Goal: Transaction & Acquisition: Subscribe to service/newsletter

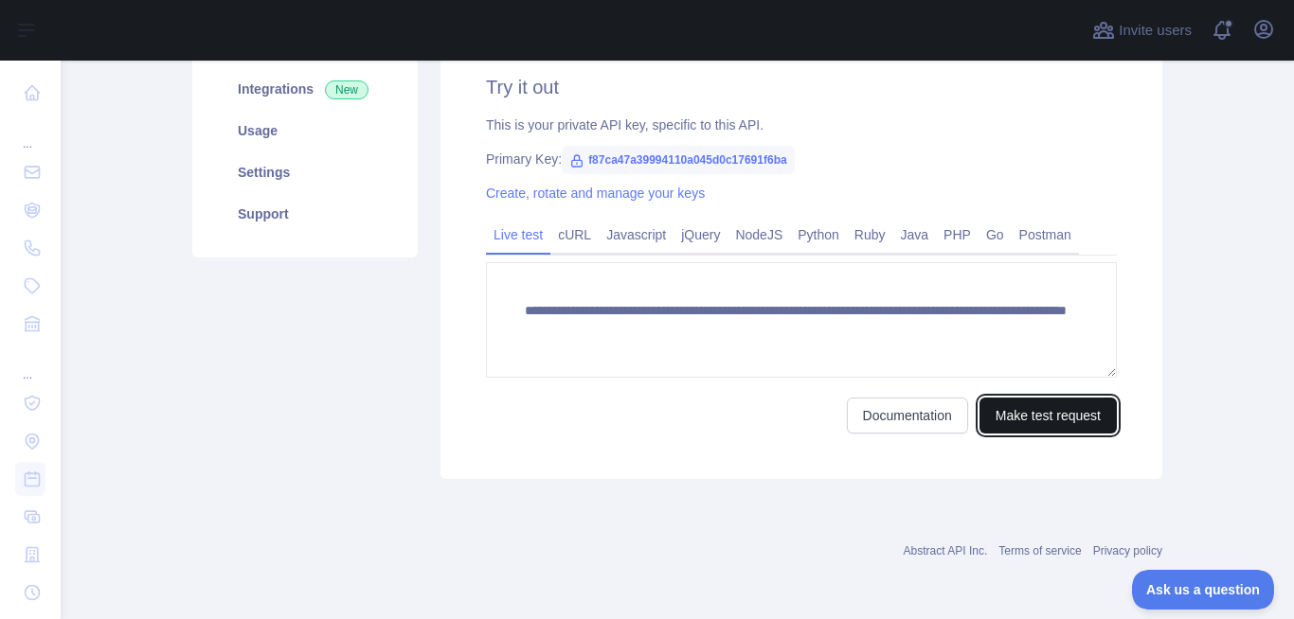
click at [1006, 424] on button "Make test request" at bounding box center [1047, 416] width 137 height 36
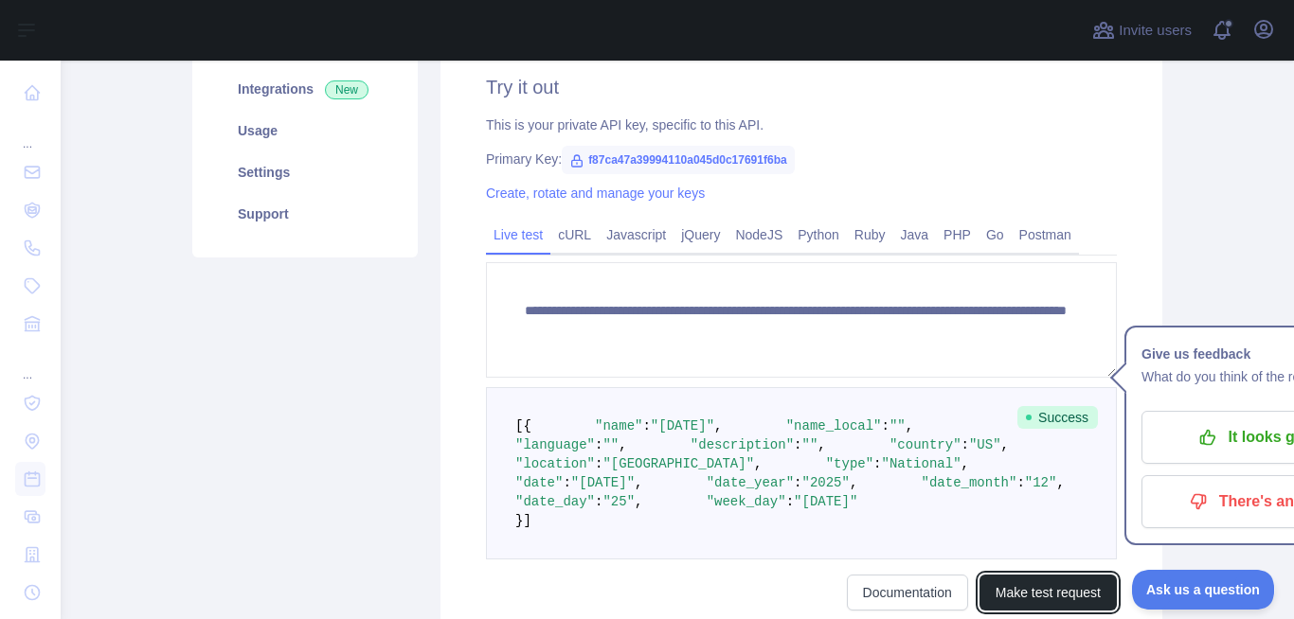
scroll to position [19, 0]
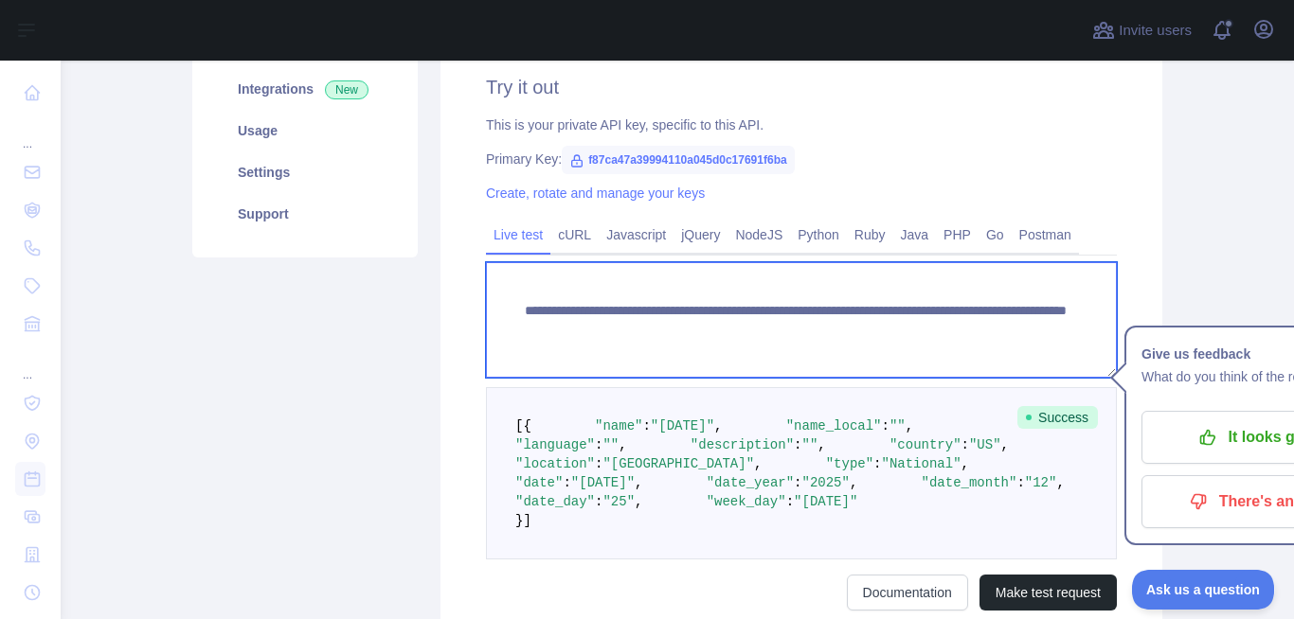
click at [879, 309] on textarea "**********" at bounding box center [801, 320] width 631 height 116
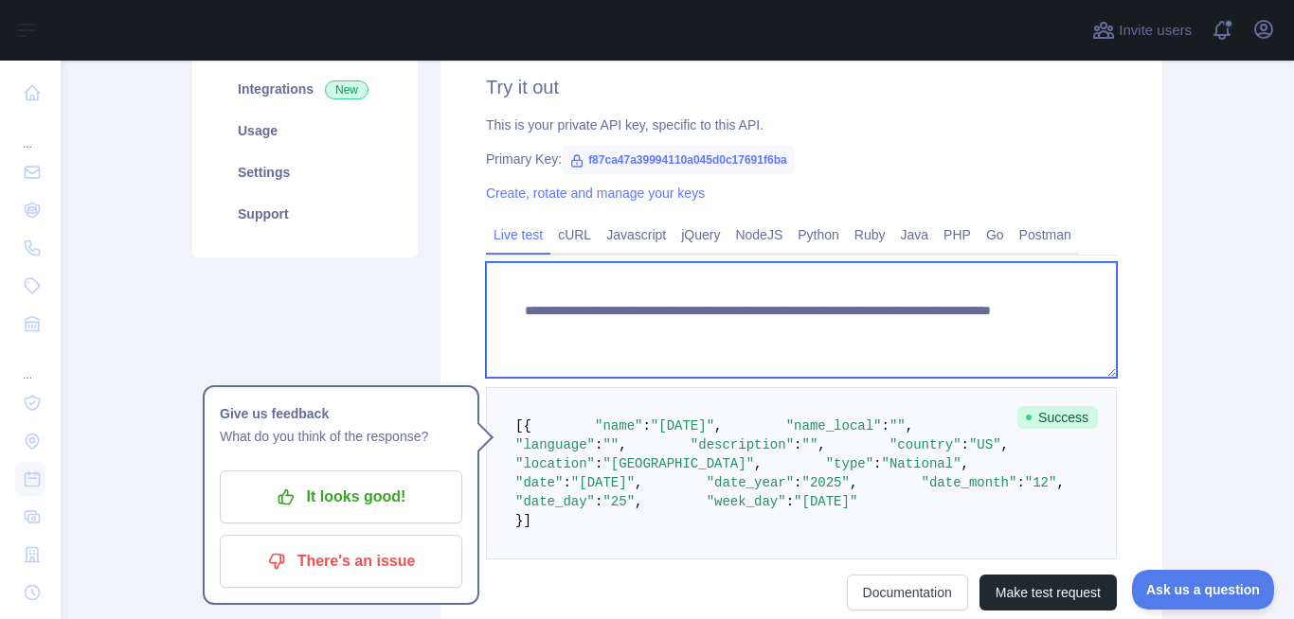
scroll to position [0, 0]
type textarea "**********"
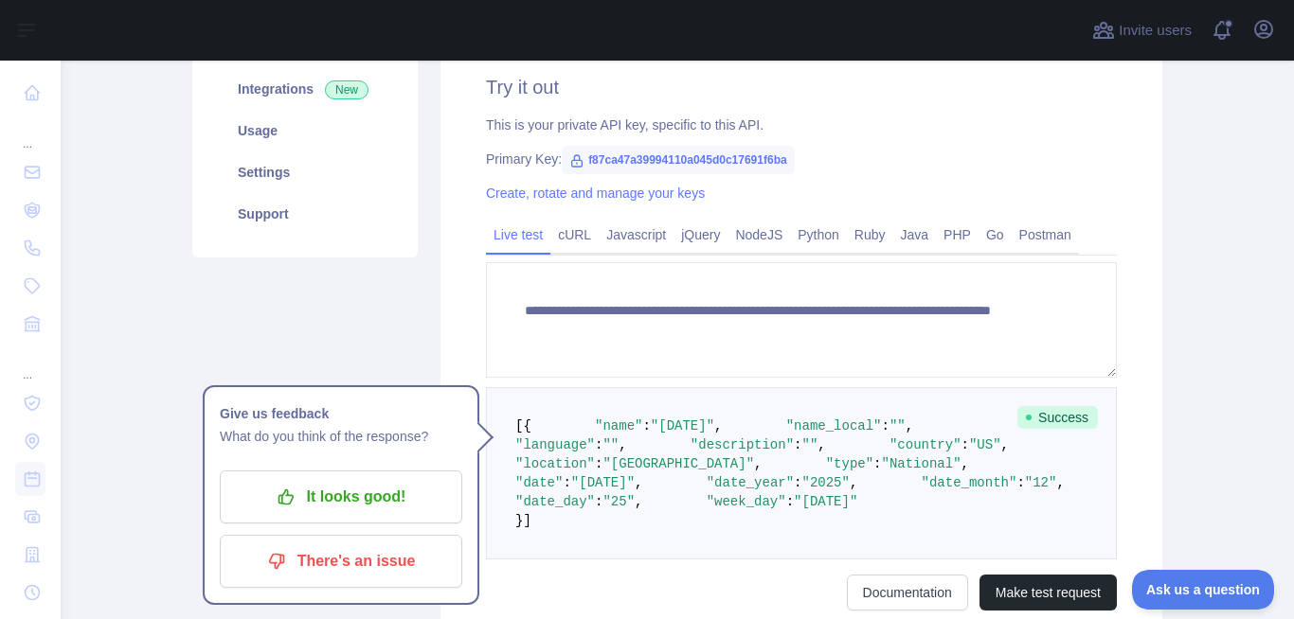
click at [1153, 348] on div "**********" at bounding box center [801, 342] width 722 height 628
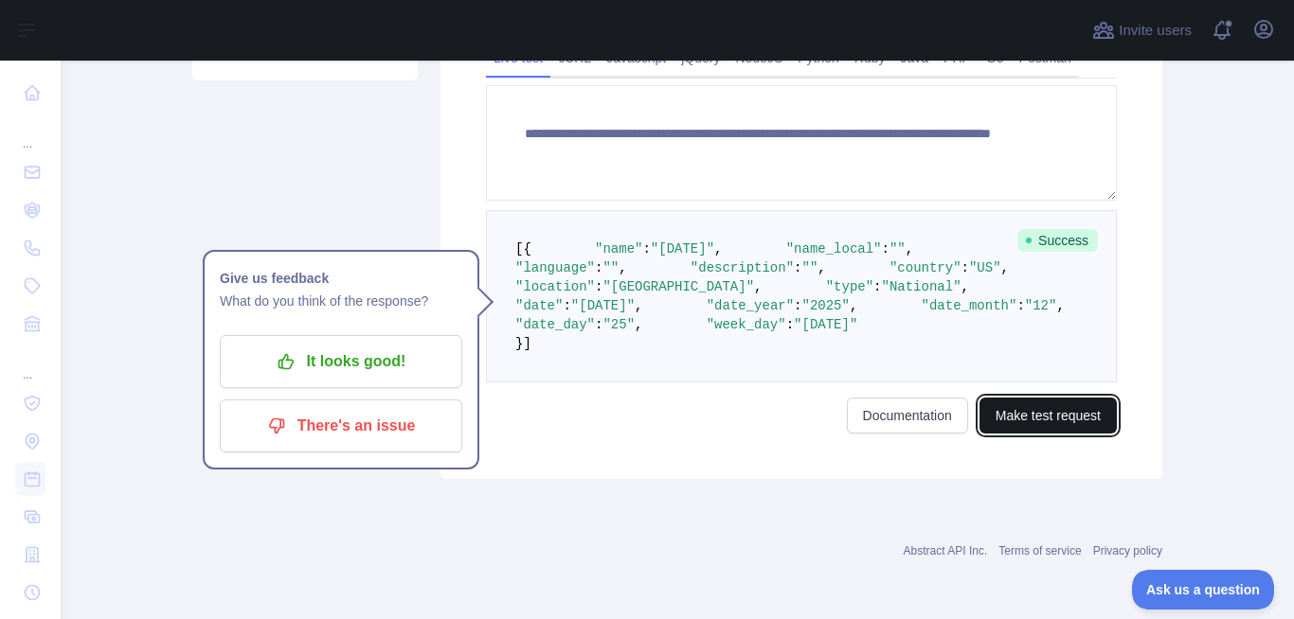
click at [1063, 418] on button "Make test request" at bounding box center [1047, 416] width 137 height 36
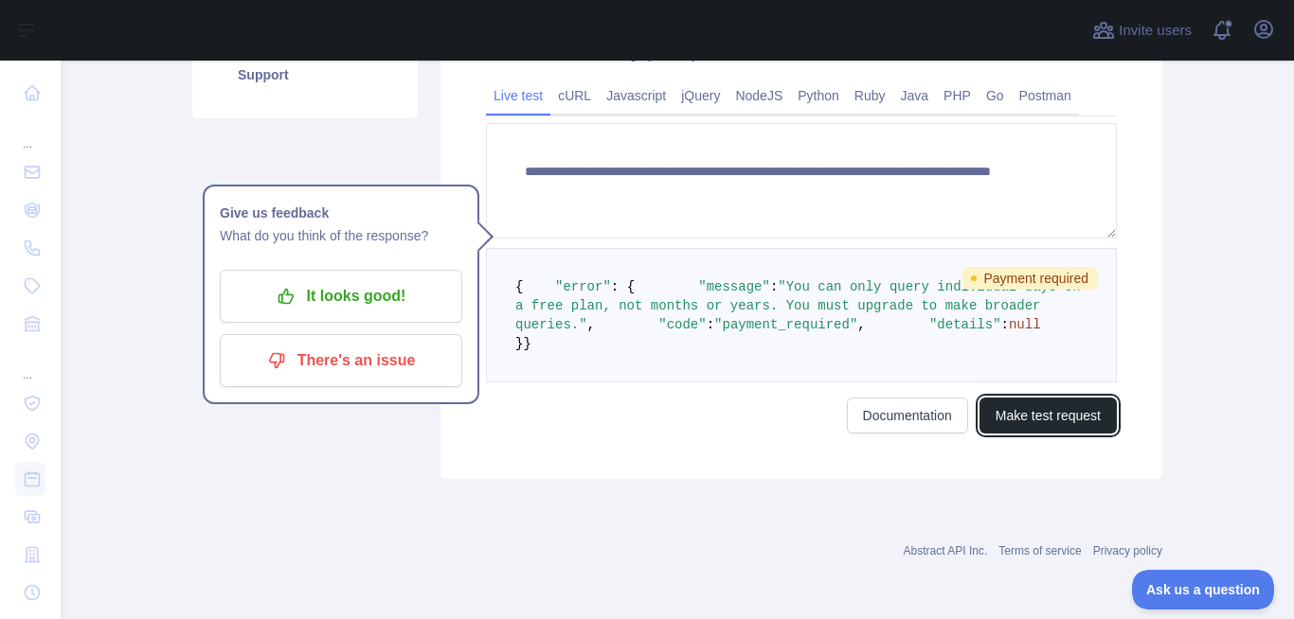
scroll to position [382, 0]
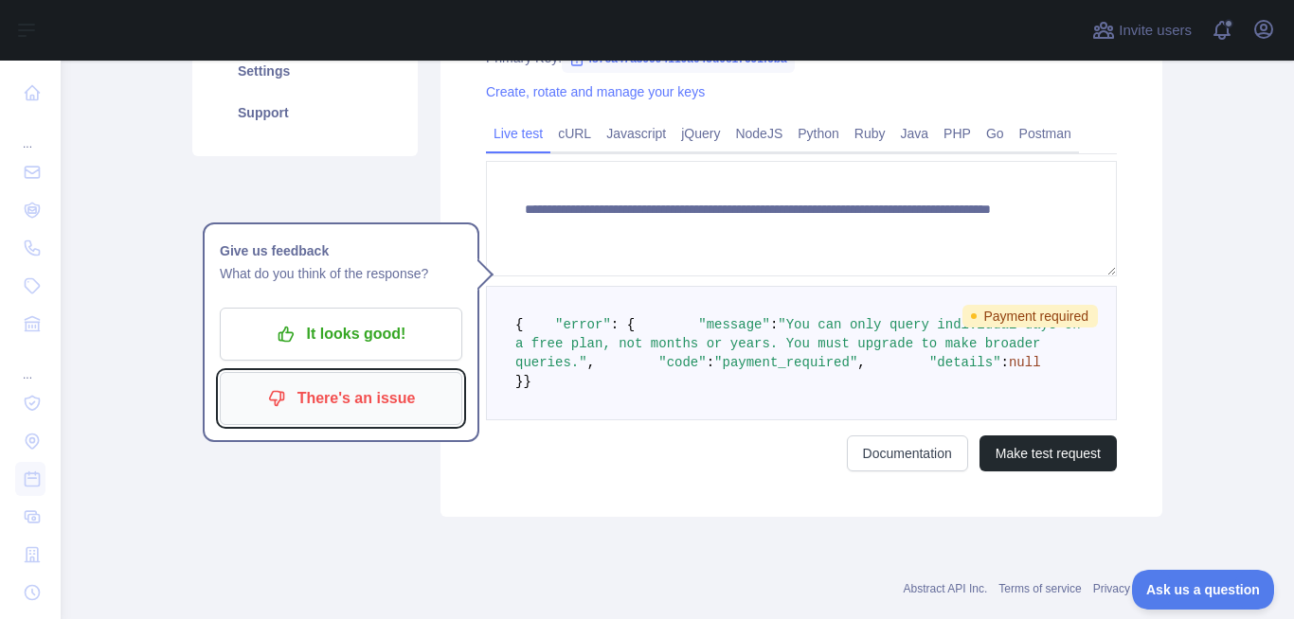
click at [376, 395] on p "There's an issue" at bounding box center [341, 399] width 214 height 32
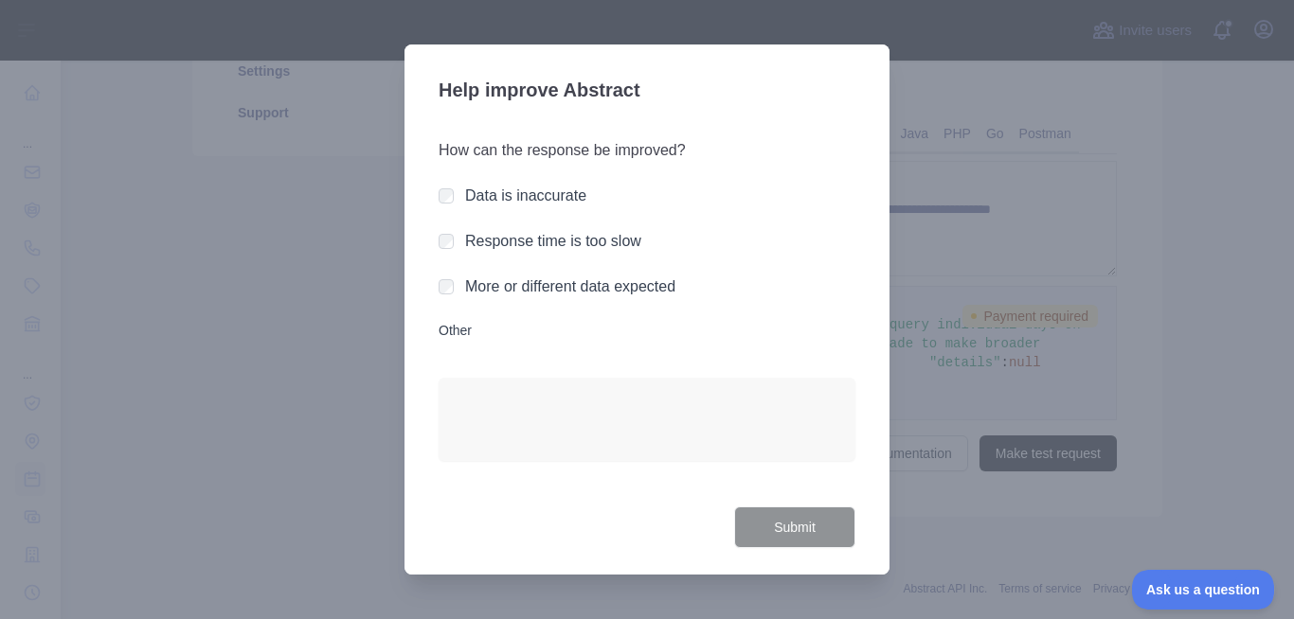
click at [534, 190] on label "Data is inaccurate" at bounding box center [525, 196] width 121 height 16
click at [540, 241] on label "Response time is too slow" at bounding box center [553, 241] width 176 height 16
click at [548, 295] on div "More or different data expected" at bounding box center [570, 287] width 210 height 23
click at [452, 334] on label "Other" at bounding box center [646, 330] width 417 height 19
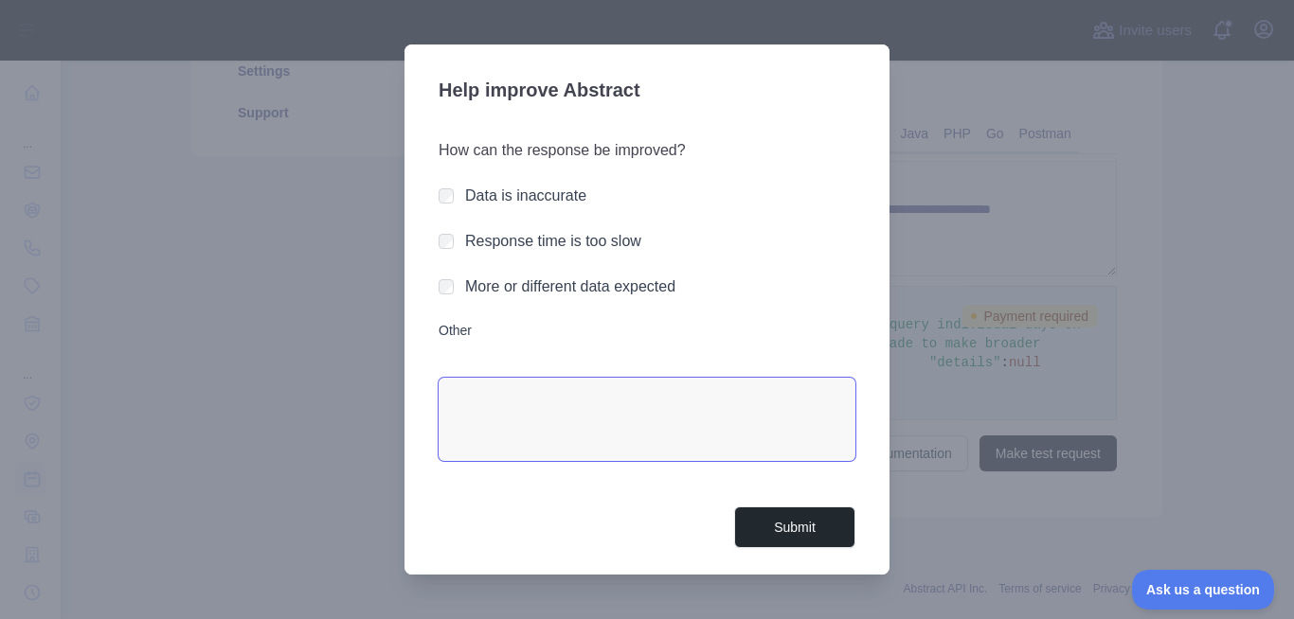
click at [452, 378] on textarea "Other" at bounding box center [646, 419] width 417 height 83
click at [455, 201] on div "Data is inaccurate" at bounding box center [646, 196] width 417 height 23
click at [1099, 209] on div at bounding box center [647, 309] width 1294 height 619
click at [1101, 209] on div at bounding box center [647, 309] width 1294 height 619
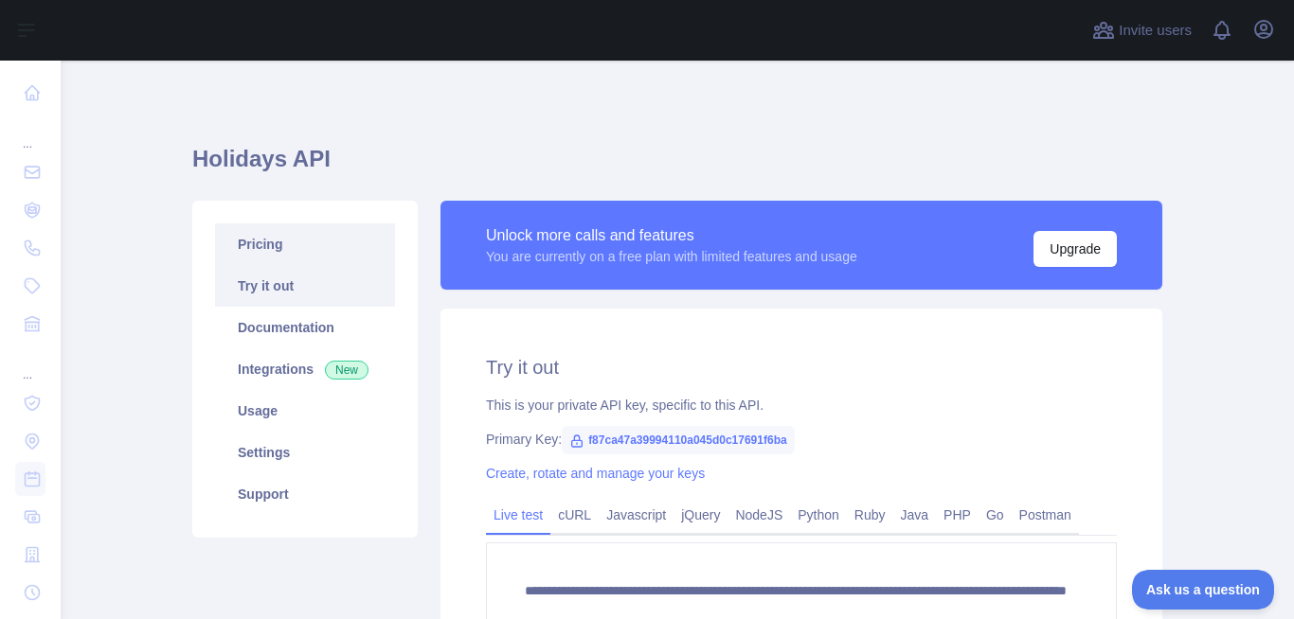
click at [277, 253] on link "Pricing" at bounding box center [305, 244] width 180 height 42
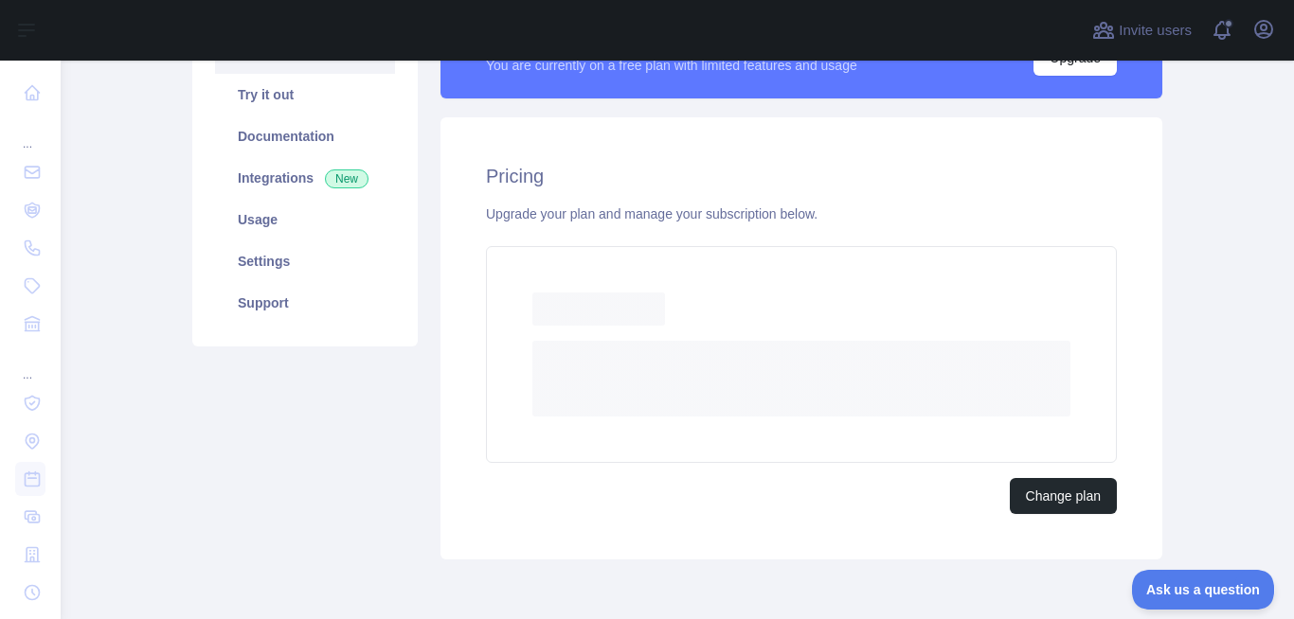
scroll to position [220, 0]
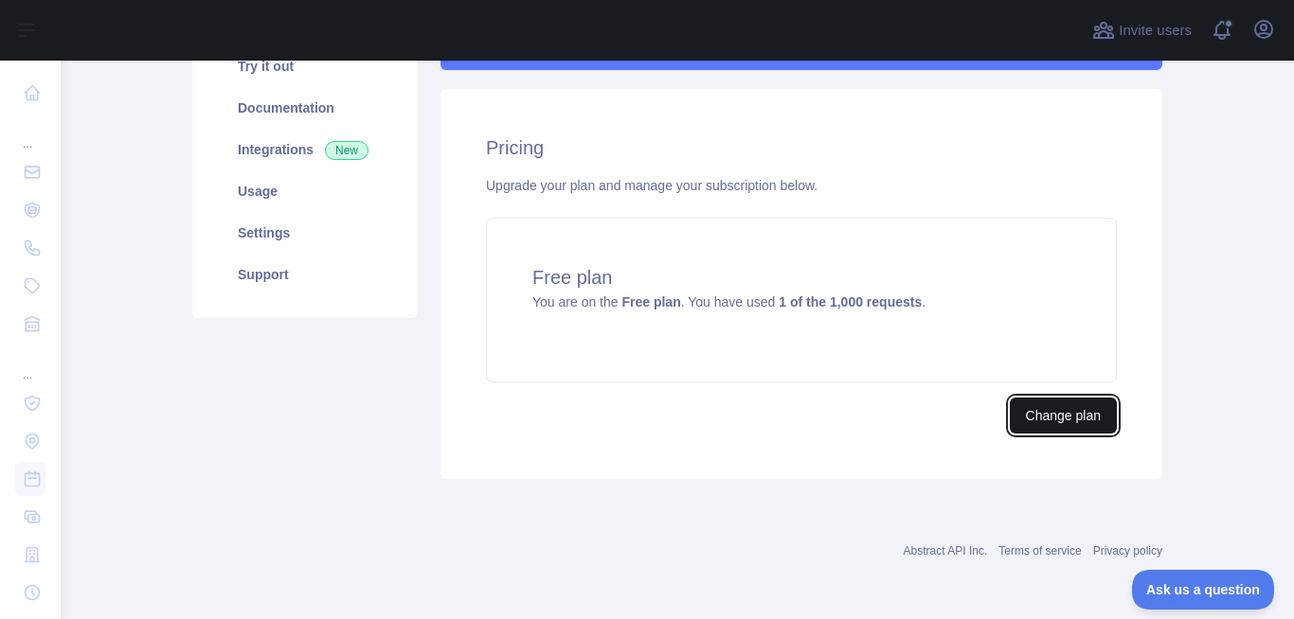
click at [1052, 416] on button "Change plan" at bounding box center [1063, 416] width 107 height 36
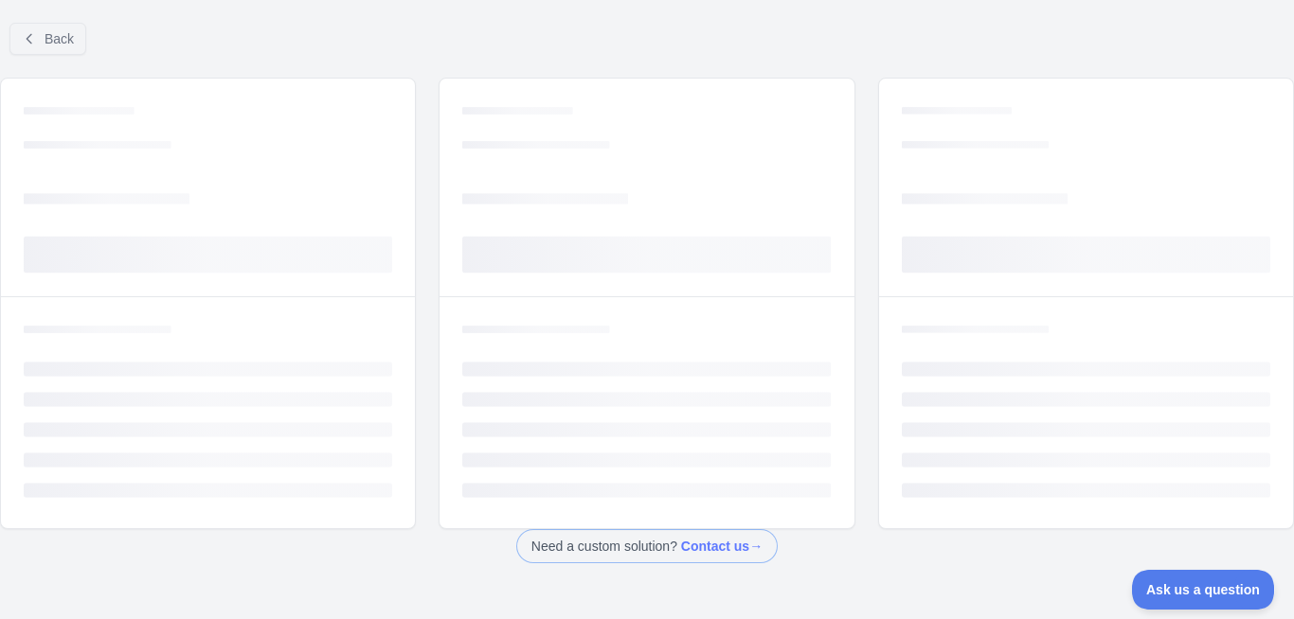
scroll to position [59, 0]
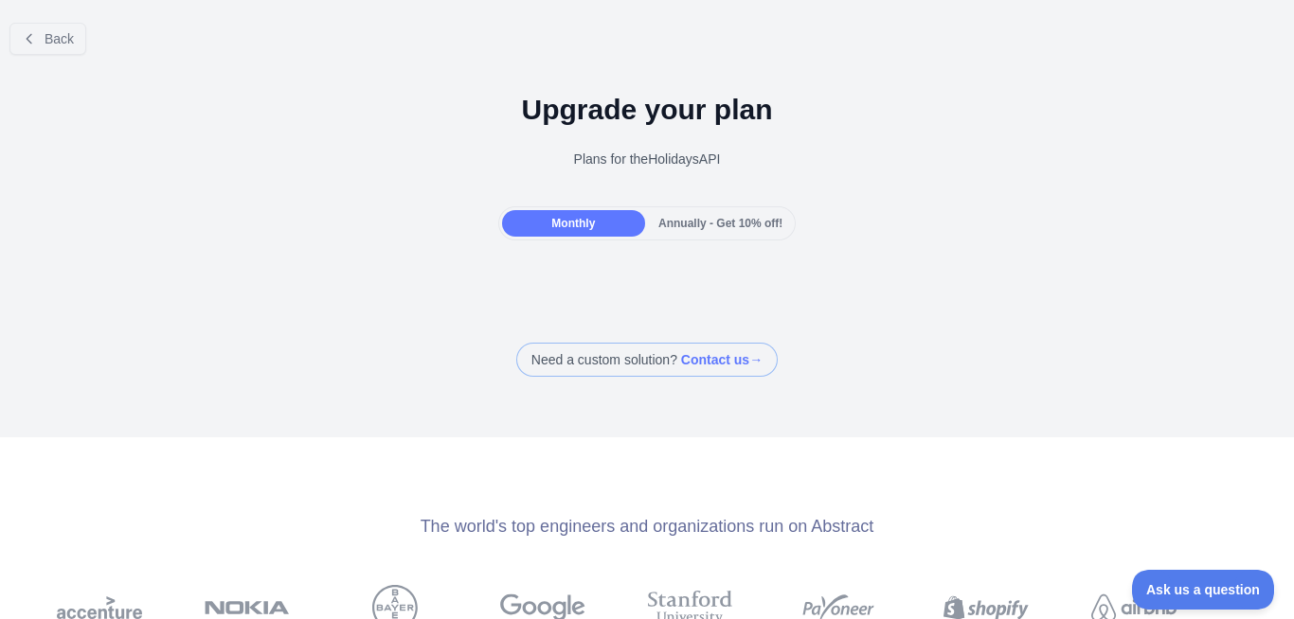
click at [707, 230] on div "Annually - Get 10% off!" at bounding box center [720, 223] width 143 height 27
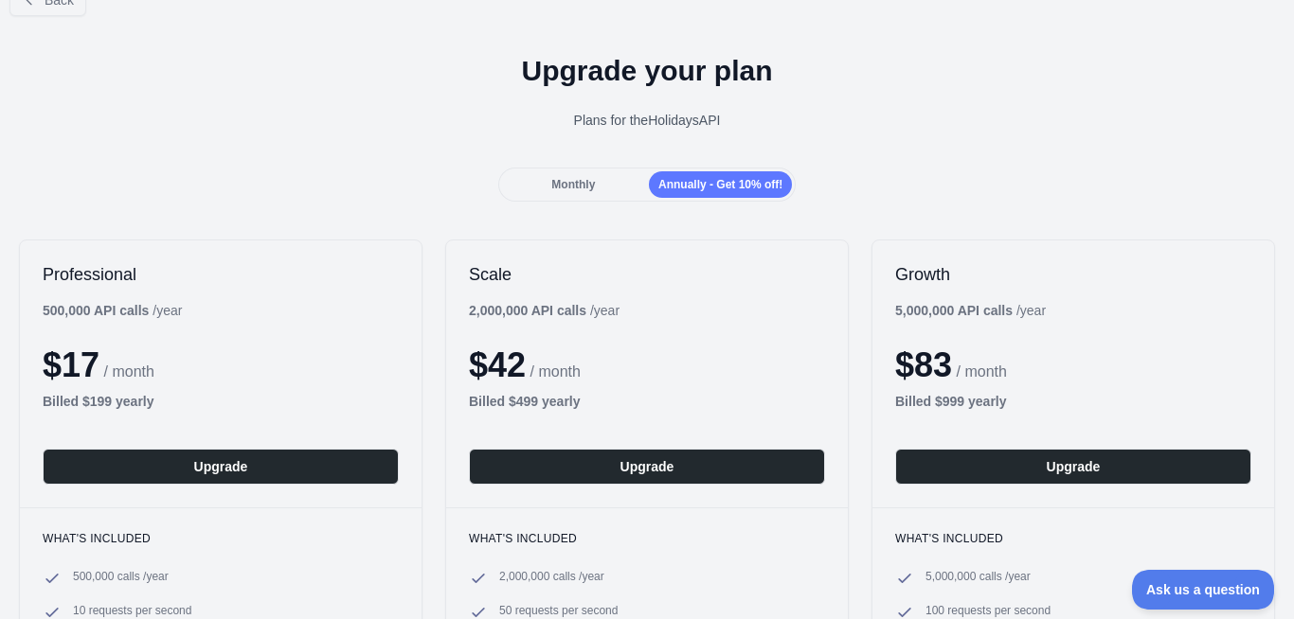
scroll to position [0, 0]
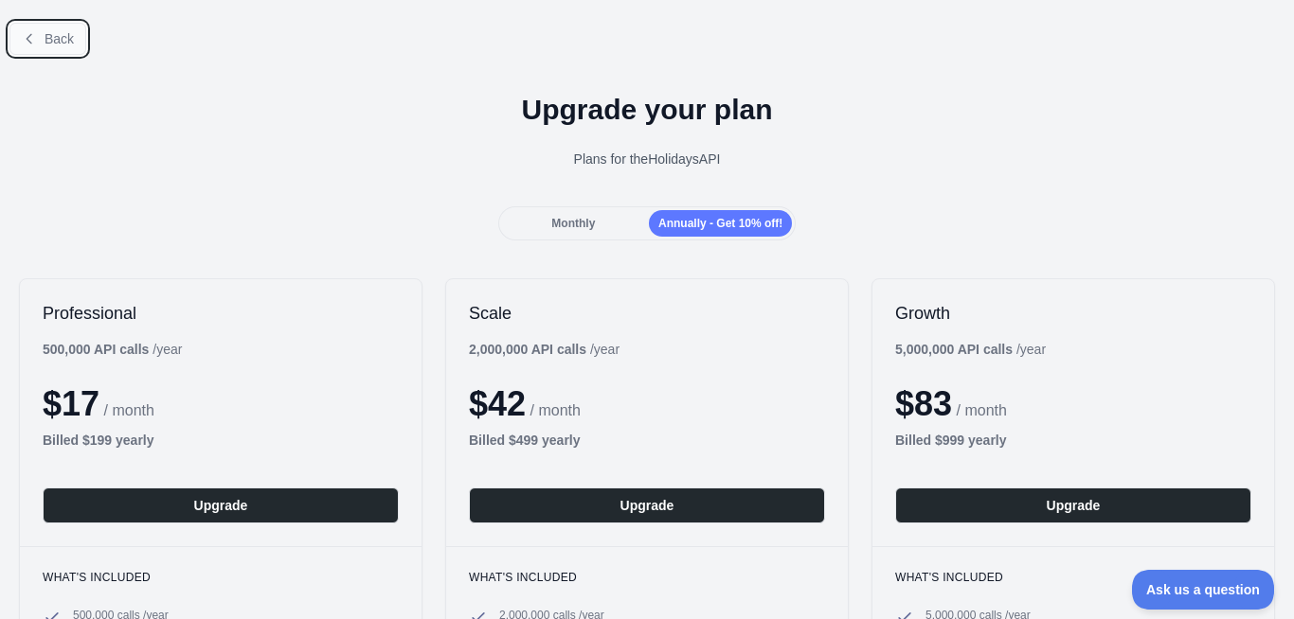
click at [74, 35] on button "Back" at bounding box center [47, 39] width 77 height 32
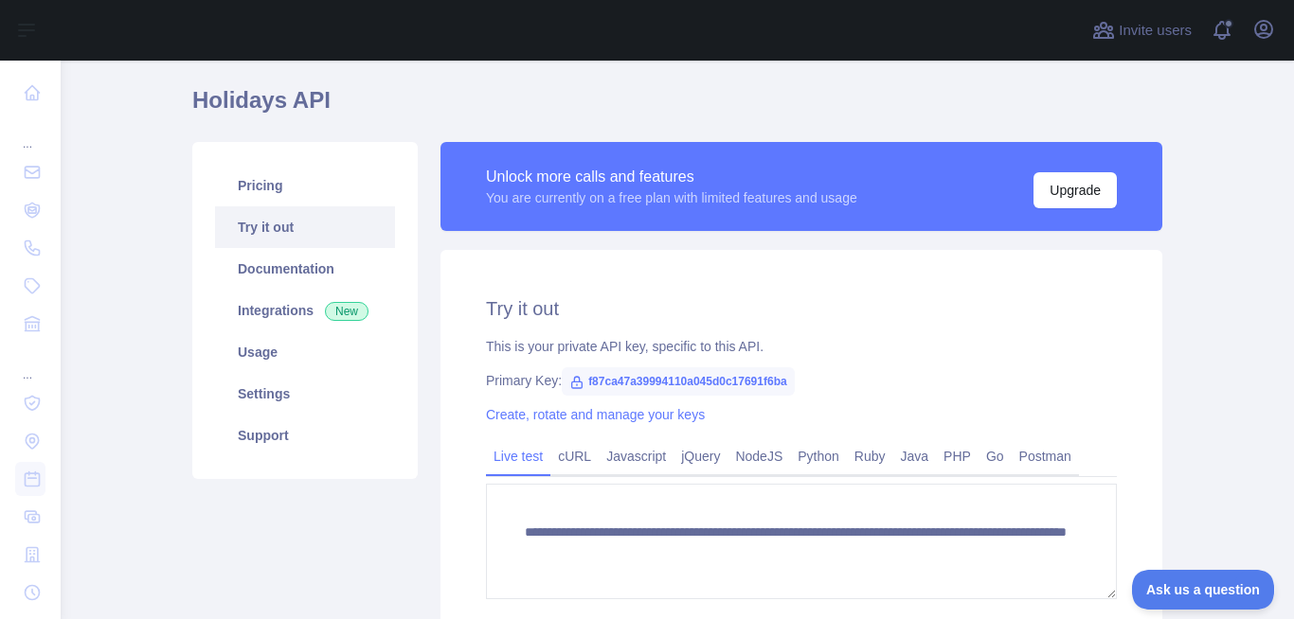
click at [276, 229] on link "Try it out" at bounding box center [305, 227] width 180 height 42
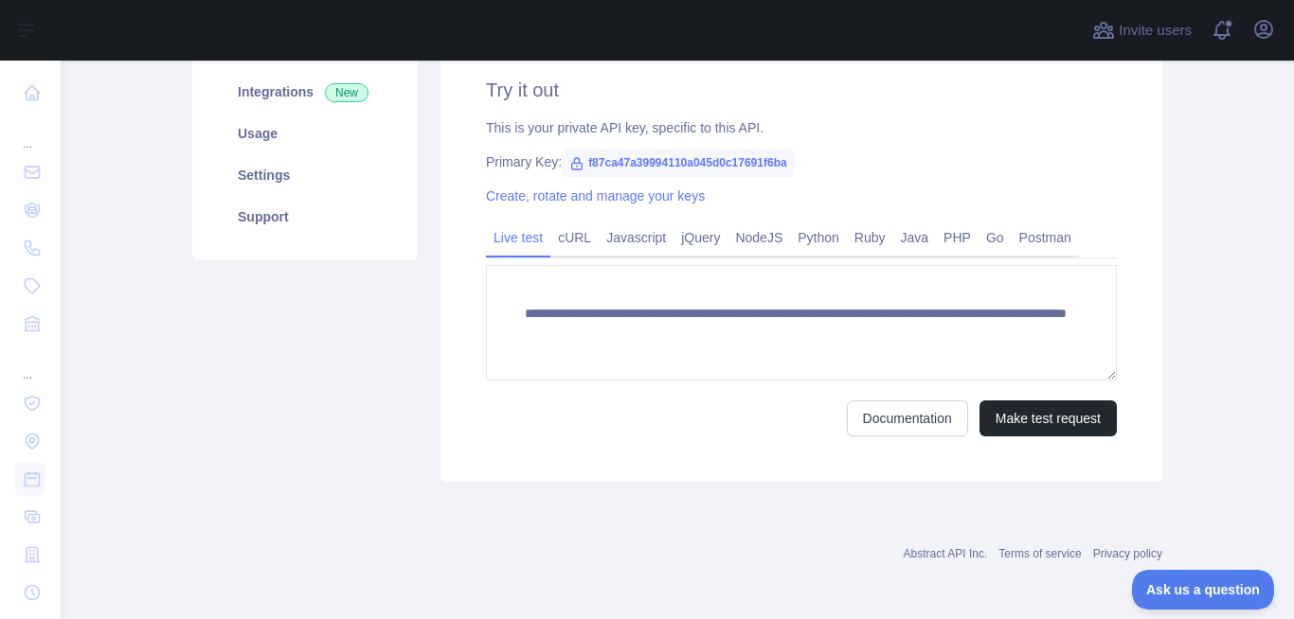
scroll to position [280, 0]
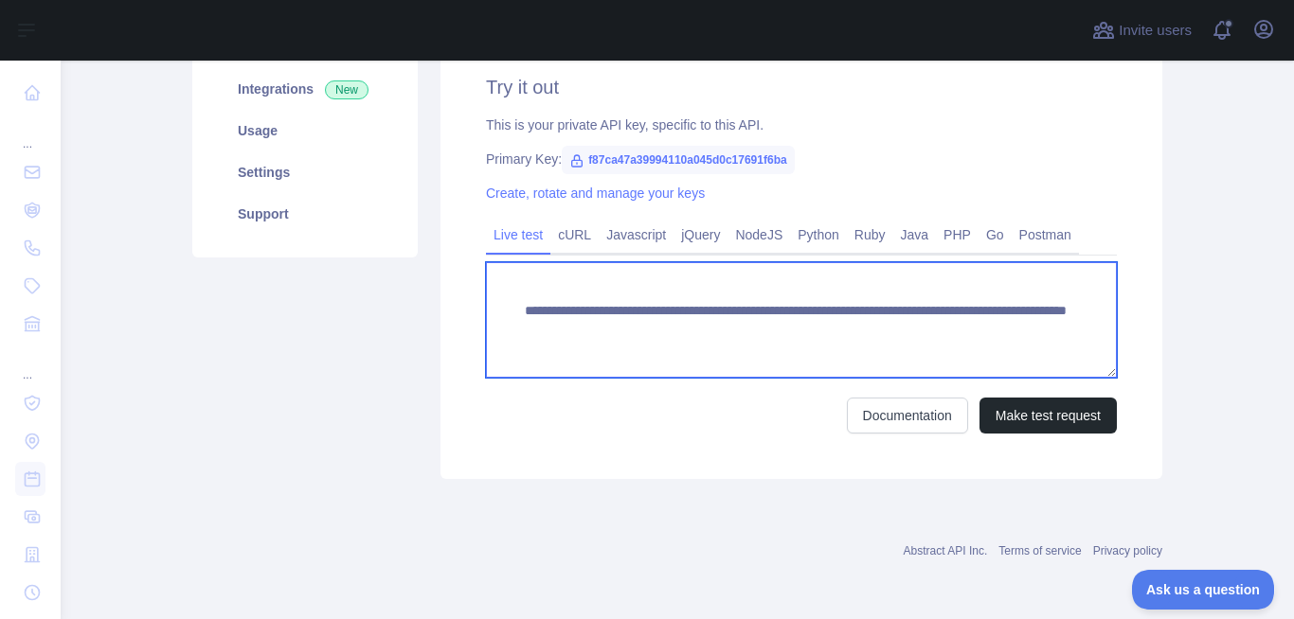
drag, startPoint x: 864, startPoint y: 330, endPoint x: 911, endPoint y: 359, distance: 55.7
click at [911, 359] on textarea "**********" at bounding box center [801, 320] width 631 height 116
type textarea "**********"
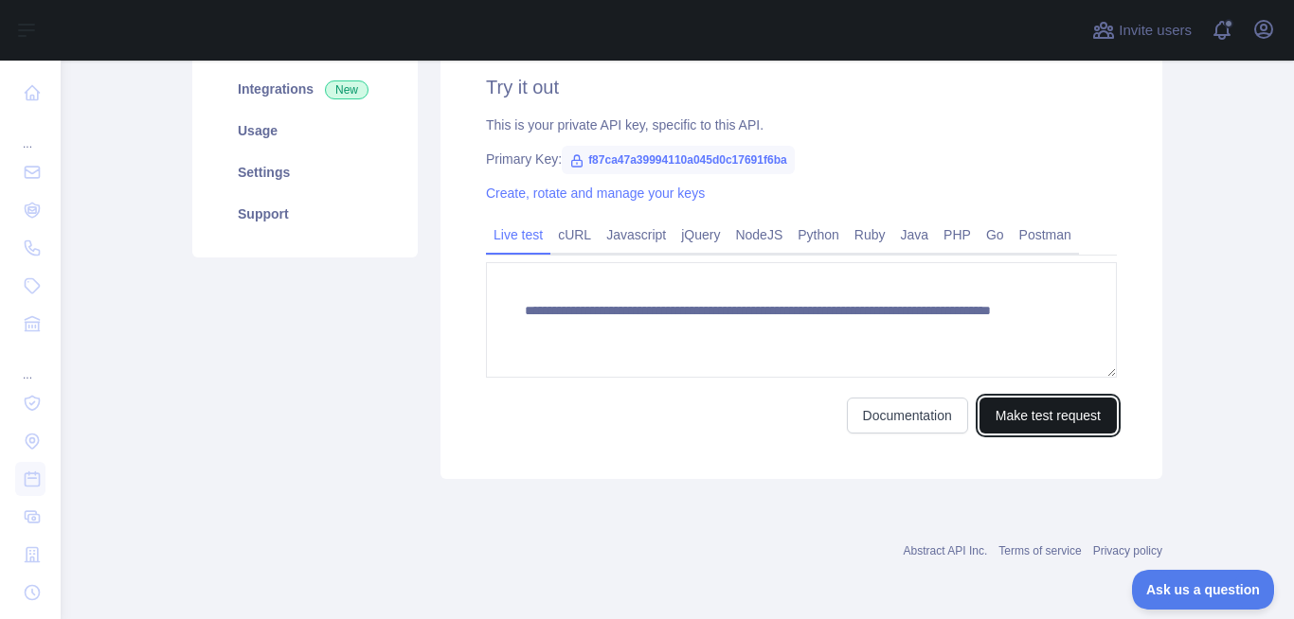
click at [993, 415] on button "Make test request" at bounding box center [1047, 416] width 137 height 36
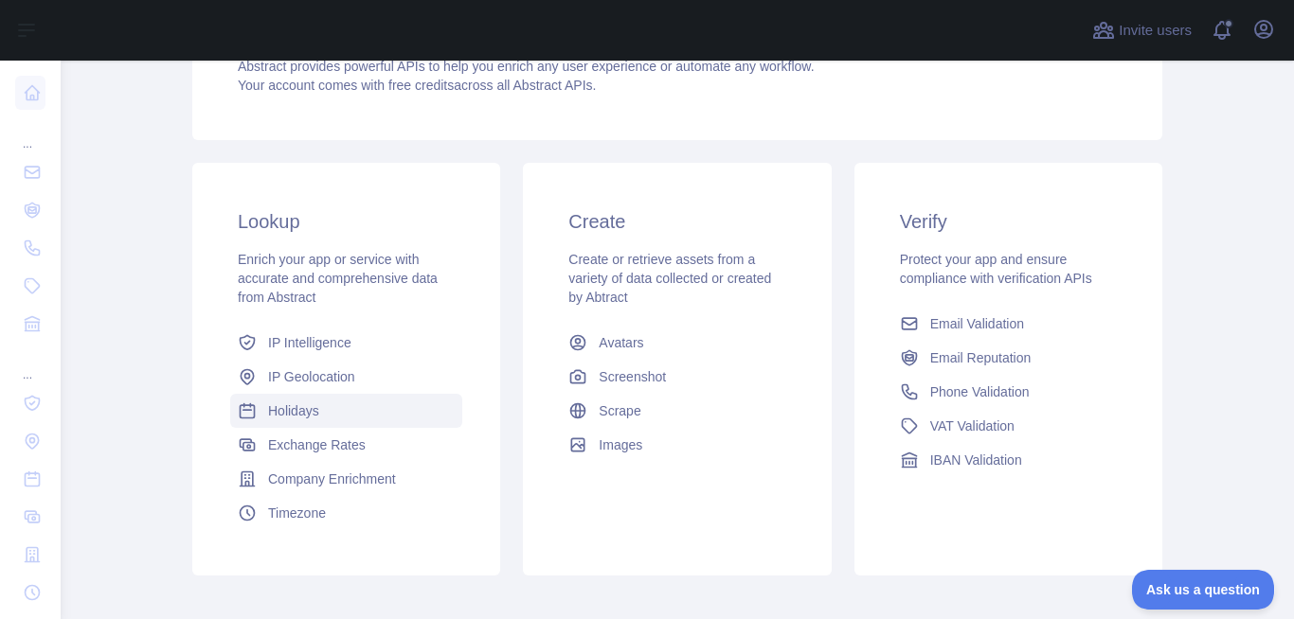
click at [281, 420] on span "Holidays" at bounding box center [293, 411] width 51 height 19
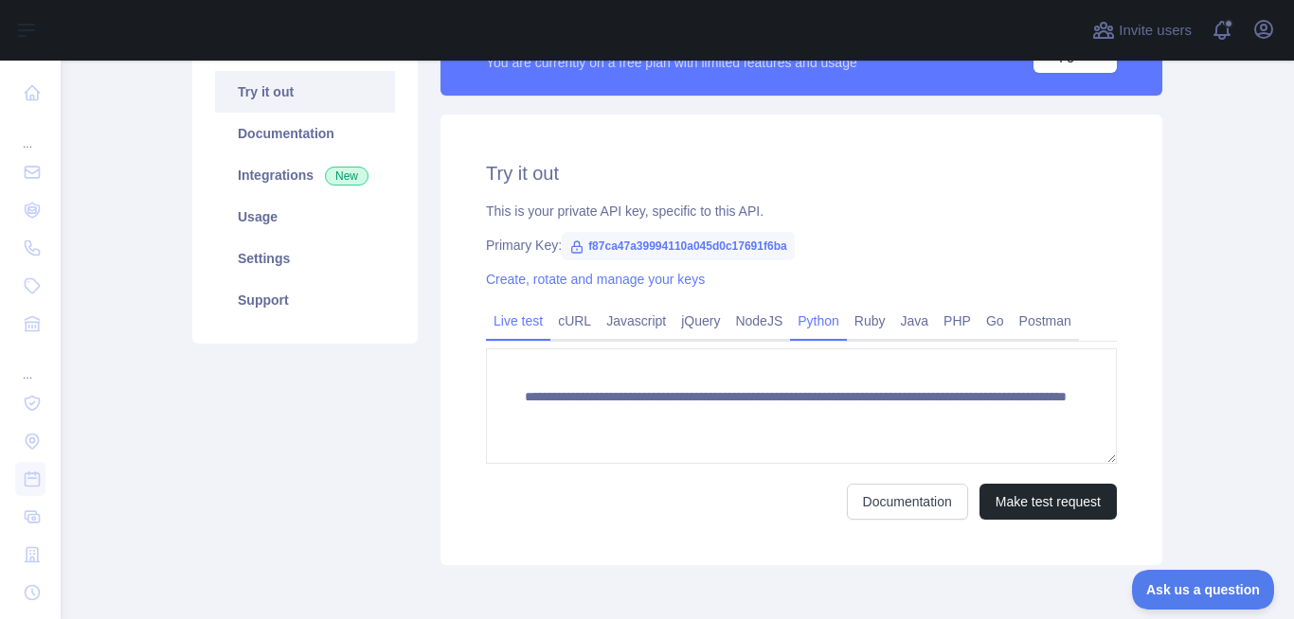
scroll to position [227, 0]
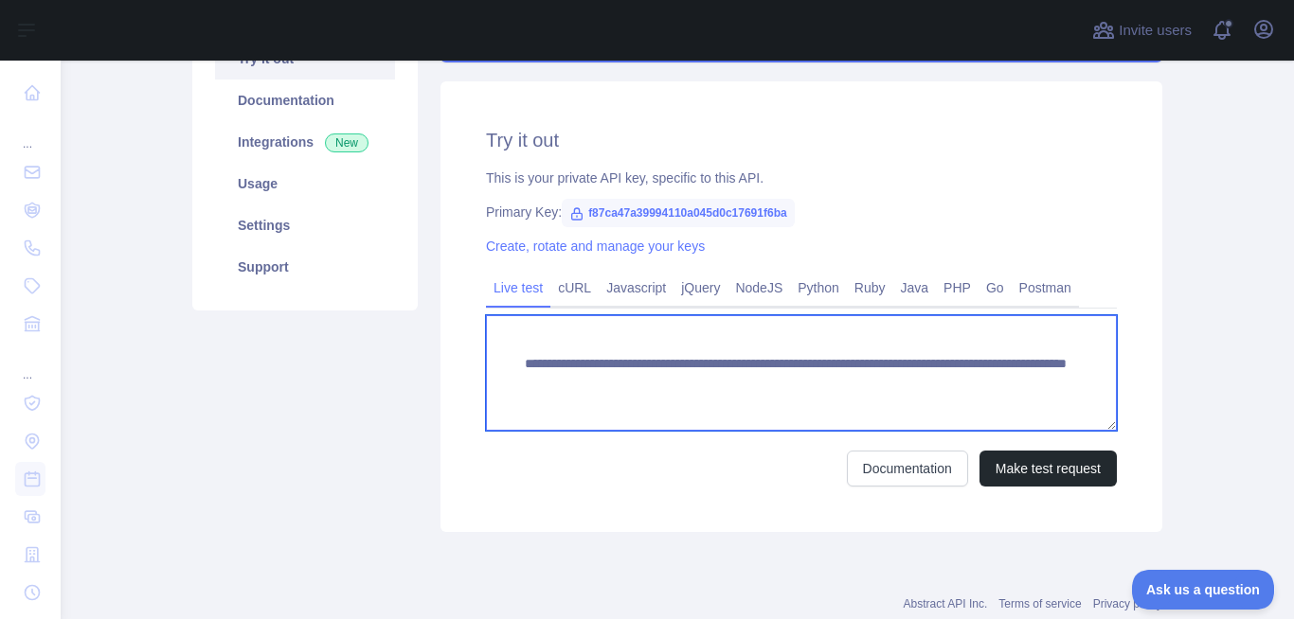
drag, startPoint x: 953, startPoint y: 380, endPoint x: 959, endPoint y: 396, distance: 17.4
click at [959, 396] on textarea "**********" at bounding box center [801, 373] width 631 height 116
type textarea "**********"
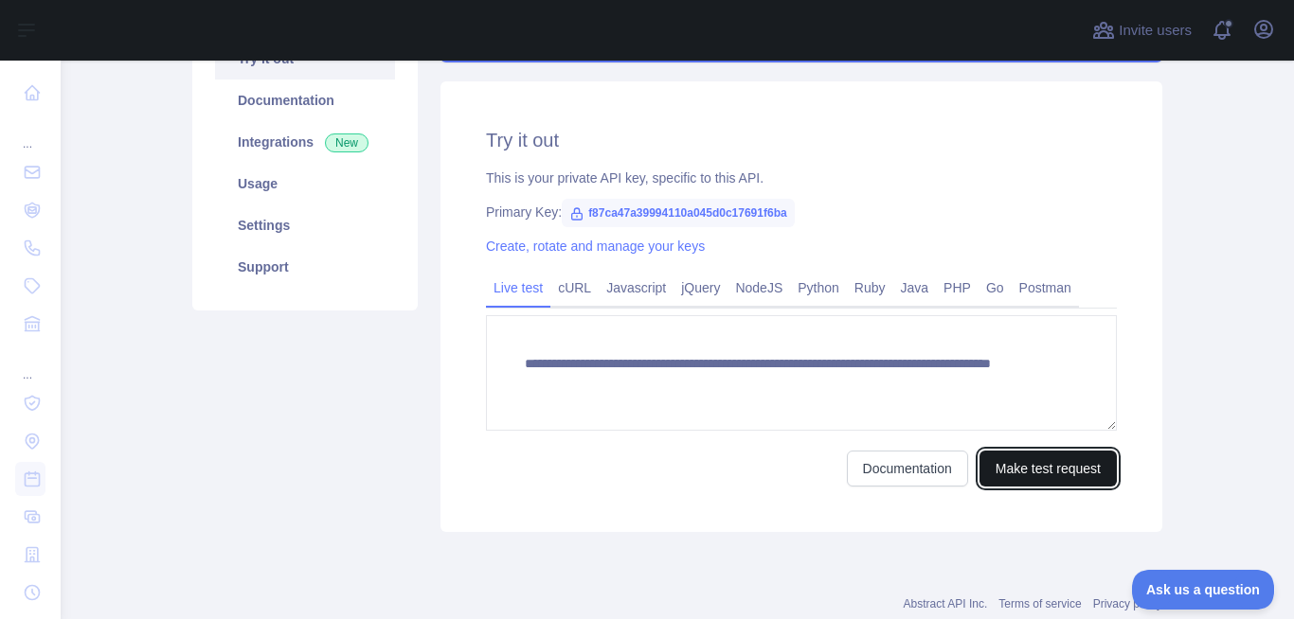
click at [1012, 462] on button "Make test request" at bounding box center [1047, 469] width 137 height 36
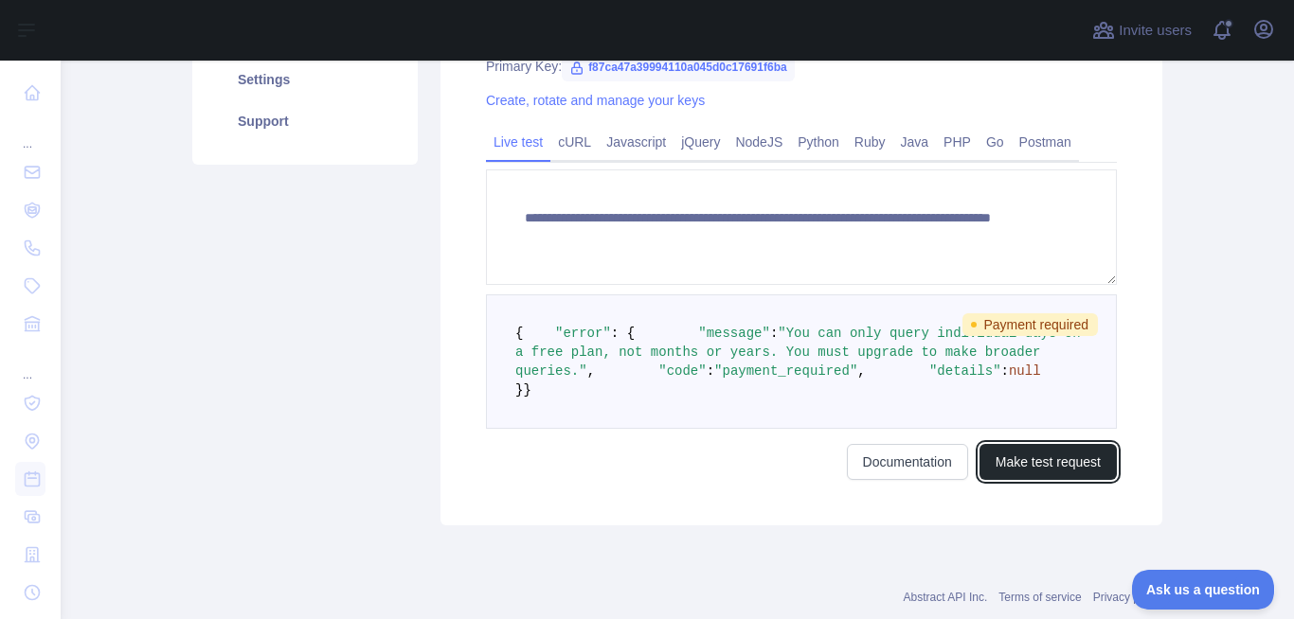
scroll to position [455, 0]
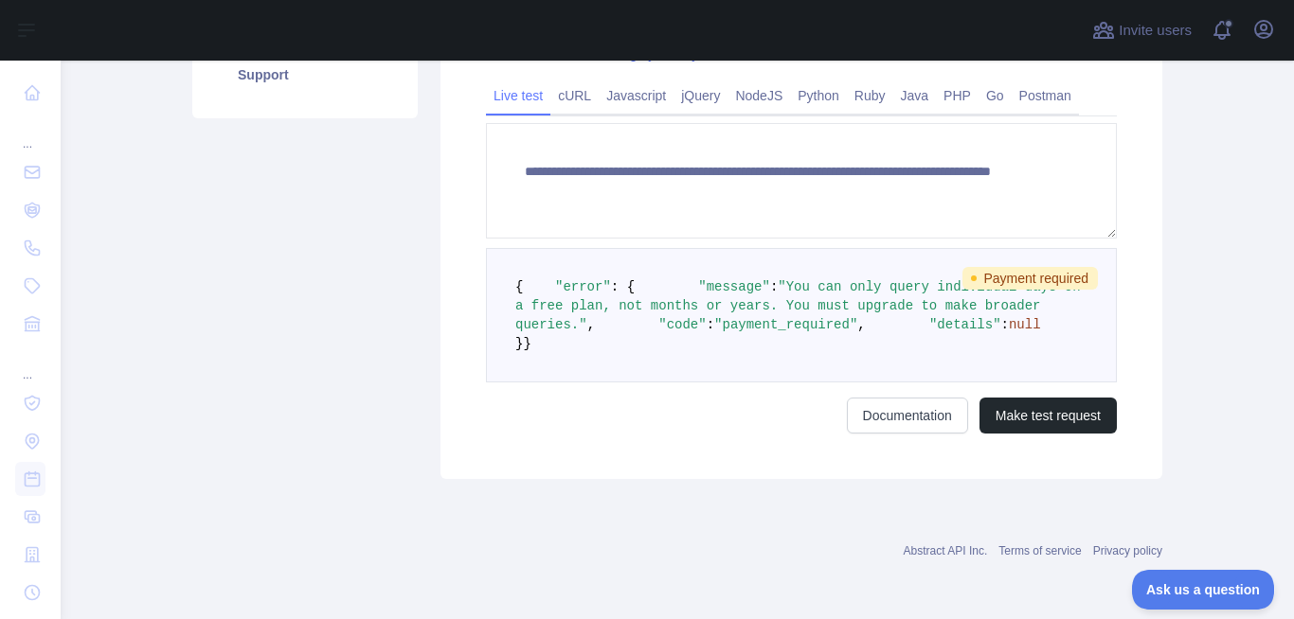
click at [1010, 267] on span "Payment required" at bounding box center [1029, 278] width 135 height 23
click at [1011, 267] on span "Payment required" at bounding box center [1029, 278] width 135 height 23
click at [949, 434] on link "Documentation" at bounding box center [907, 416] width 121 height 36
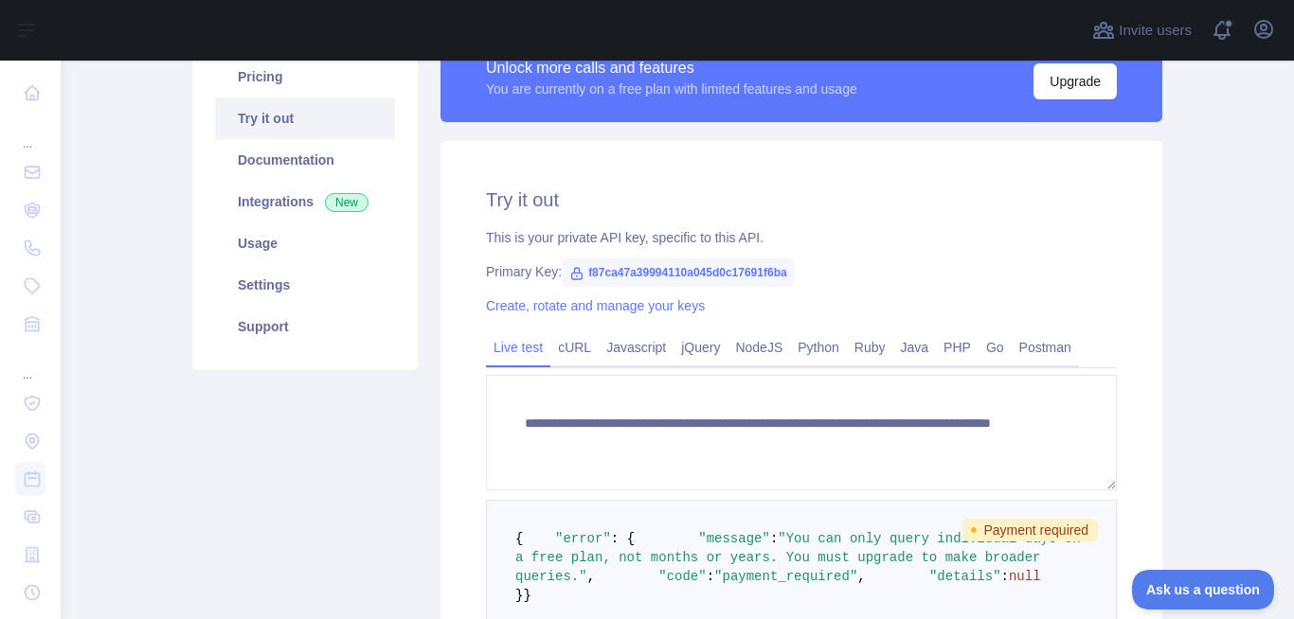
scroll to position [0, 0]
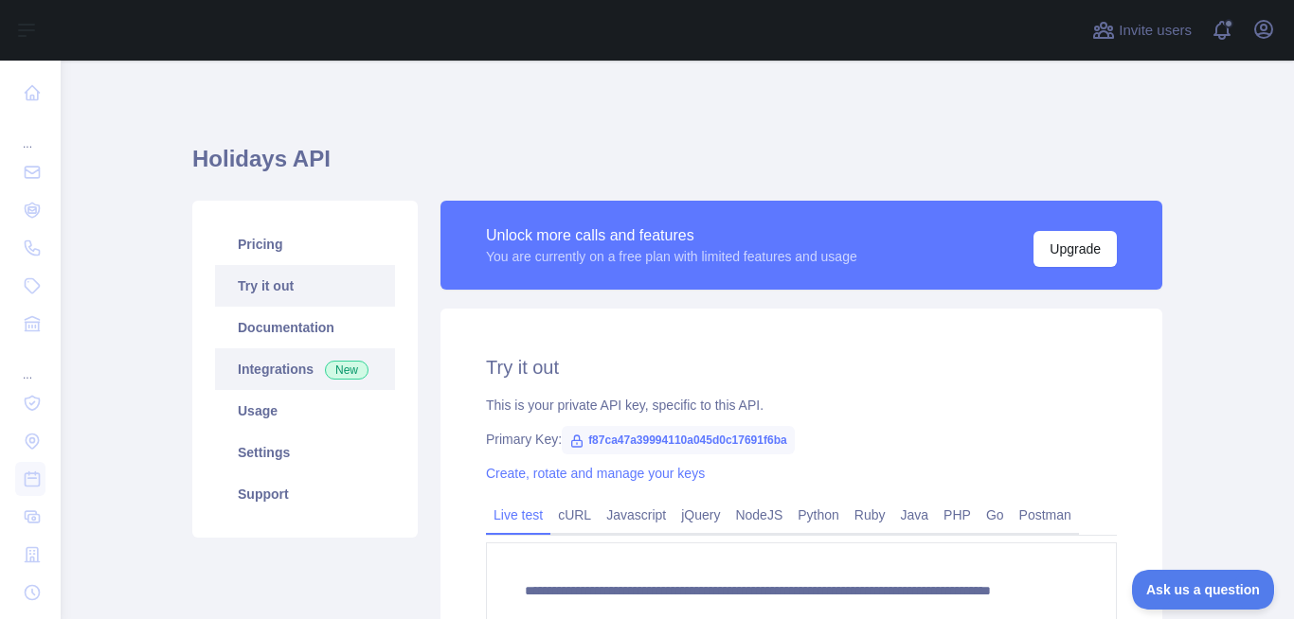
click at [293, 368] on link "Integrations New" at bounding box center [305, 369] width 180 height 42
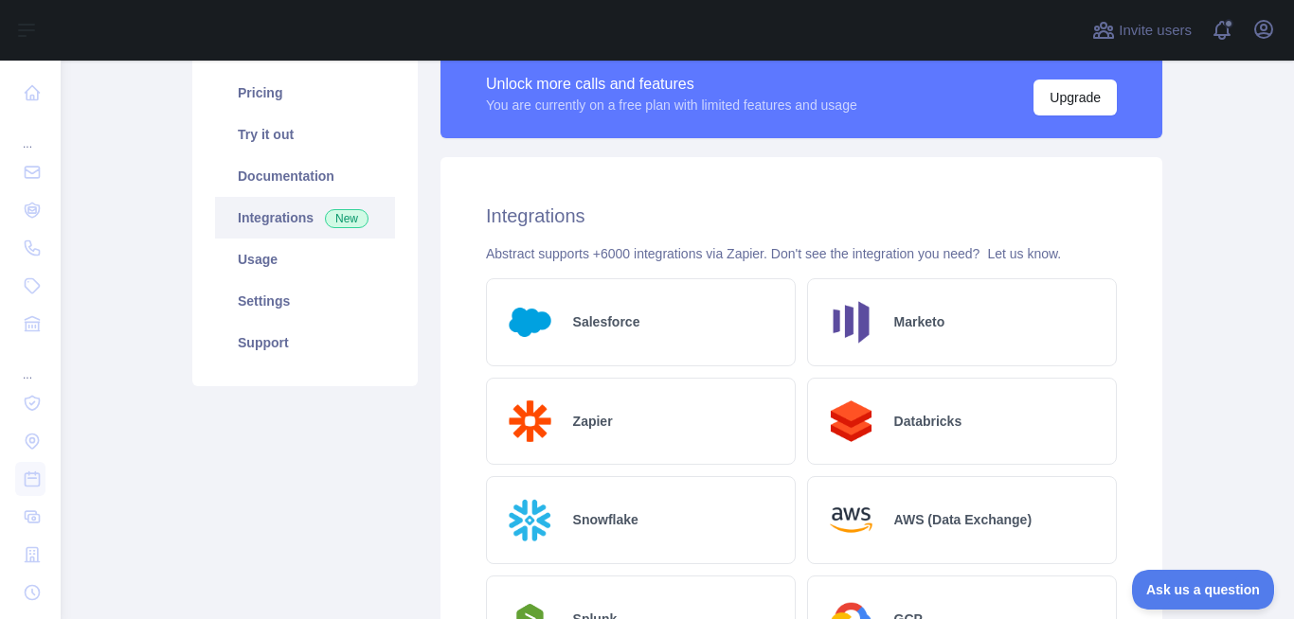
scroll to position [38, 0]
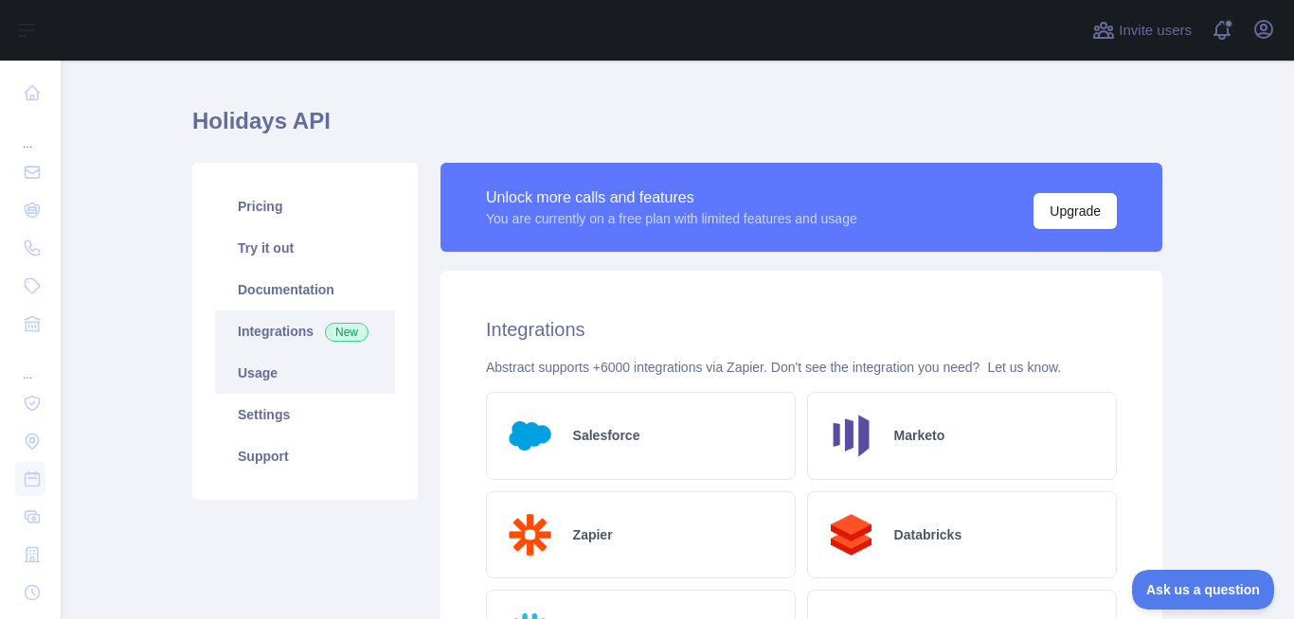
click at [307, 377] on link "Usage" at bounding box center [305, 373] width 180 height 42
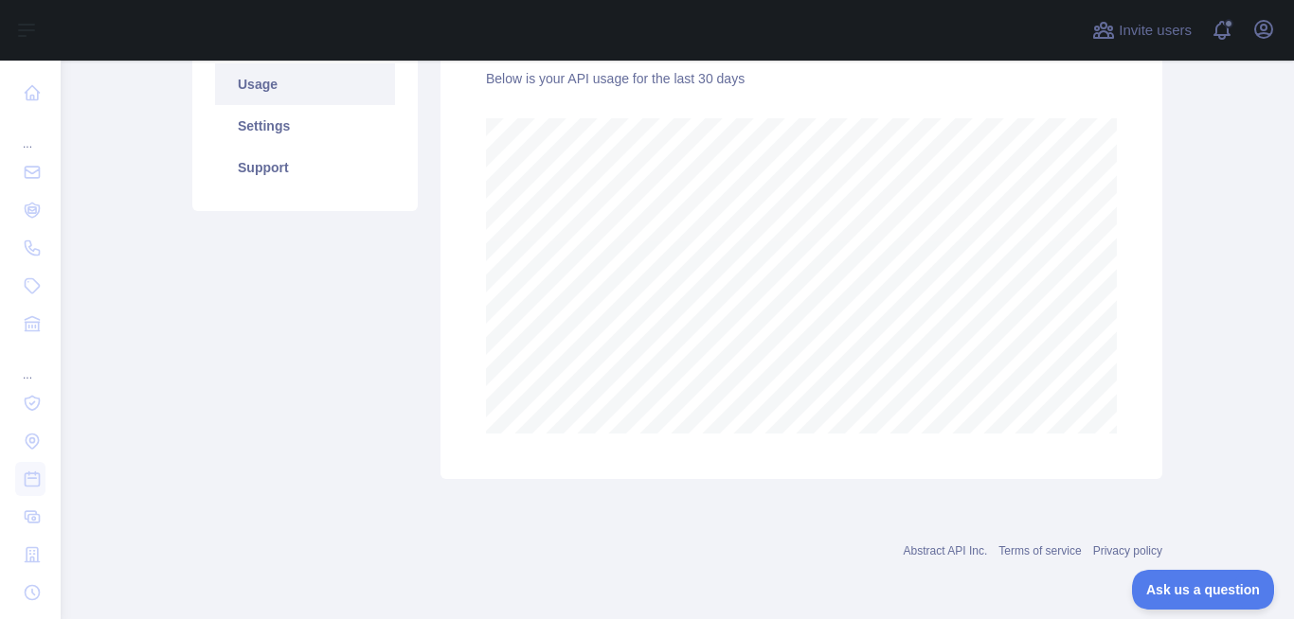
scroll to position [213, 0]
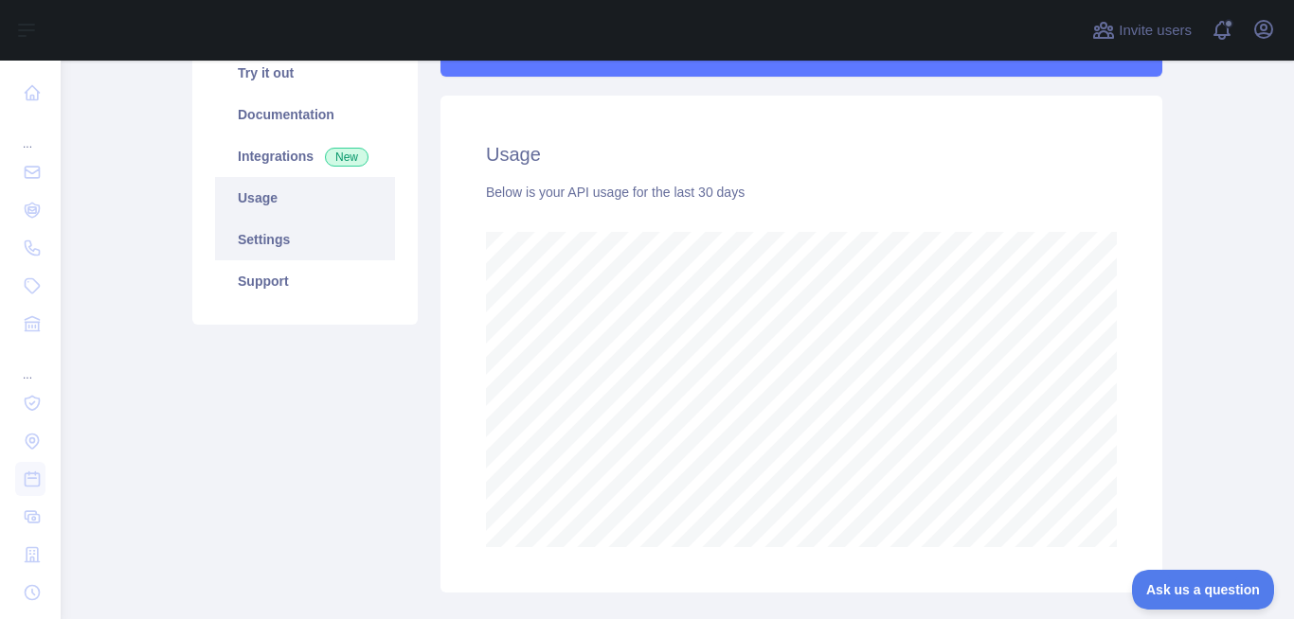
click at [282, 243] on link "Settings" at bounding box center [305, 240] width 180 height 42
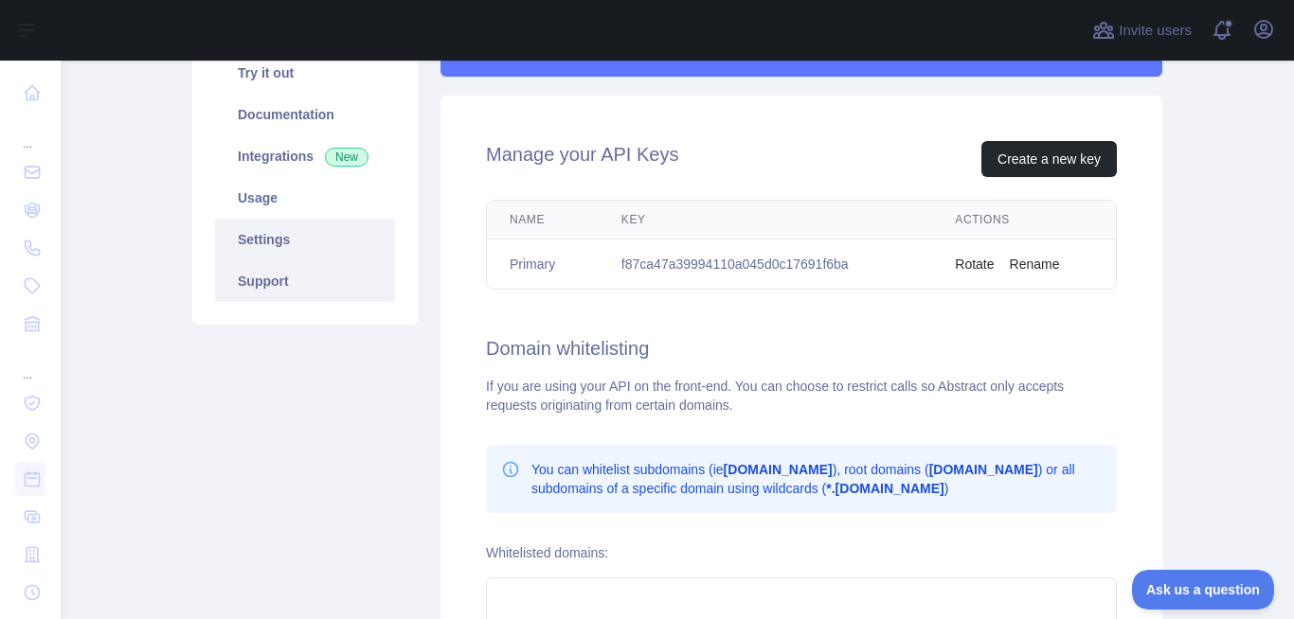
click at [285, 295] on link "Support" at bounding box center [305, 281] width 180 height 42
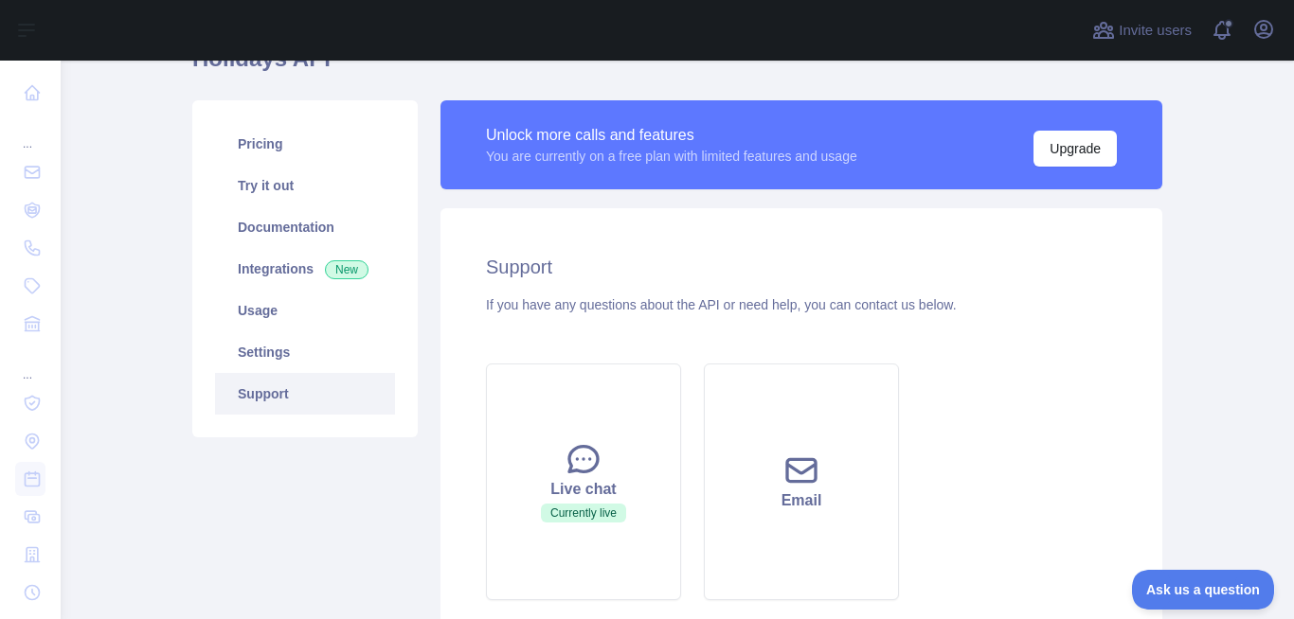
scroll to position [99, 0]
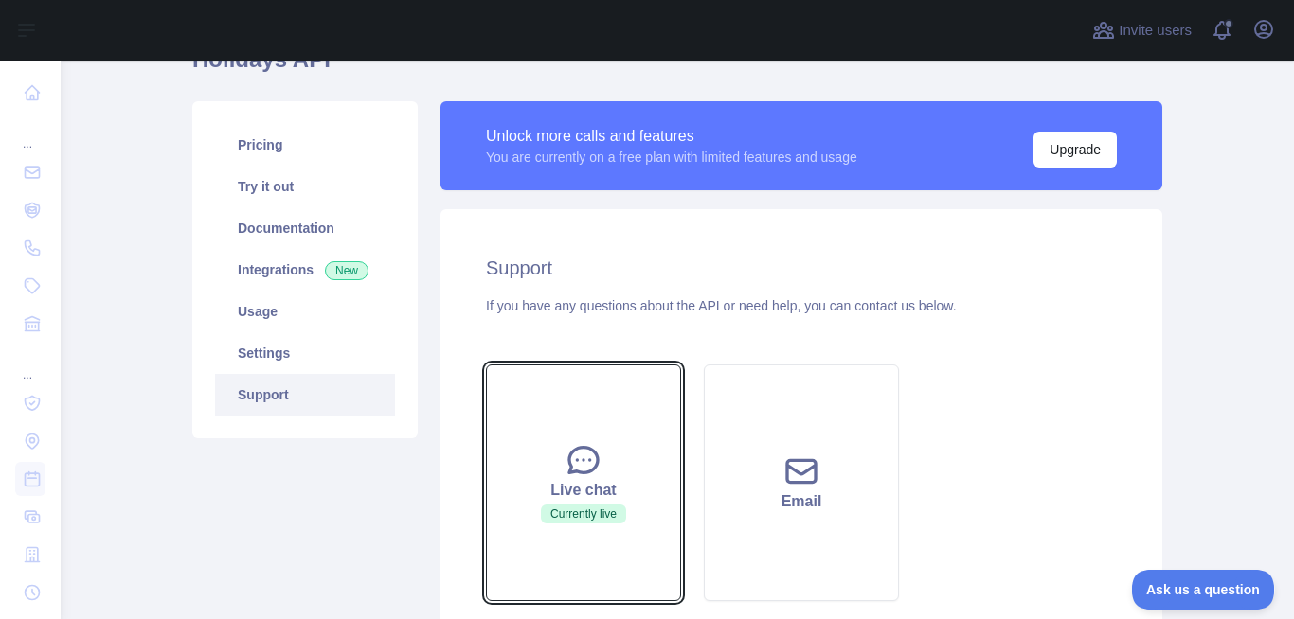
click at [581, 445] on icon at bounding box center [583, 460] width 38 height 38
click at [581, 520] on span "Currently live" at bounding box center [583, 514] width 85 height 19
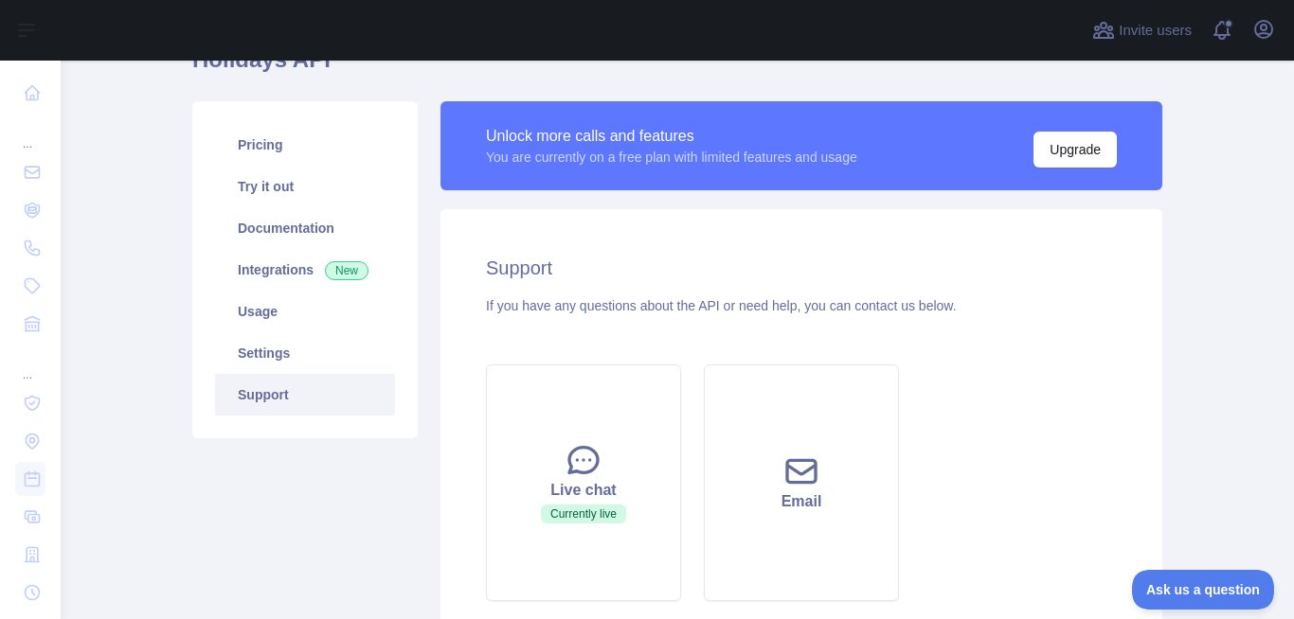
click at [572, 323] on div "Support If you have any questions about the API or need help, you can contact u…" at bounding box center [801, 433] width 722 height 449
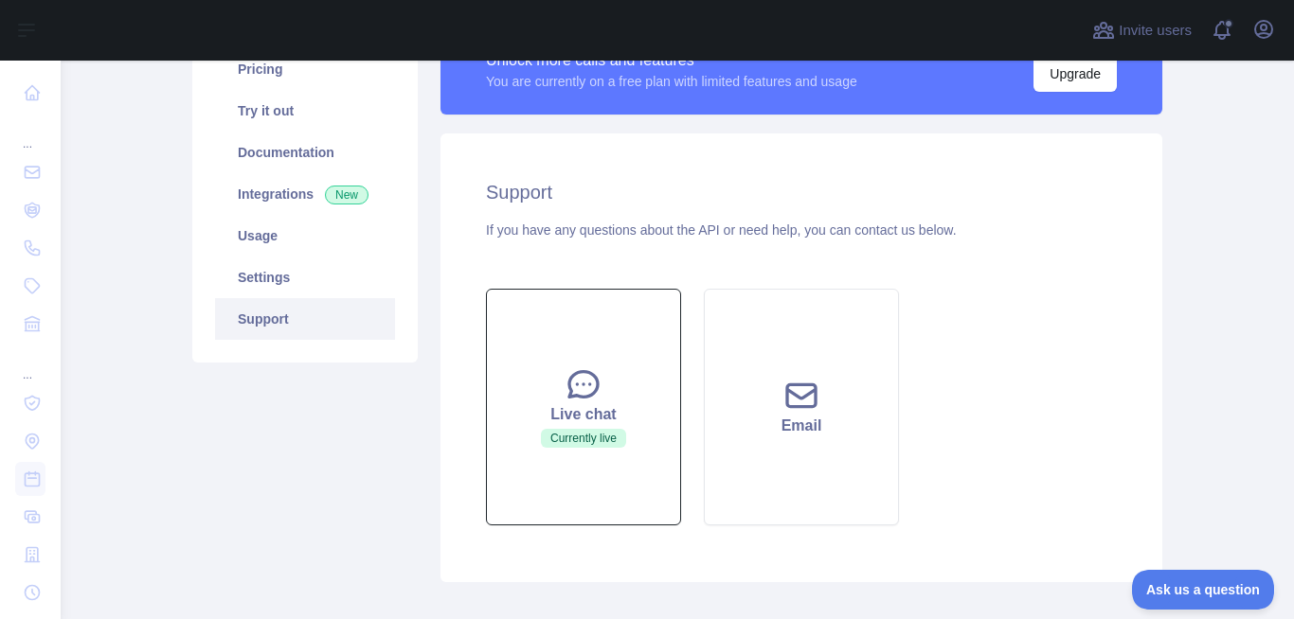
scroll to position [213, 0]
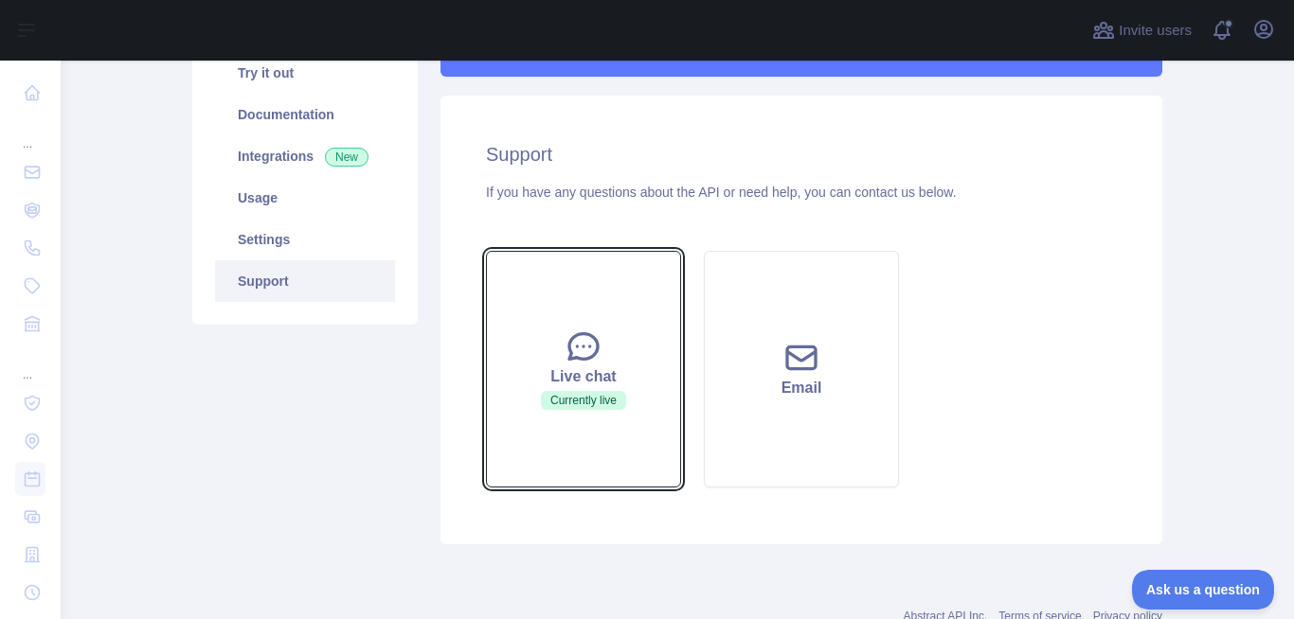
click at [553, 360] on button "Live chat Currently live" at bounding box center [583, 369] width 195 height 237
click at [551, 346] on button "Live chat Currently live" at bounding box center [583, 369] width 195 height 237
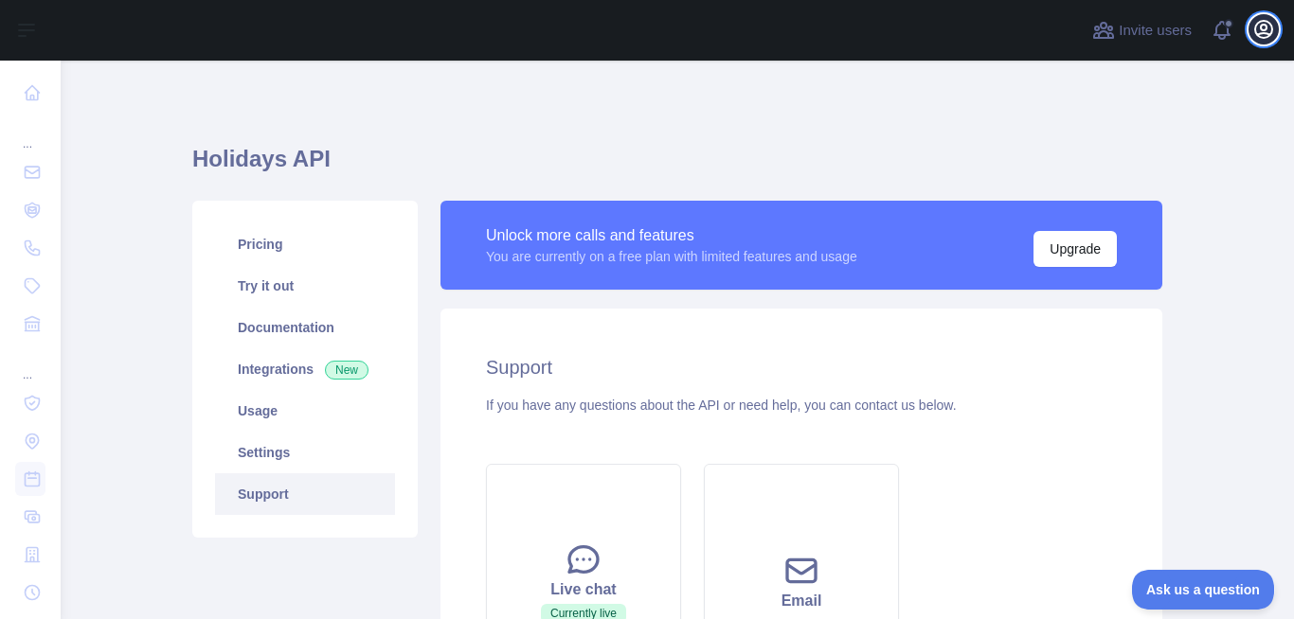
click at [1263, 33] on icon "button" at bounding box center [1263, 29] width 17 height 17
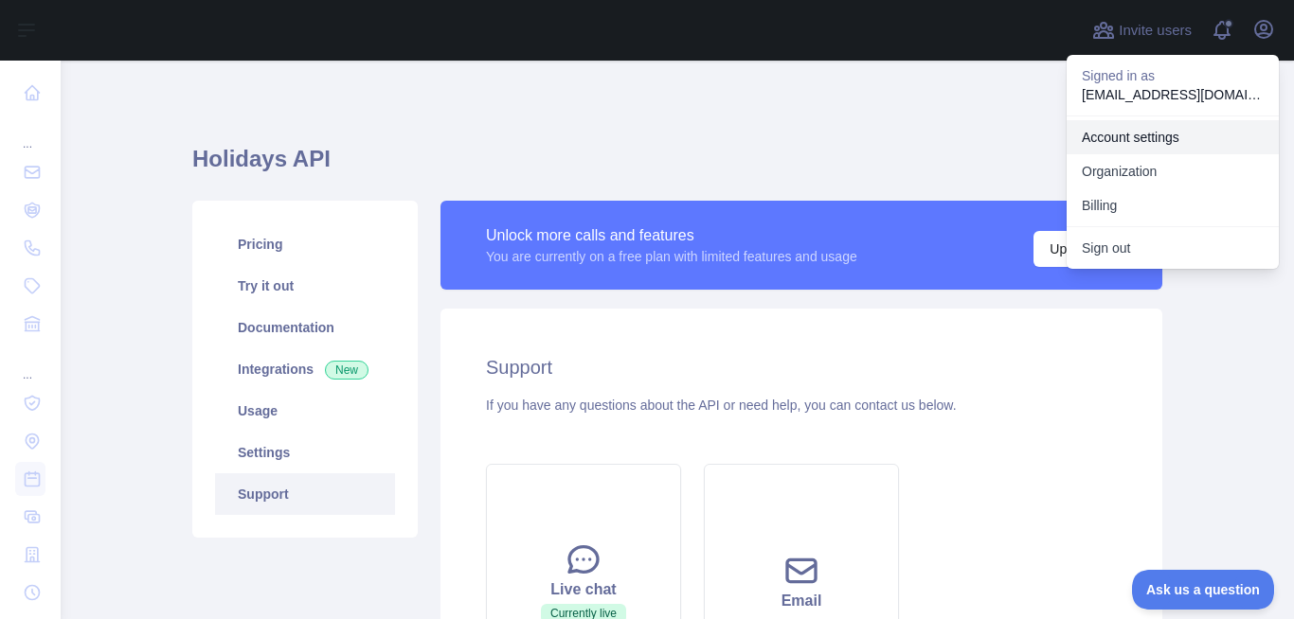
click at [1152, 142] on link "Account settings" at bounding box center [1172, 137] width 212 height 34
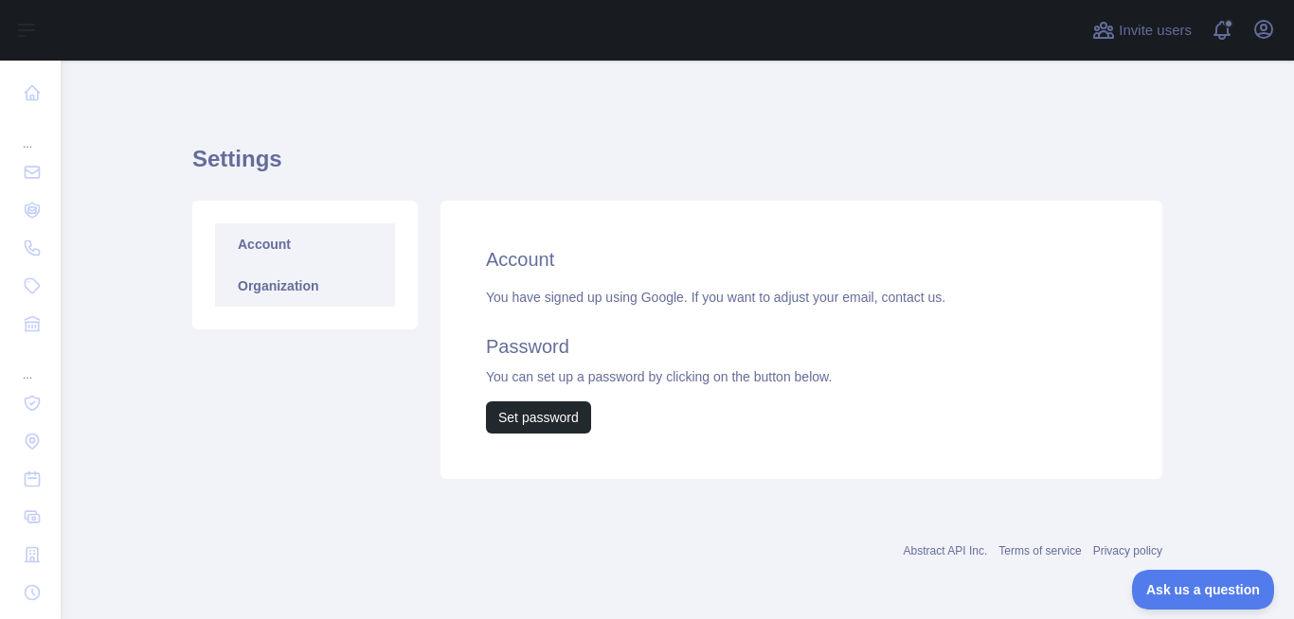
click at [321, 295] on link "Organization" at bounding box center [305, 286] width 180 height 42
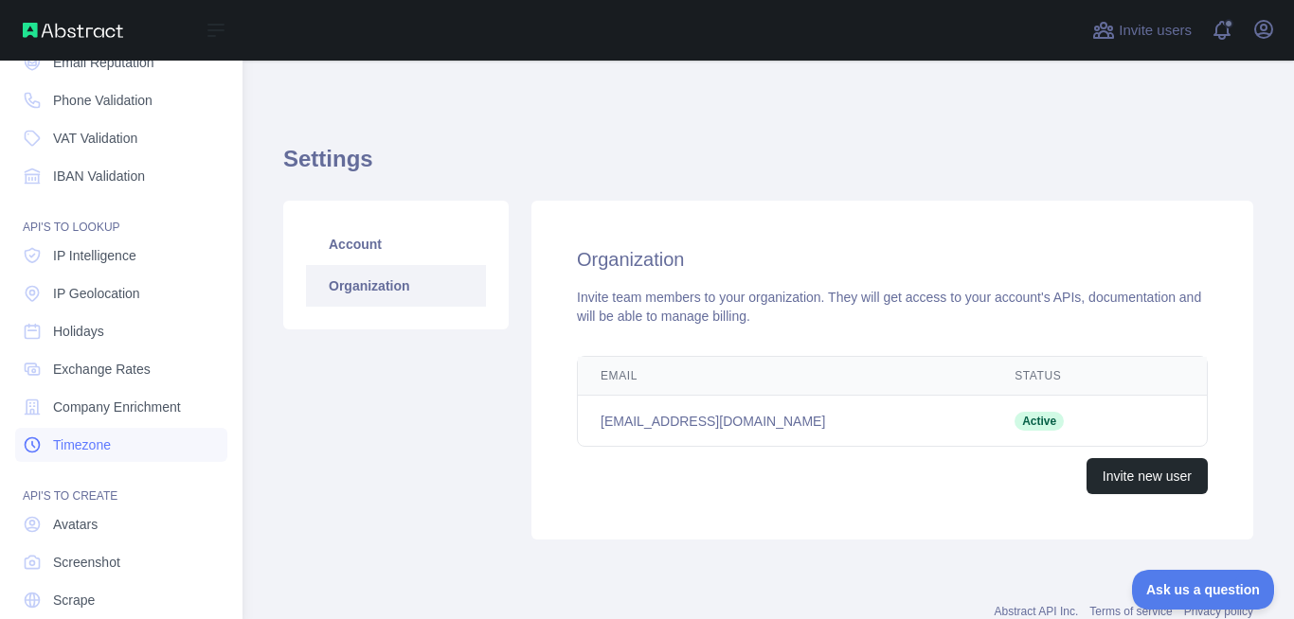
scroll to position [214, 0]
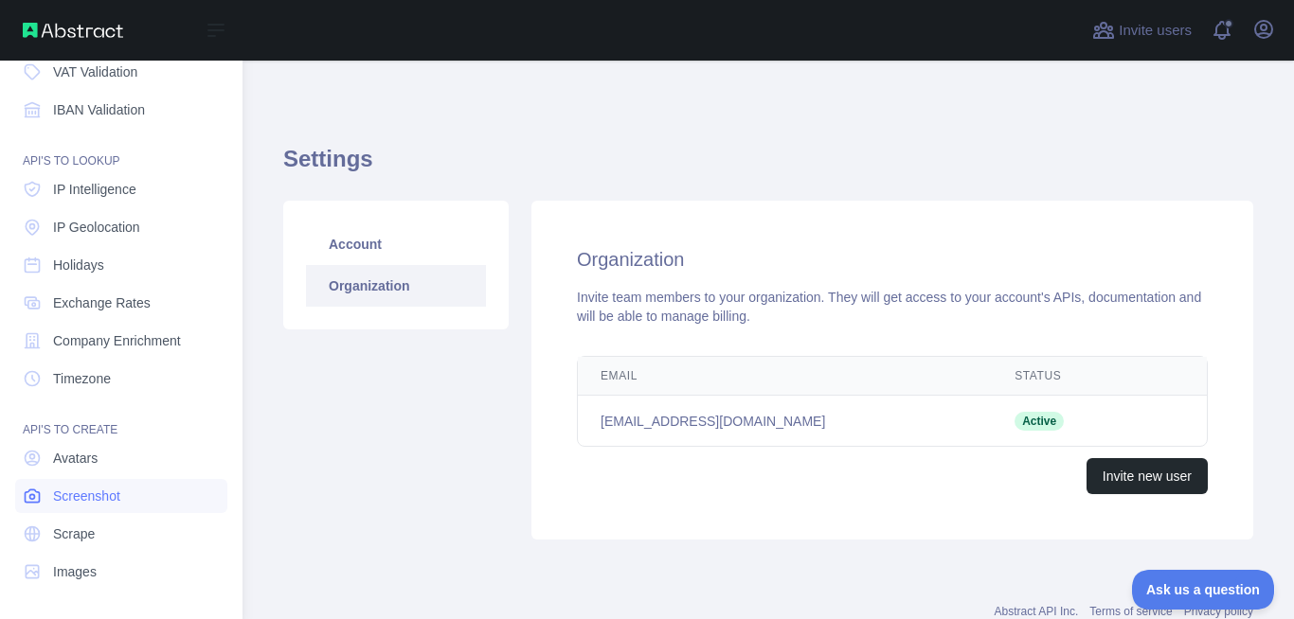
click at [116, 506] on link "Screenshot" at bounding box center [121, 496] width 212 height 34
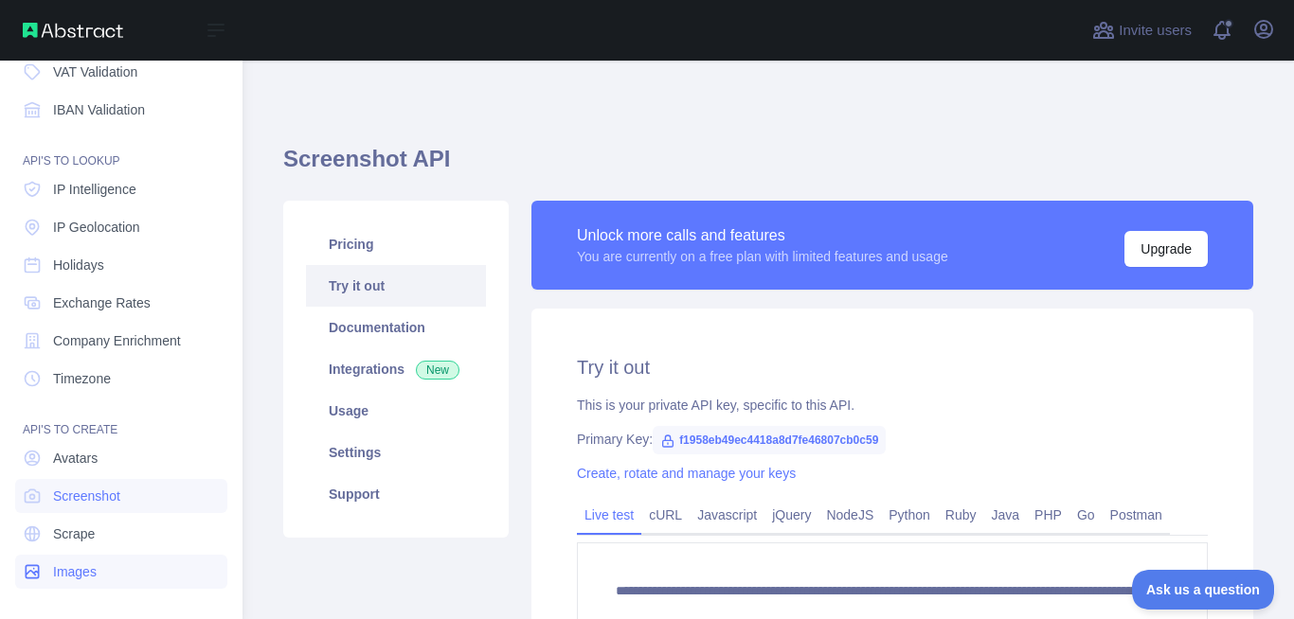
click at [121, 570] on link "Images" at bounding box center [121, 572] width 212 height 34
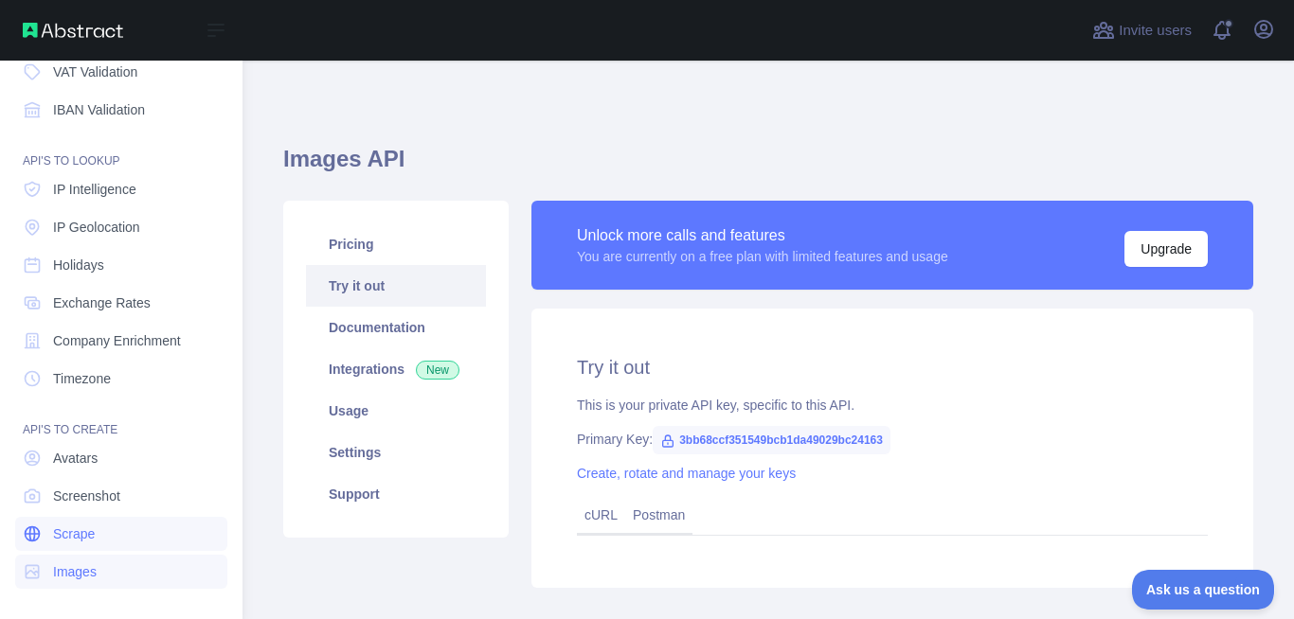
click at [62, 532] on span "Scrape" at bounding box center [74, 534] width 42 height 19
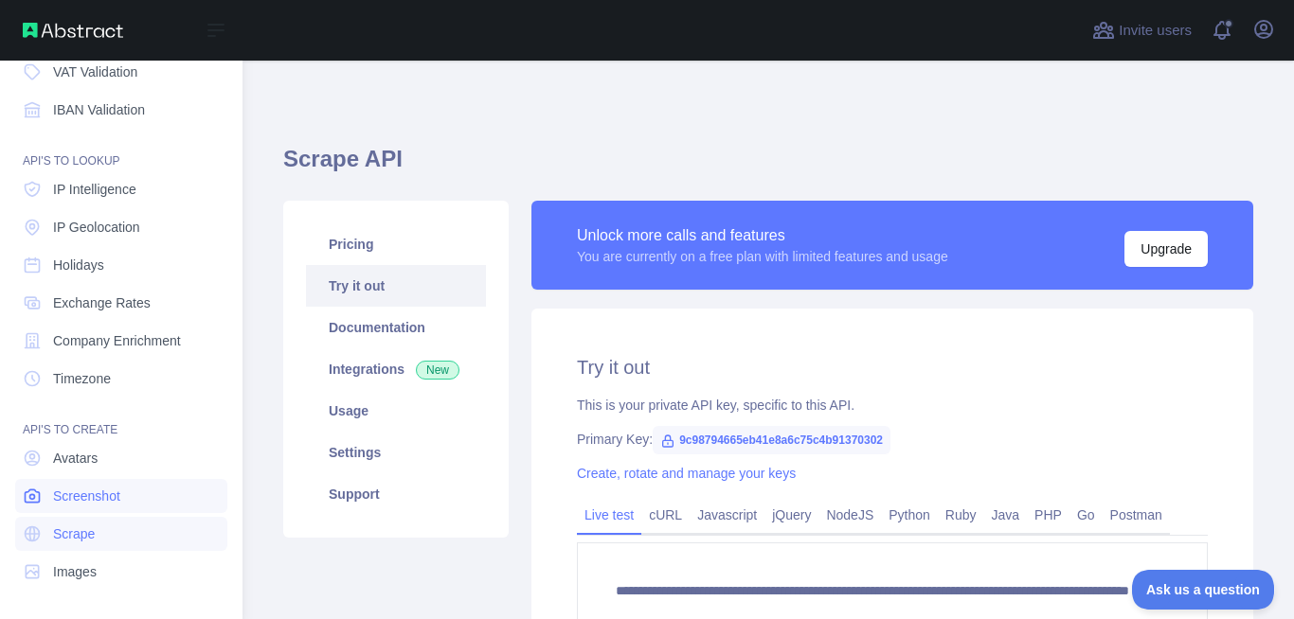
click at [91, 504] on span "Screenshot" at bounding box center [86, 496] width 67 height 19
click at [88, 462] on span "Avatars" at bounding box center [75, 458] width 45 height 19
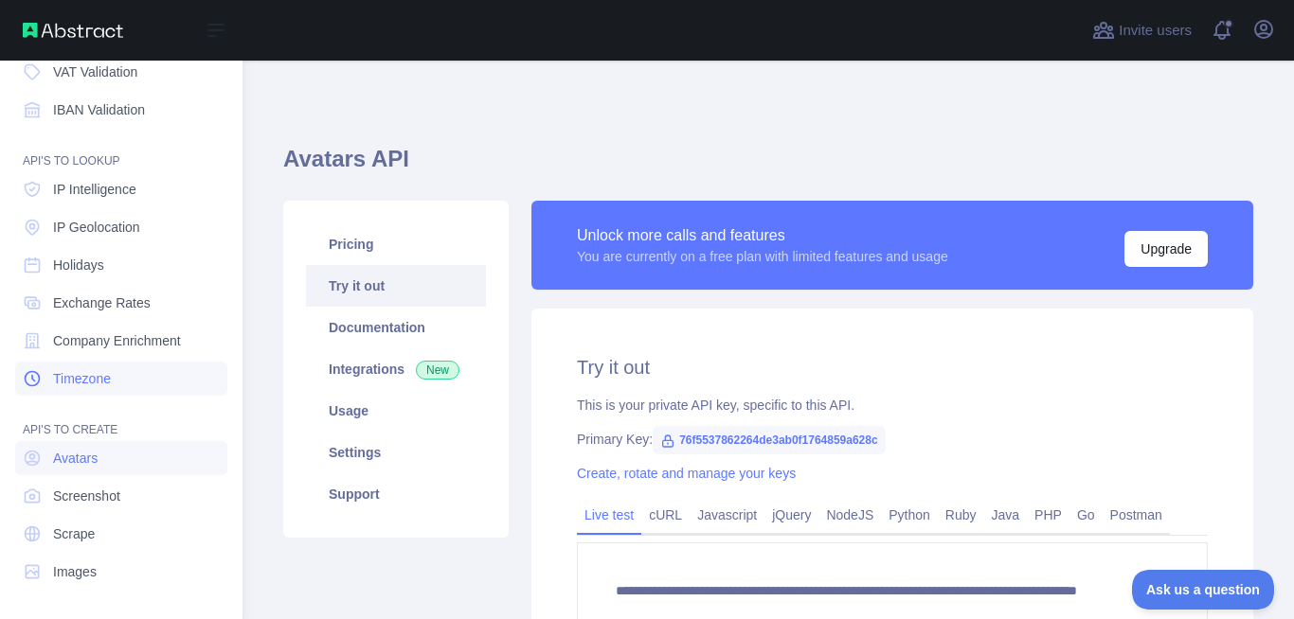
click at [80, 379] on span "Timezone" at bounding box center [82, 378] width 58 height 19
click at [84, 334] on span "Company Enrichment" at bounding box center [117, 340] width 128 height 19
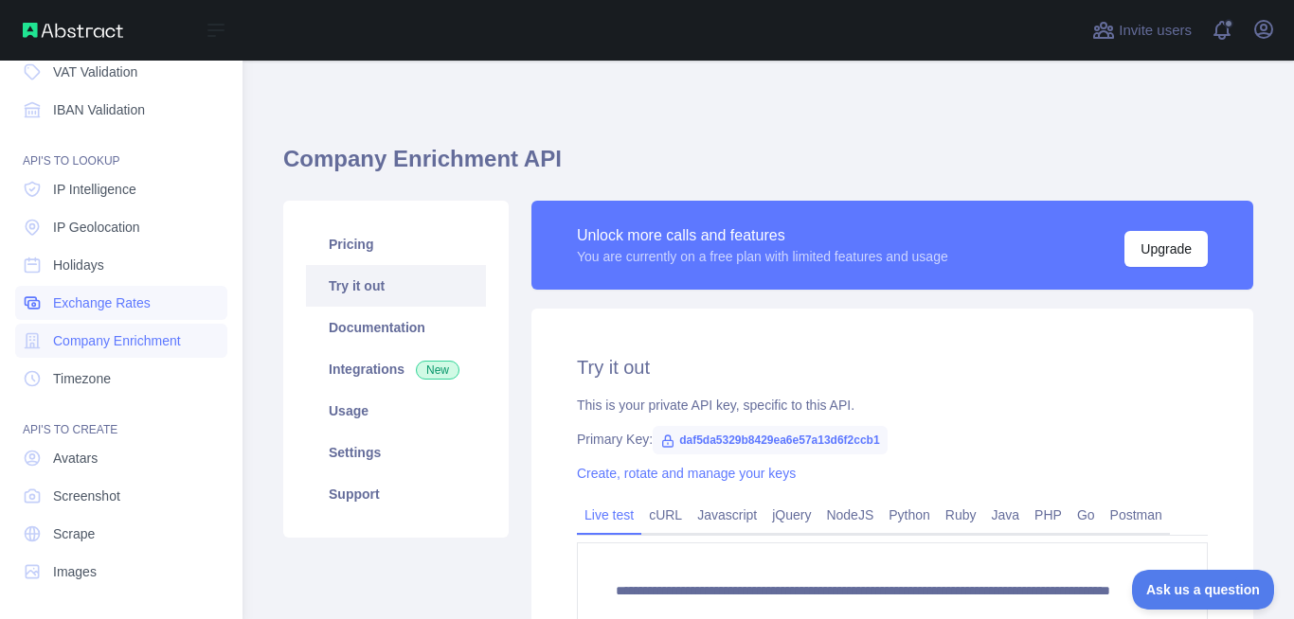
click at [87, 296] on span "Exchange Rates" at bounding box center [102, 303] width 98 height 19
click at [90, 268] on span "Holidays" at bounding box center [78, 265] width 51 height 19
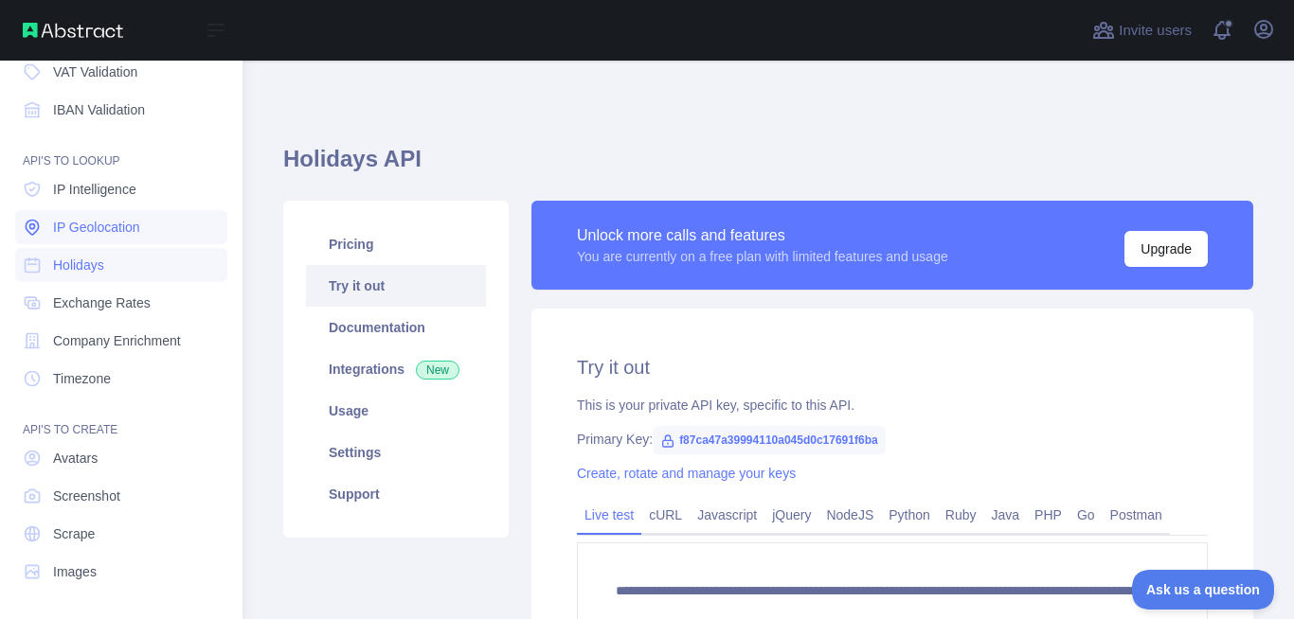
click at [93, 232] on span "IP Geolocation" at bounding box center [96, 227] width 87 height 19
click at [108, 259] on link "Holidays" at bounding box center [121, 265] width 212 height 34
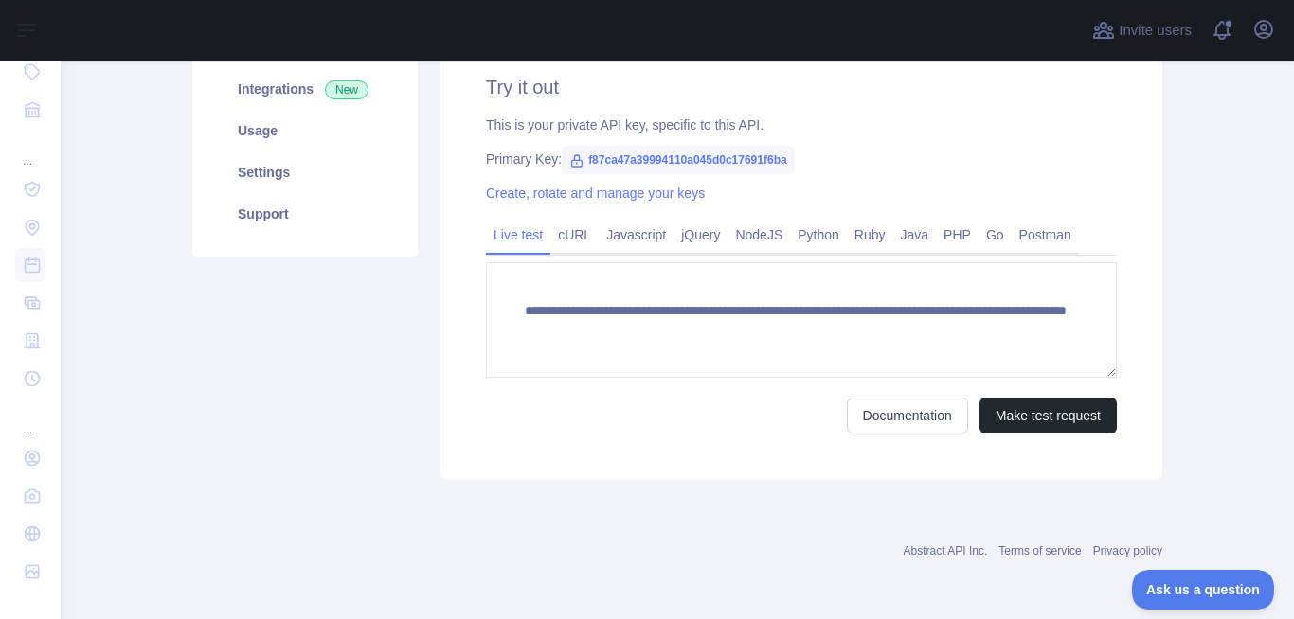
scroll to position [19, 0]
click at [533, 189] on link "Create, rotate and manage your keys" at bounding box center [595, 193] width 219 height 15
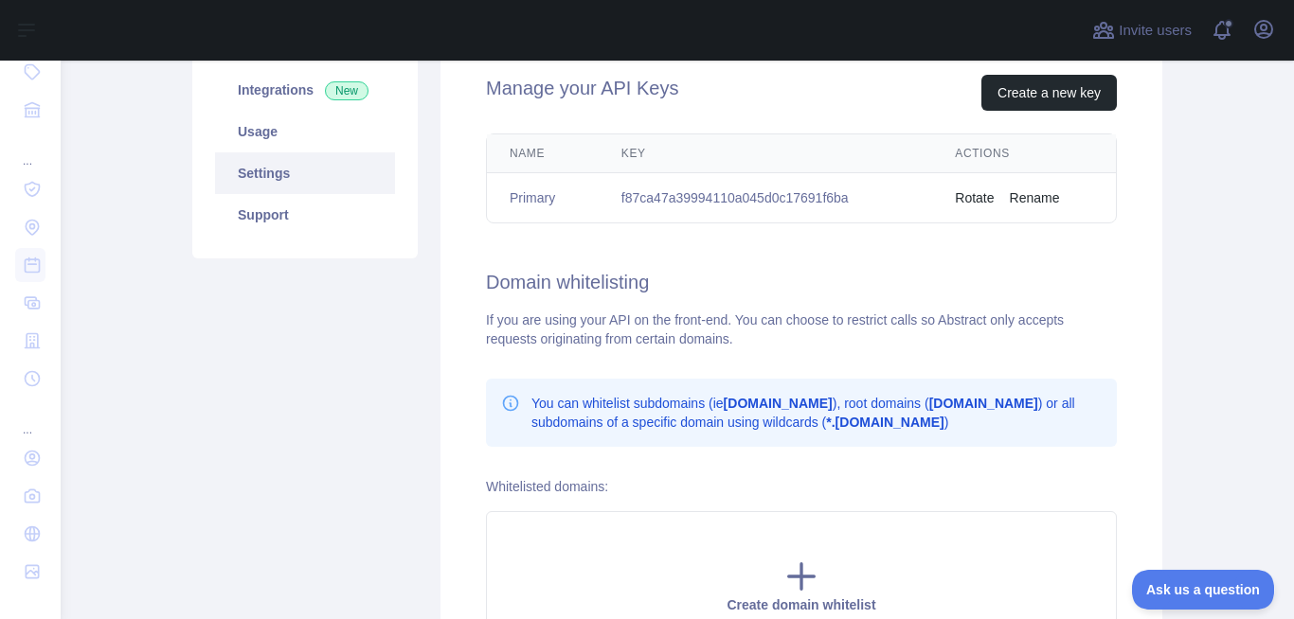
scroll to position [166, 0]
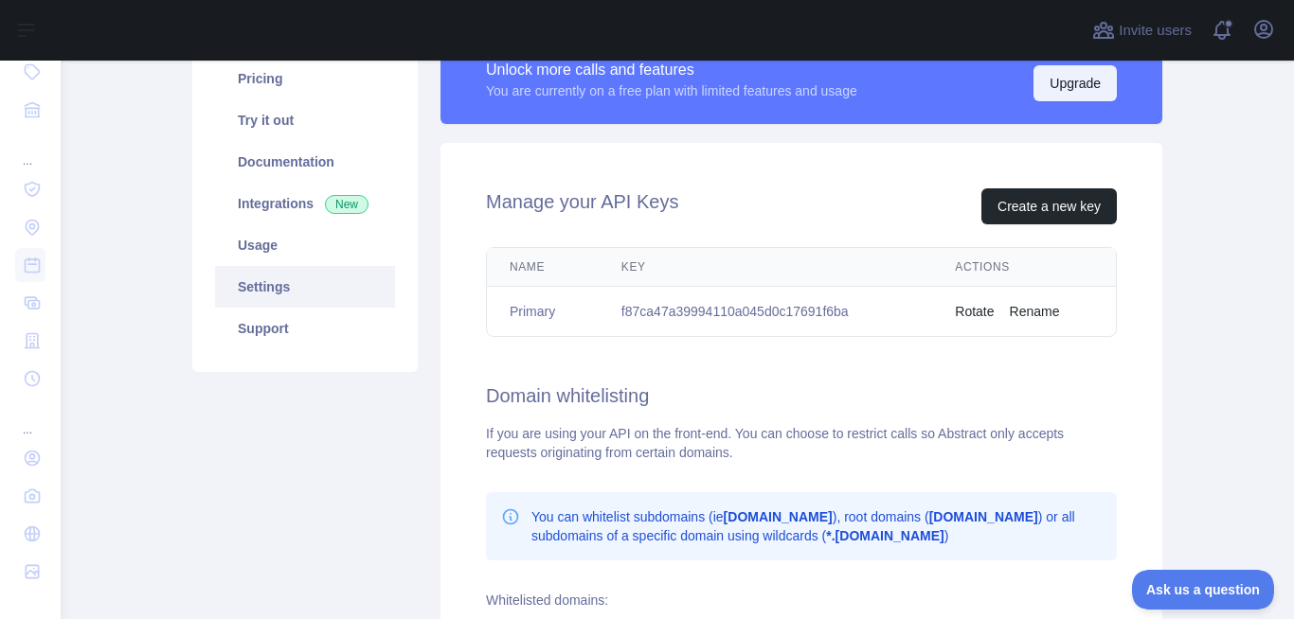
click at [1068, 81] on button "Upgrade" at bounding box center [1074, 83] width 83 height 36
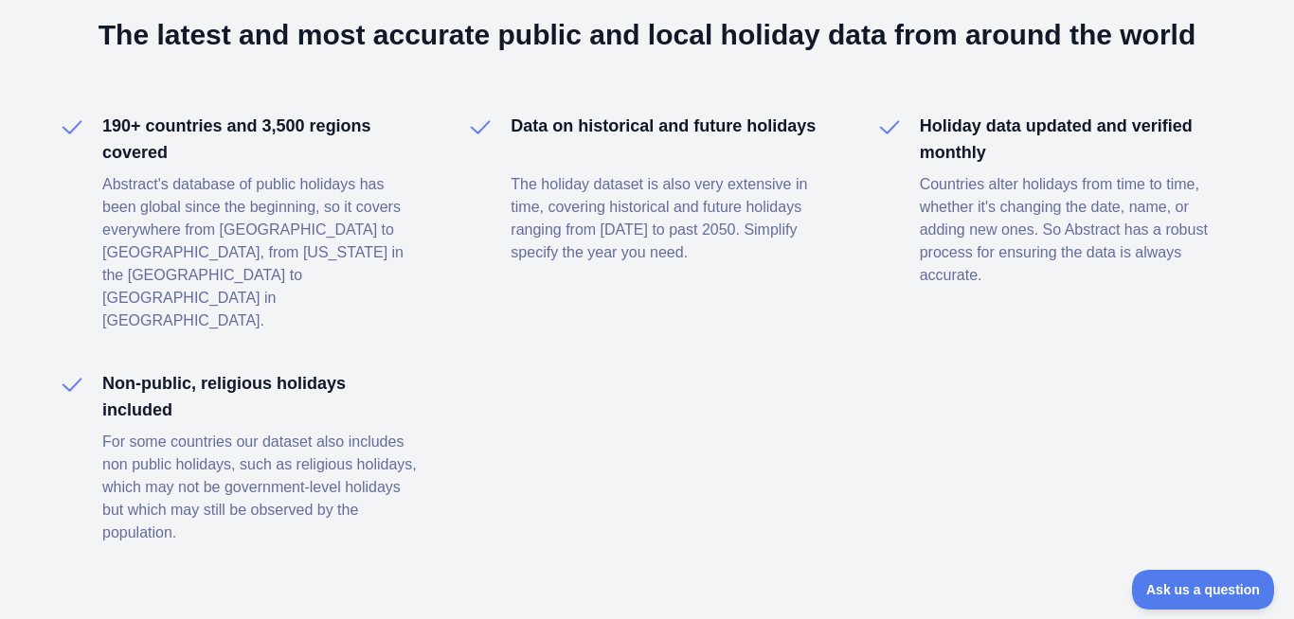
scroll to position [894, 0]
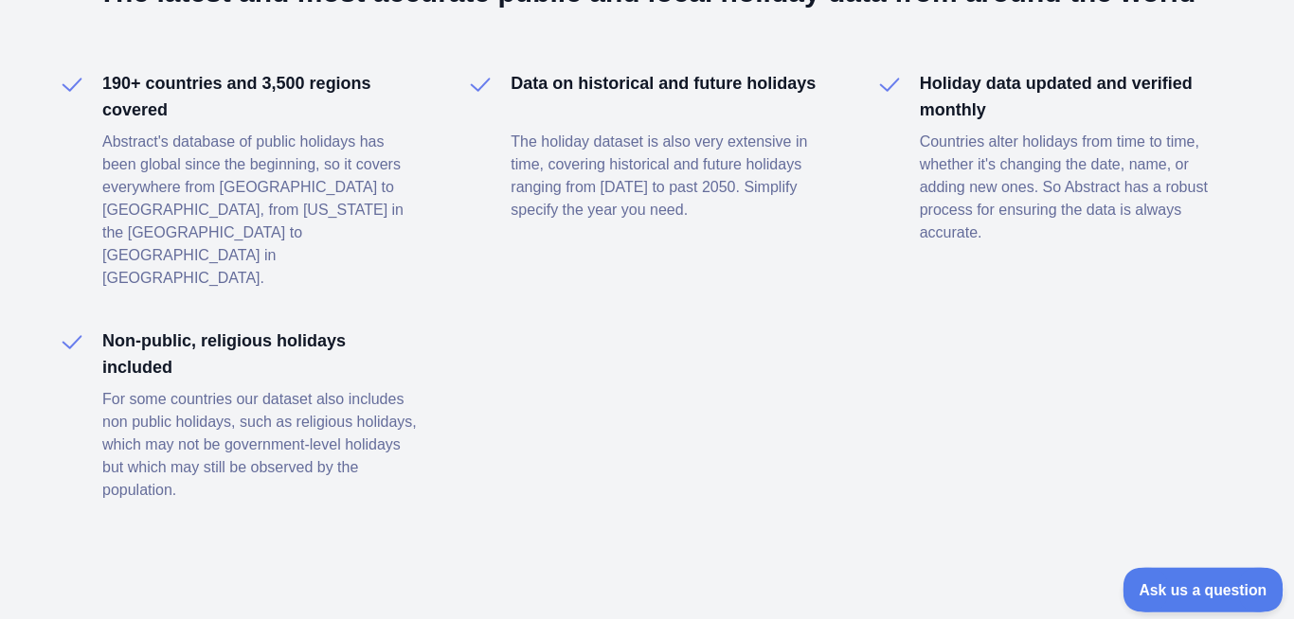
click at [1153, 587] on span "Ask us a question" at bounding box center [1193, 587] width 142 height 13
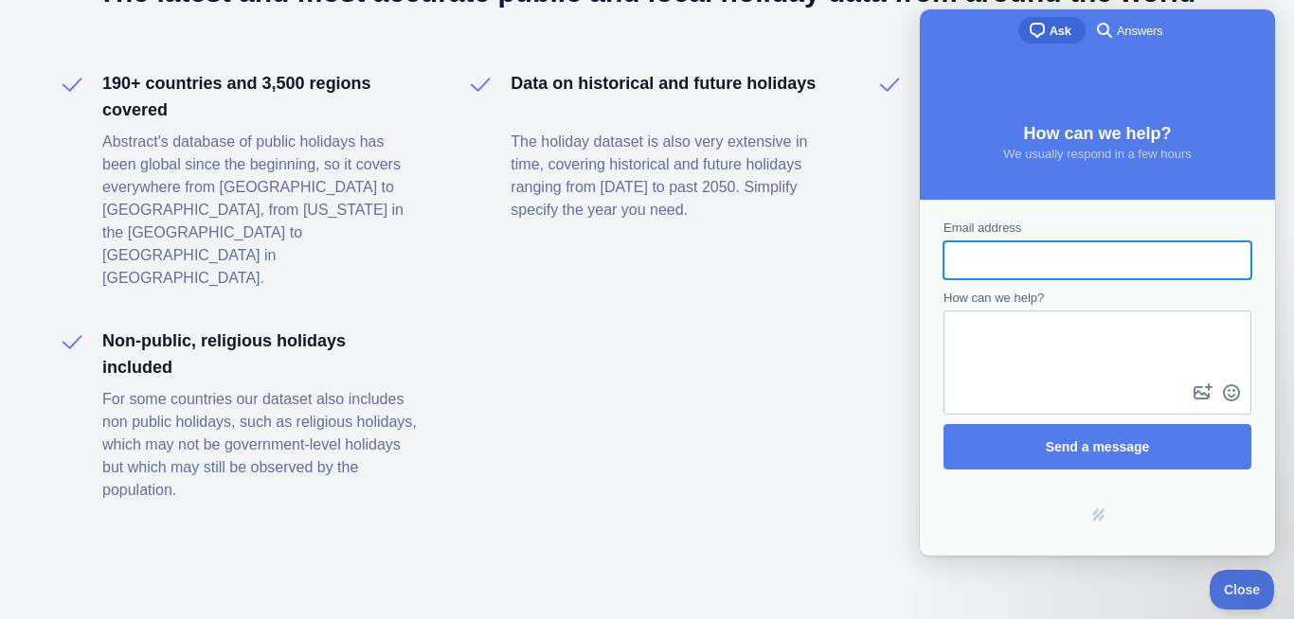
scroll to position [0, 0]
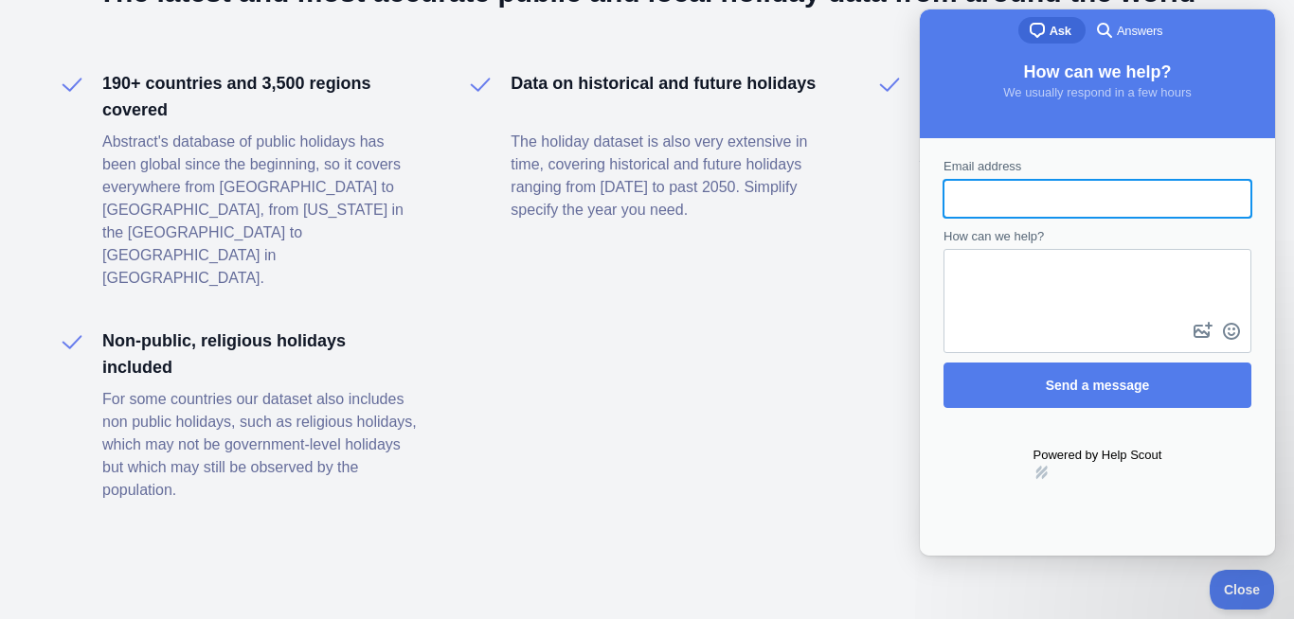
click at [1095, 465] on link "hs-logo" at bounding box center [1097, 472] width 129 height 15
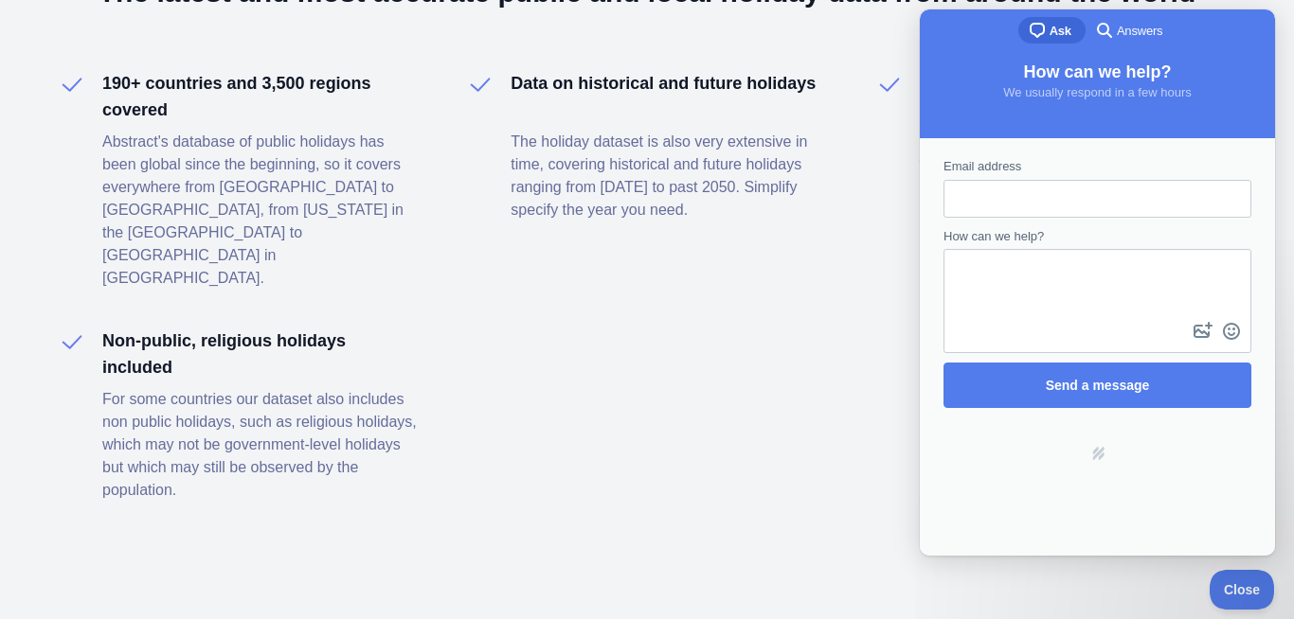
click at [1106, 22] on span "search-medium" at bounding box center [1104, 29] width 23 height 23
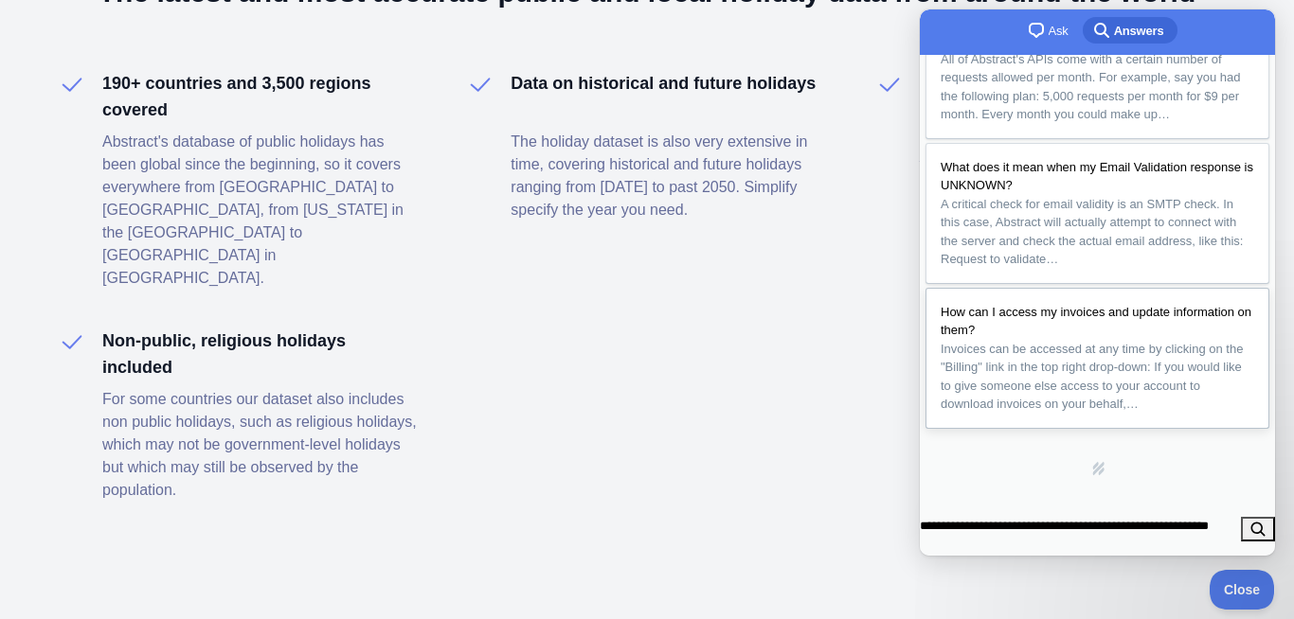
scroll to position [0, 31]
type input "**********"
click button "search" at bounding box center [1258, 529] width 34 height 25
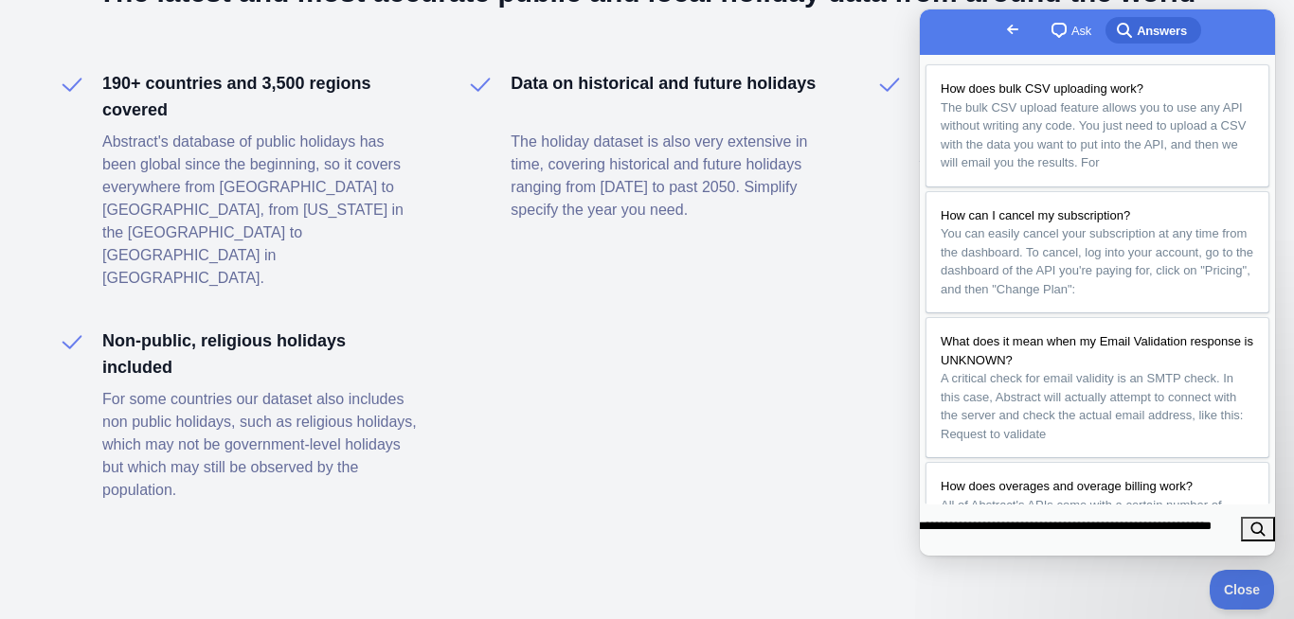
scroll to position [0, 0]
click at [1052, 147] on span "The bulk CSV upload feature allows you to use any API without writing any code.…" at bounding box center [1092, 135] width 305 height 70
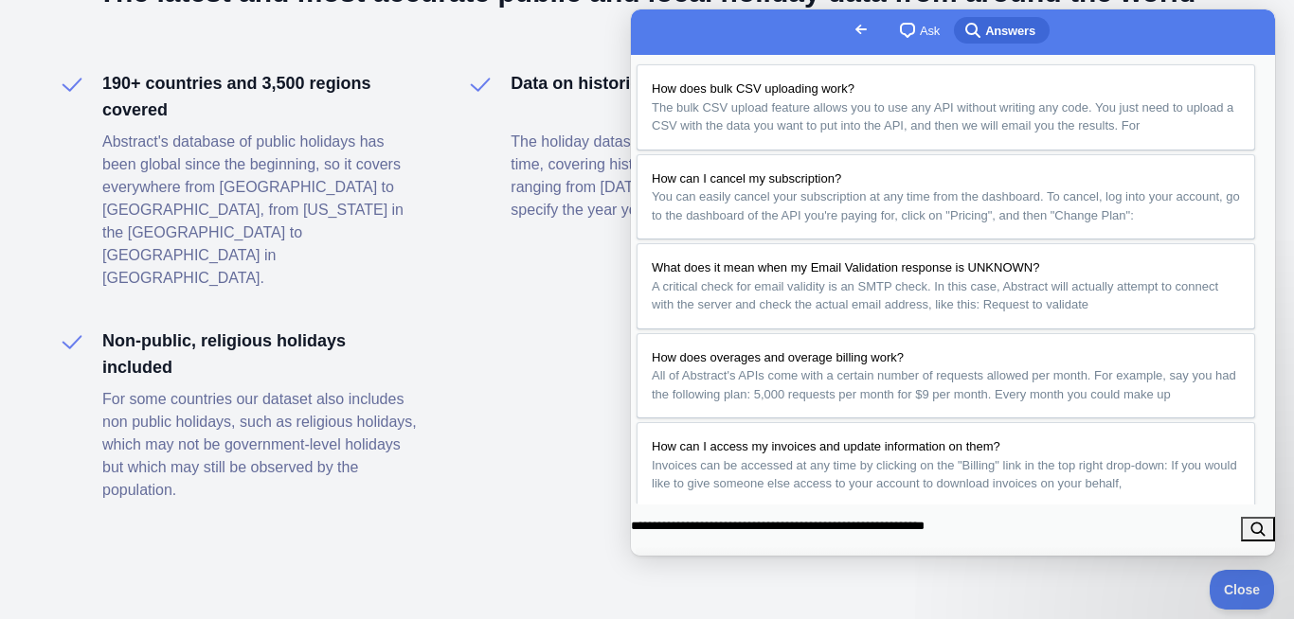
scroll to position [171, 0]
click at [670, 565] on button "Close" at bounding box center [652, 577] width 34 height 25
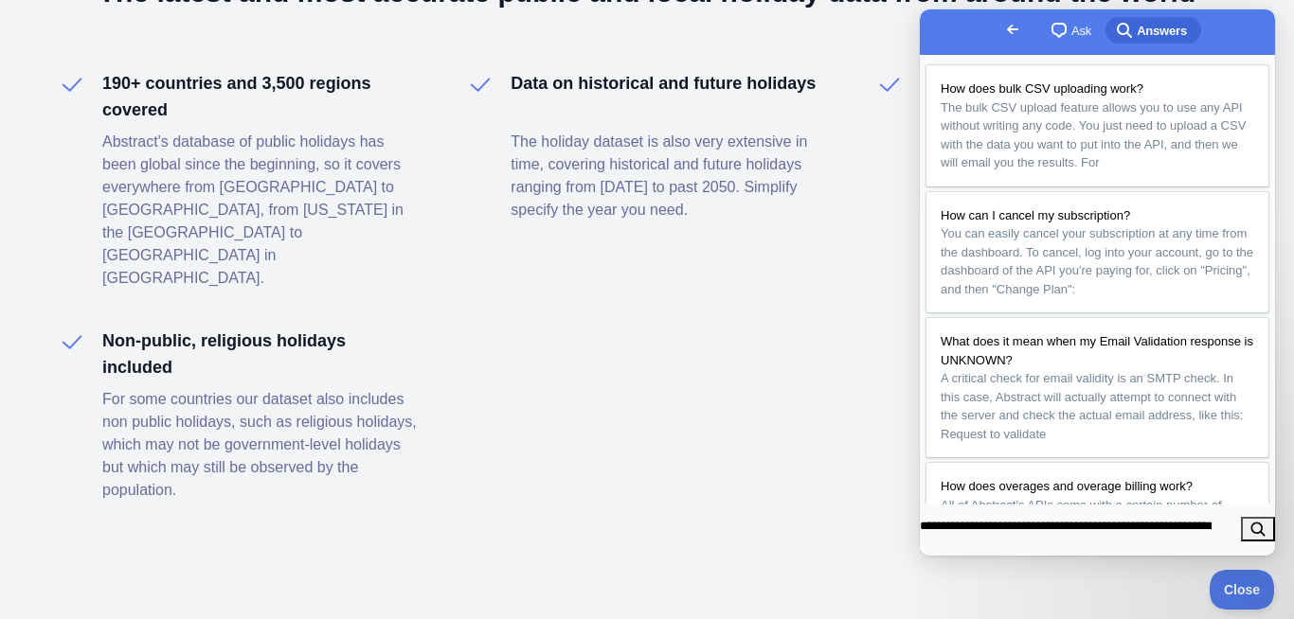
scroll to position [0, 32]
click at [1001, 22] on span "Go back" at bounding box center [1012, 29] width 23 height 23
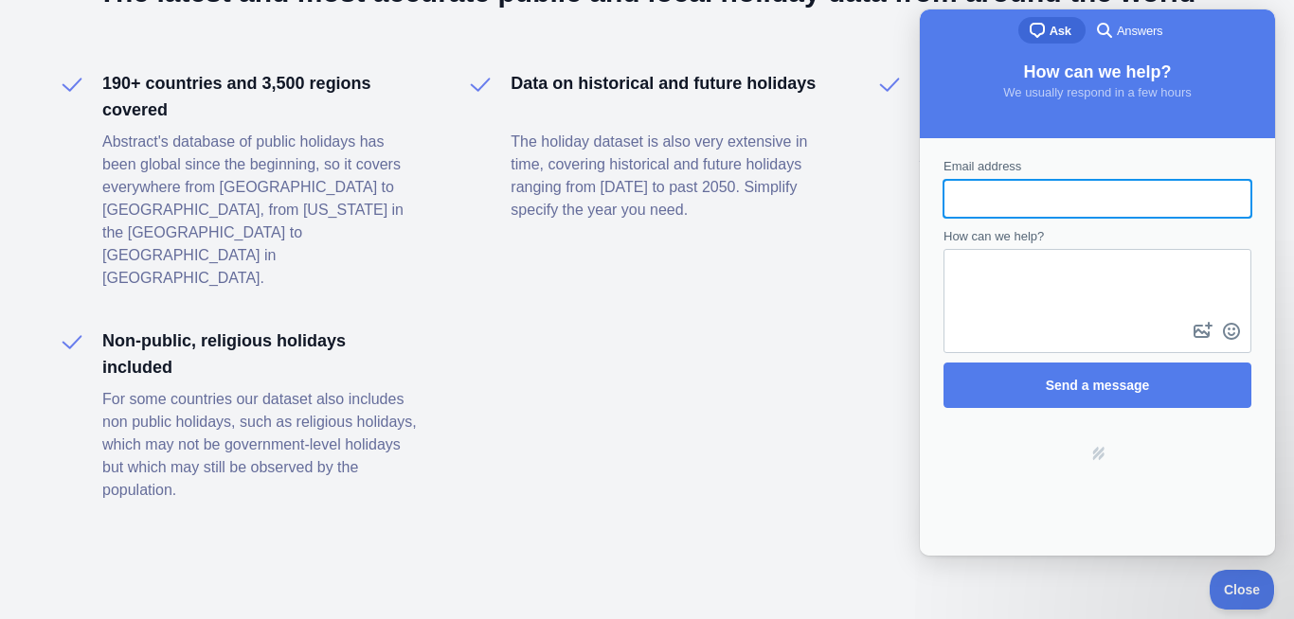
click at [935, 25] on div "chat-square Ask search-medium Answers" at bounding box center [1097, 31] width 355 height 45
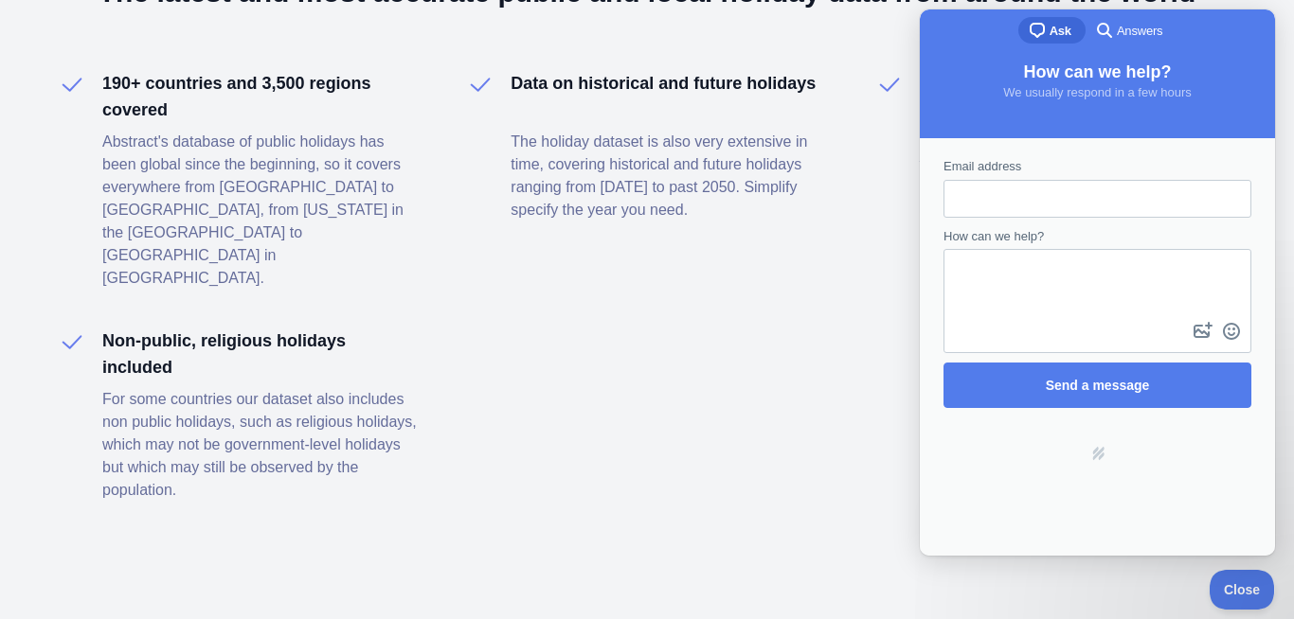
click at [816, 146] on p "The holiday dataset is also very extensive in time, covering historical and fut…" at bounding box center [668, 176] width 317 height 91
click at [1238, 580] on button "Close" at bounding box center [1237, 587] width 64 height 40
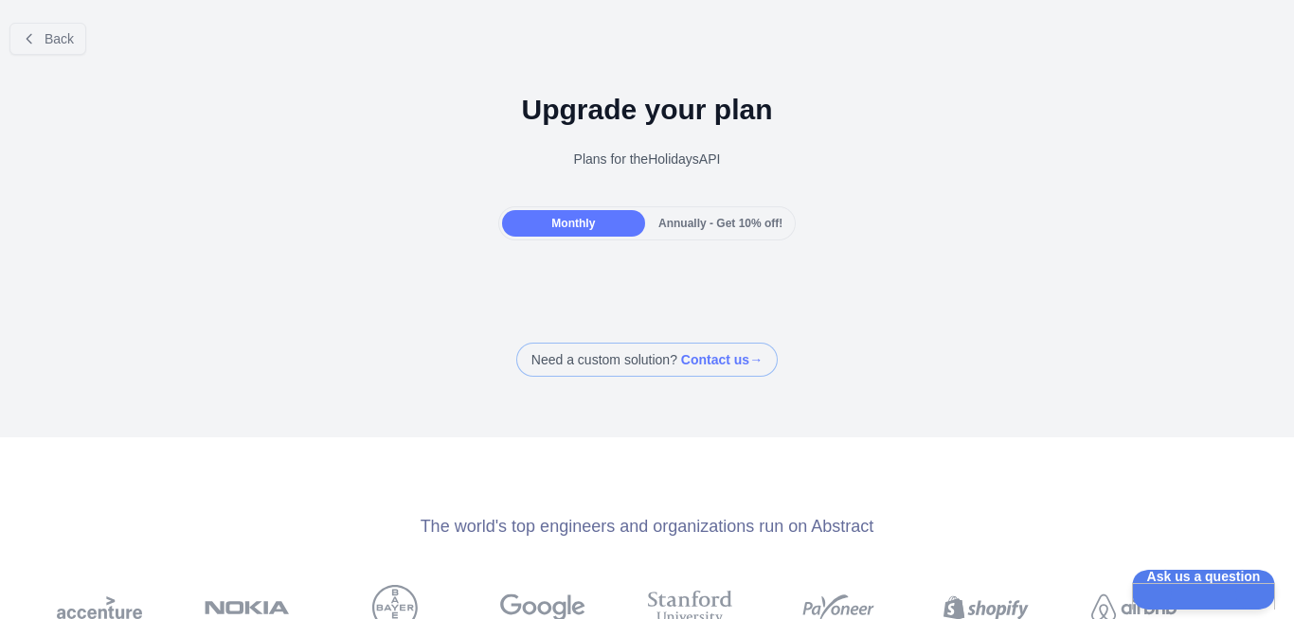
click at [681, 225] on span "Annually - Get 10% off!" at bounding box center [720, 223] width 124 height 13
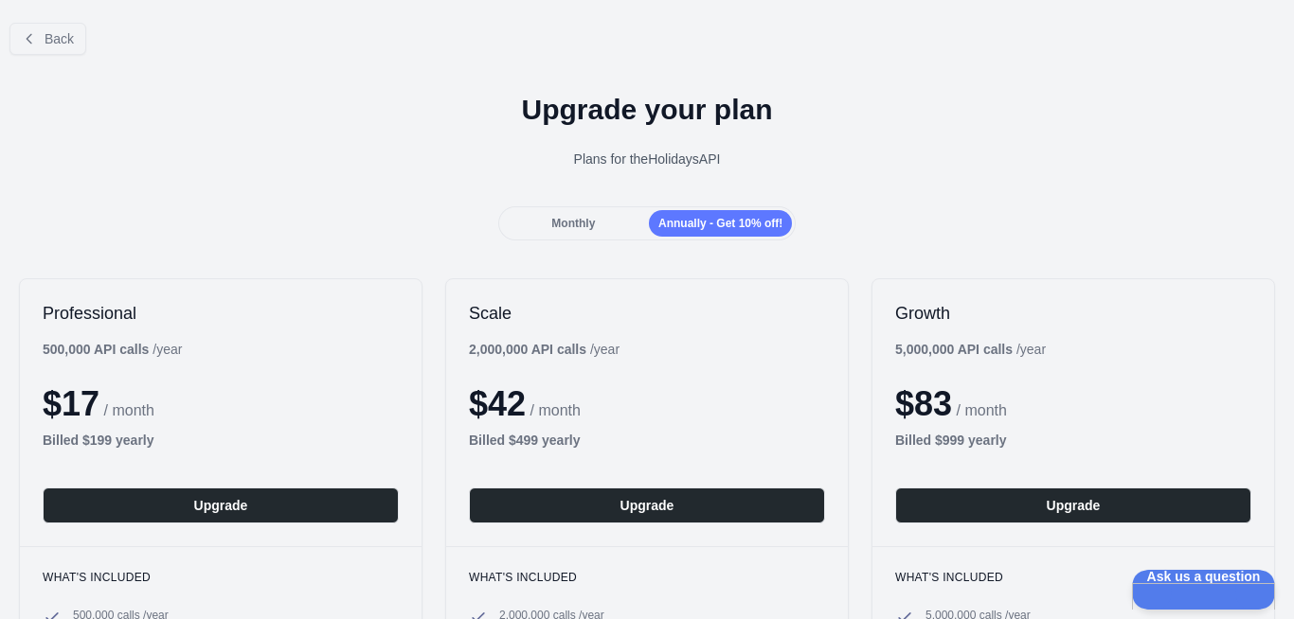
click at [578, 231] on div "Monthly" at bounding box center [573, 223] width 143 height 27
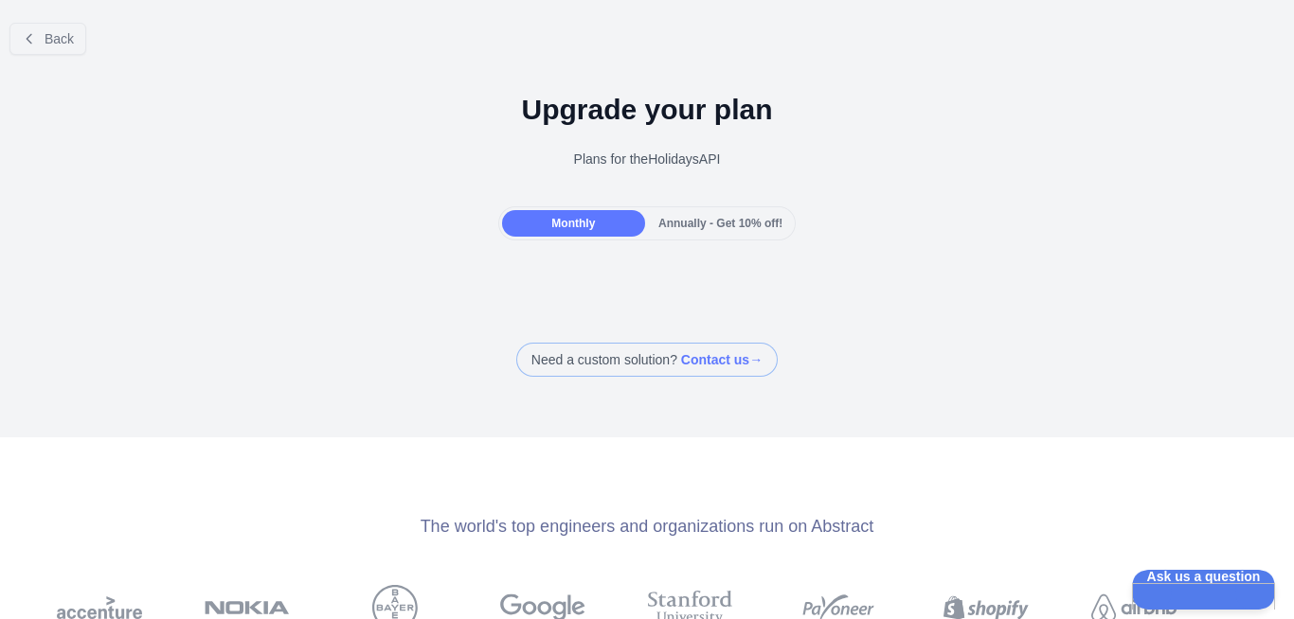
click at [717, 215] on div "Annually - Get 10% off!" at bounding box center [720, 223] width 143 height 27
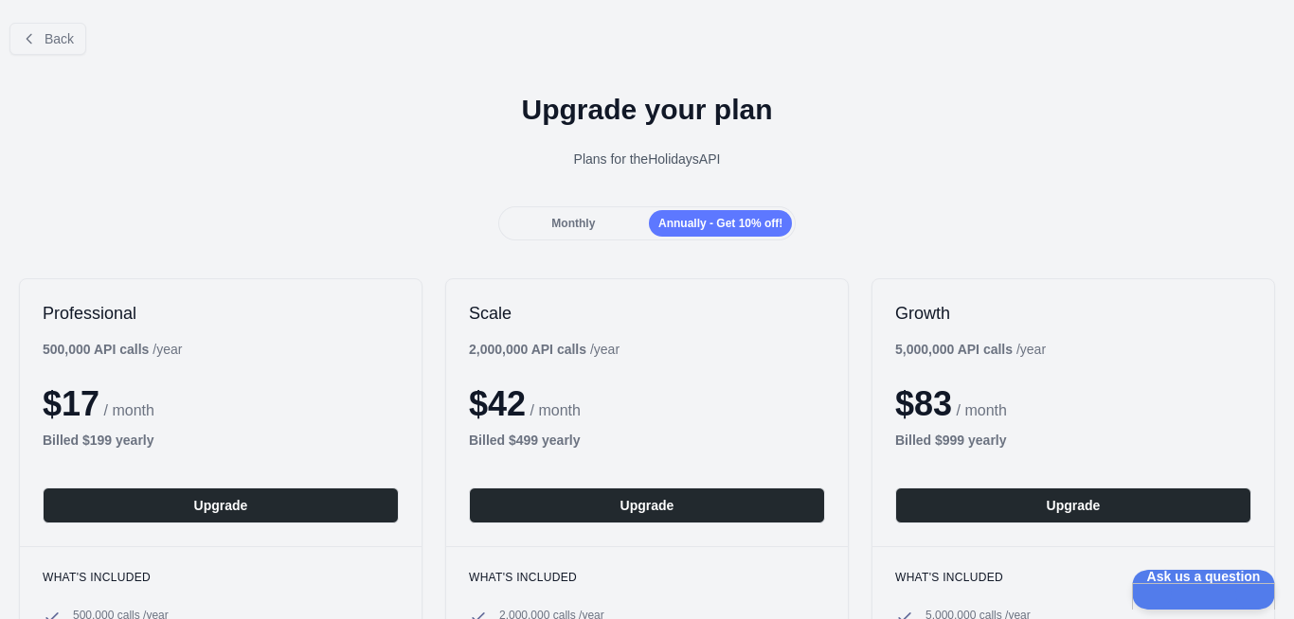
click at [591, 166] on div "Plans for the Holidays API" at bounding box center [646, 159] width 1263 height 19
click at [38, 35] on button "Back" at bounding box center [47, 39] width 77 height 32
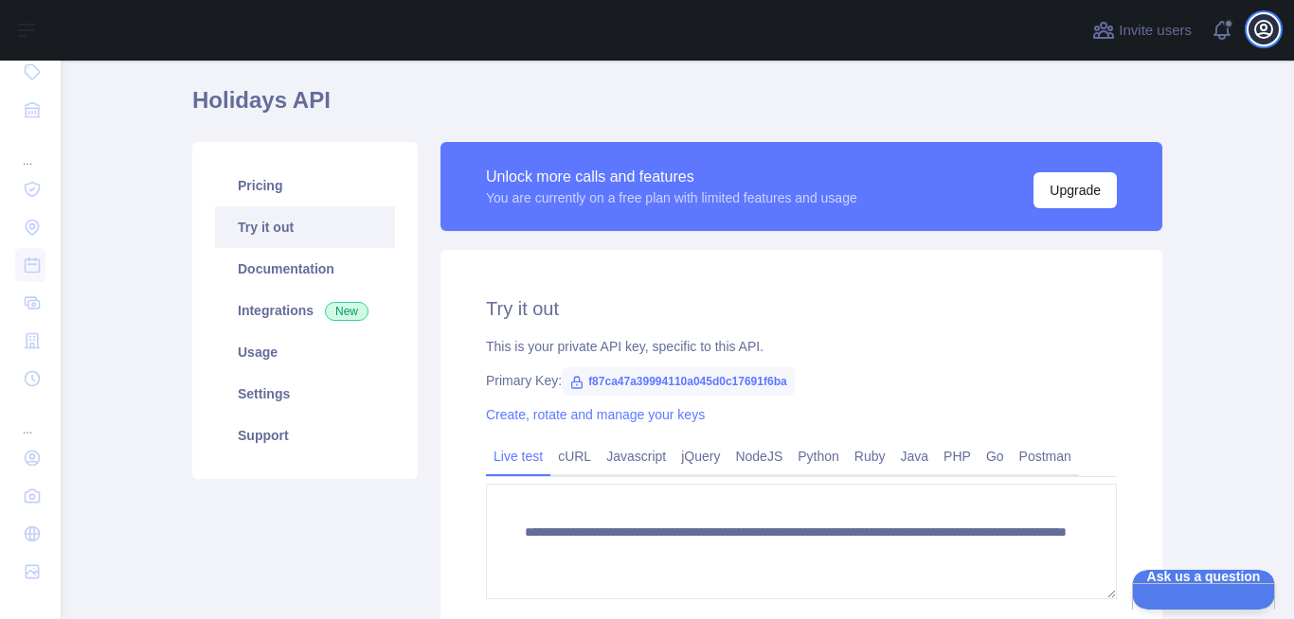
click at [1249, 32] on button "Open user menu" at bounding box center [1263, 29] width 30 height 30
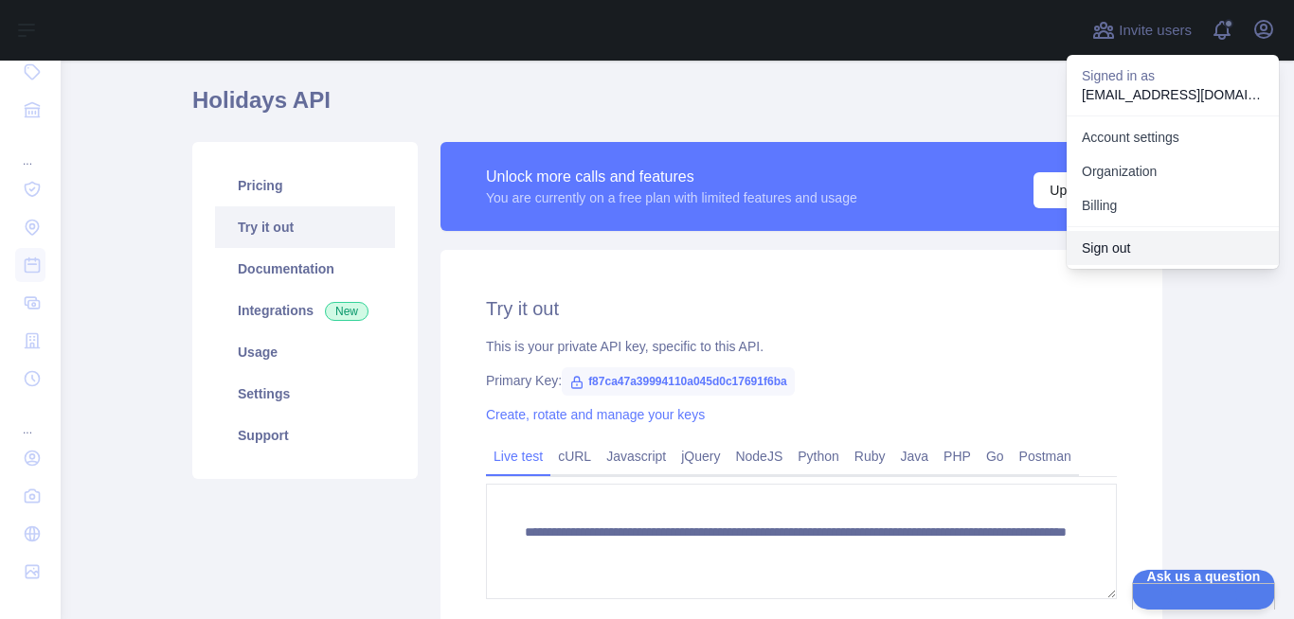
click at [1165, 246] on button "Sign out" at bounding box center [1172, 248] width 212 height 34
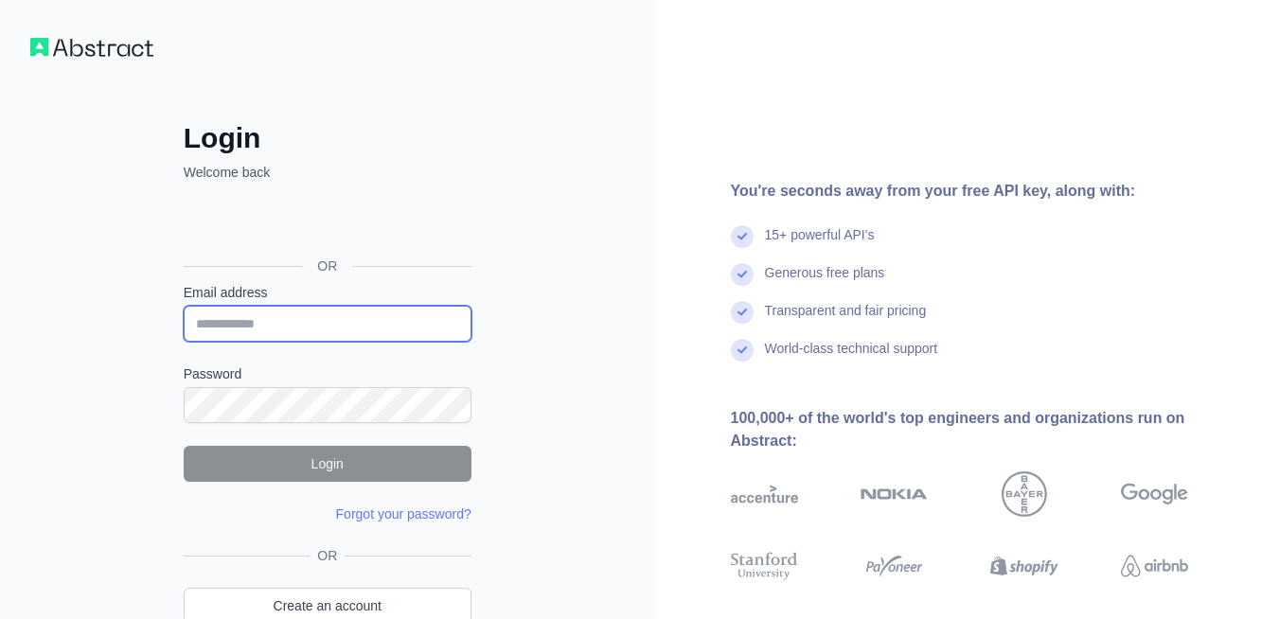
click at [325, 329] on input "Email address" at bounding box center [328, 324] width 288 height 36
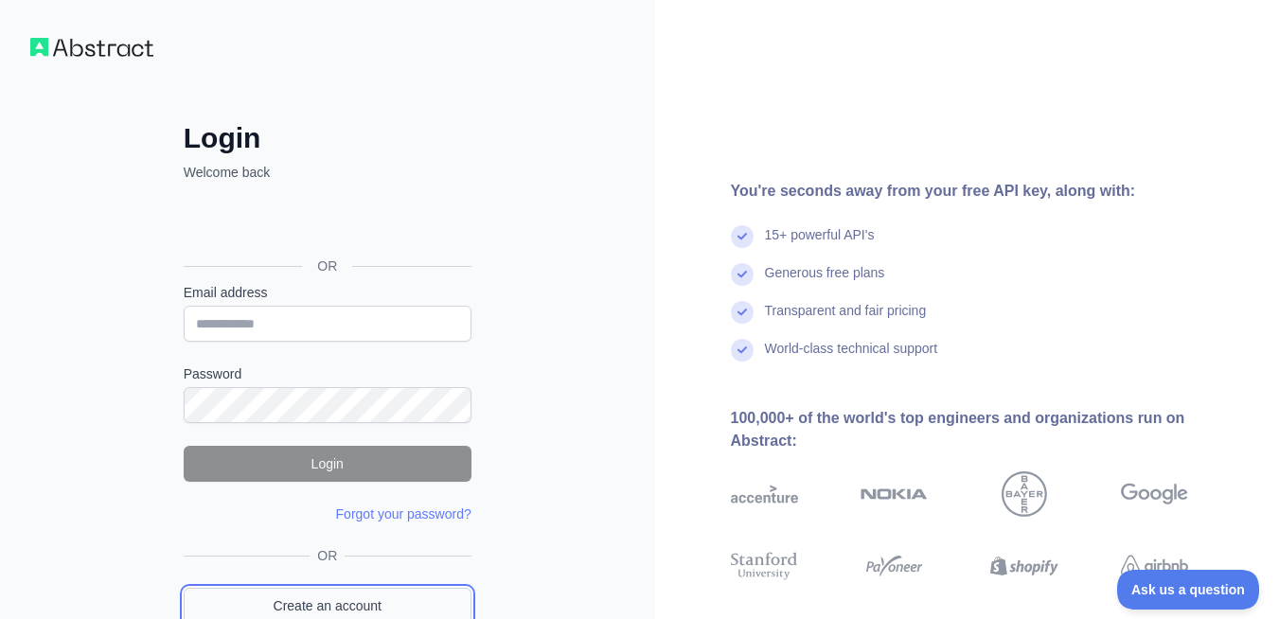
click at [365, 602] on link "Create an account" at bounding box center [328, 606] width 288 height 36
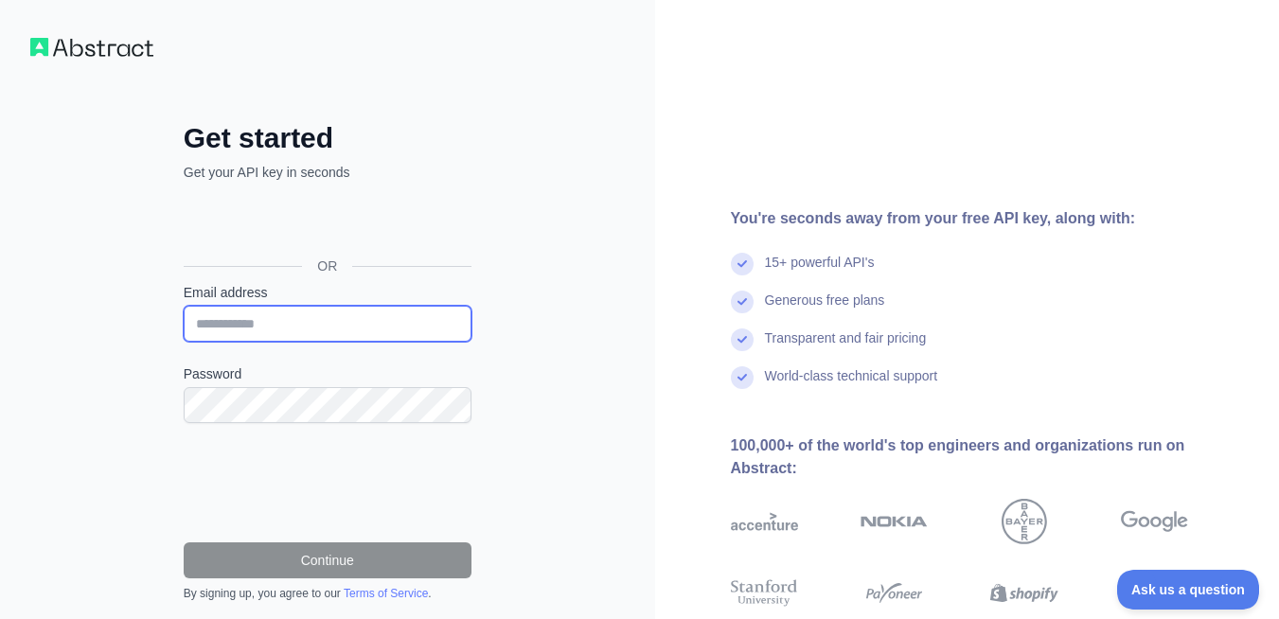
click at [308, 330] on input "Email address" at bounding box center [328, 324] width 288 height 36
paste input "**********"
type input "**********"
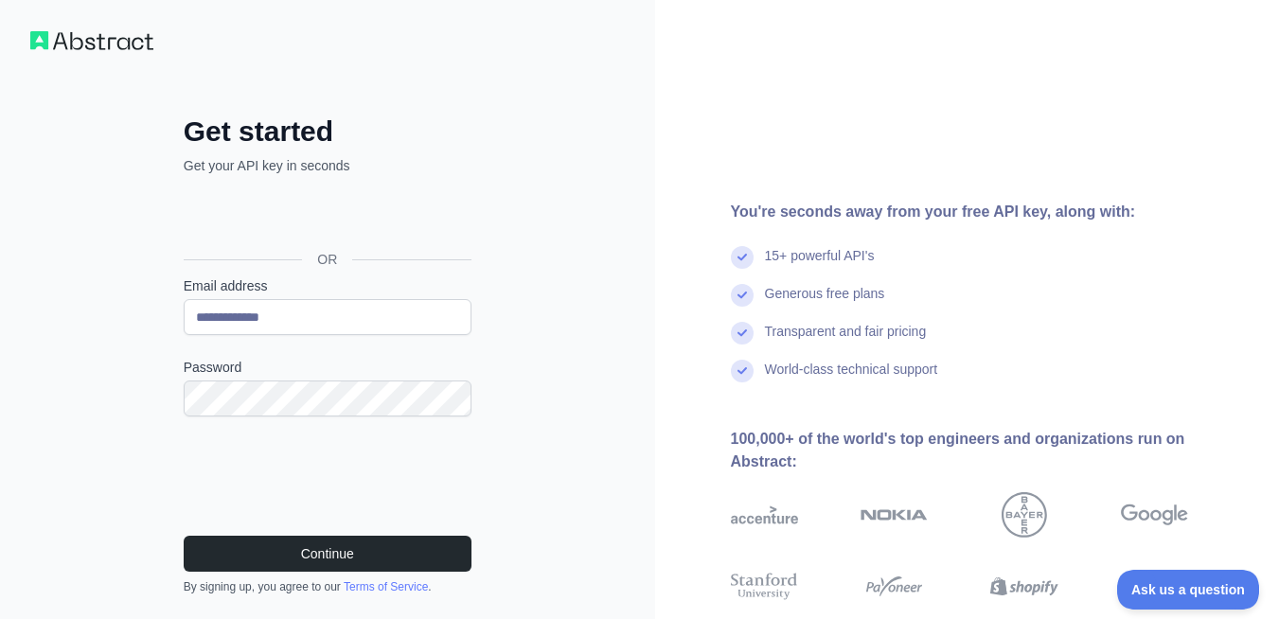
scroll to position [114, 0]
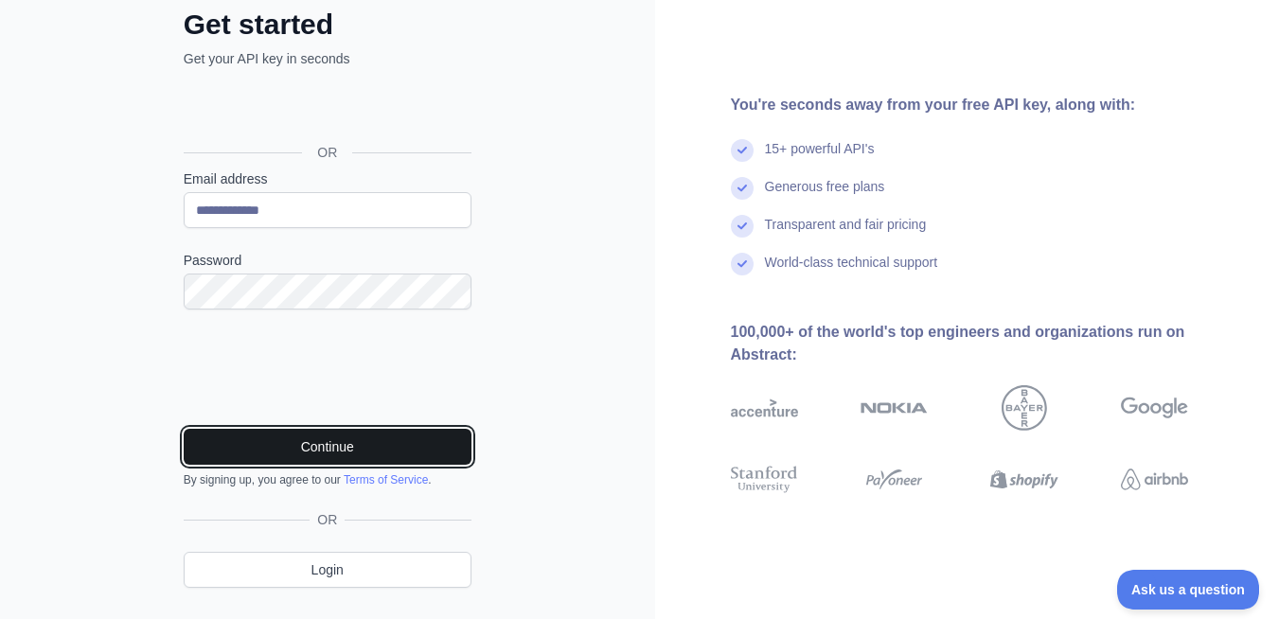
click at [270, 447] on button "Continue" at bounding box center [328, 447] width 288 height 36
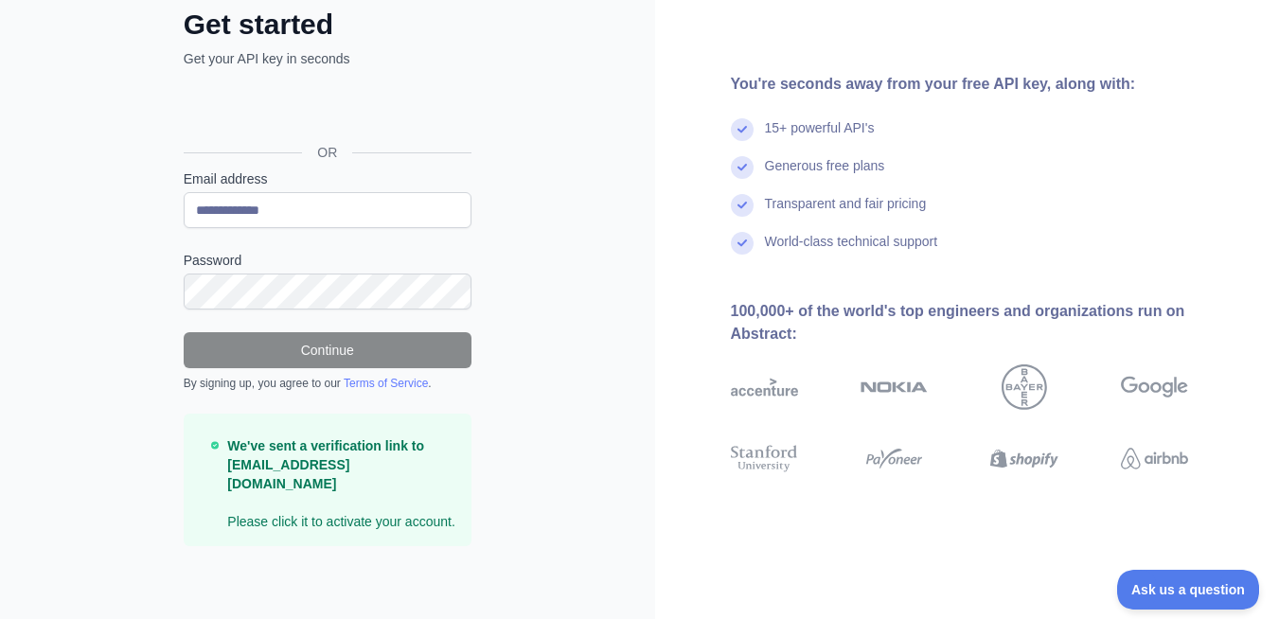
scroll to position [0, 0]
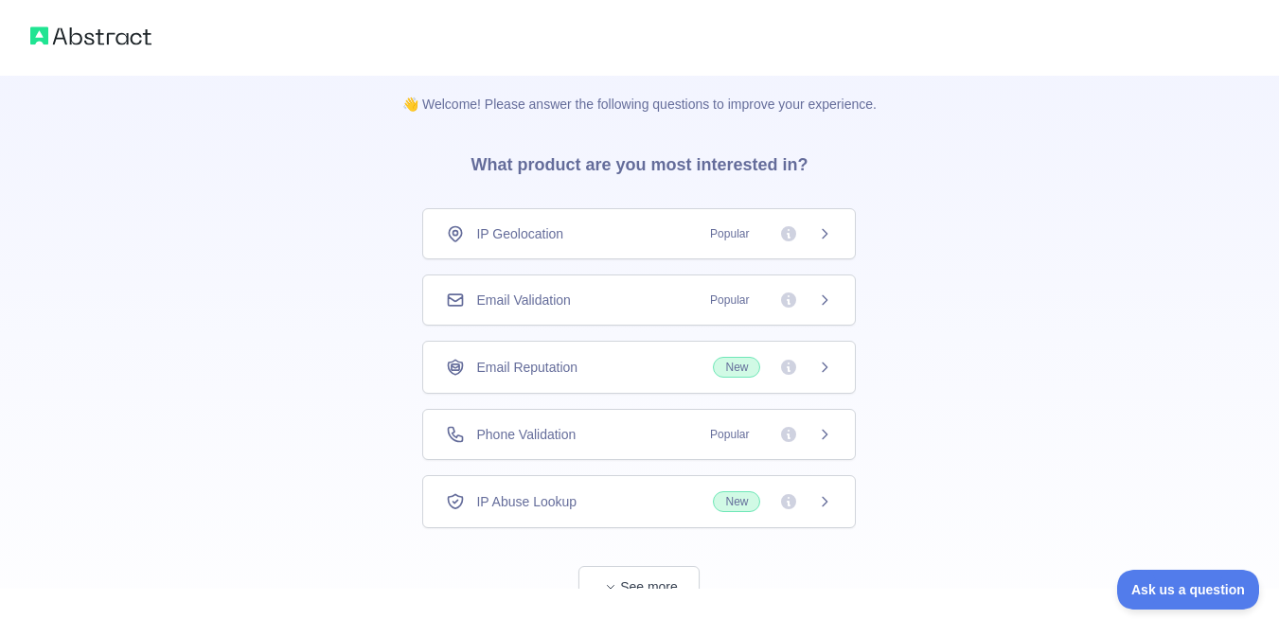
scroll to position [77, 0]
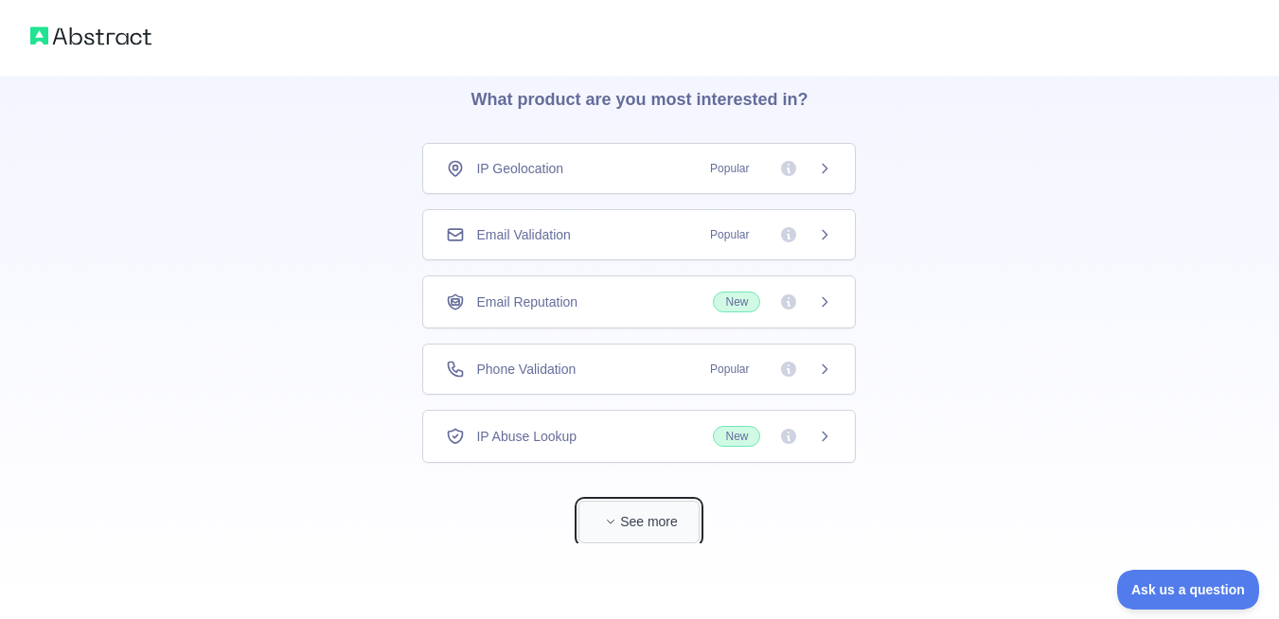
click at [648, 521] on button "See more" at bounding box center [639, 522] width 121 height 43
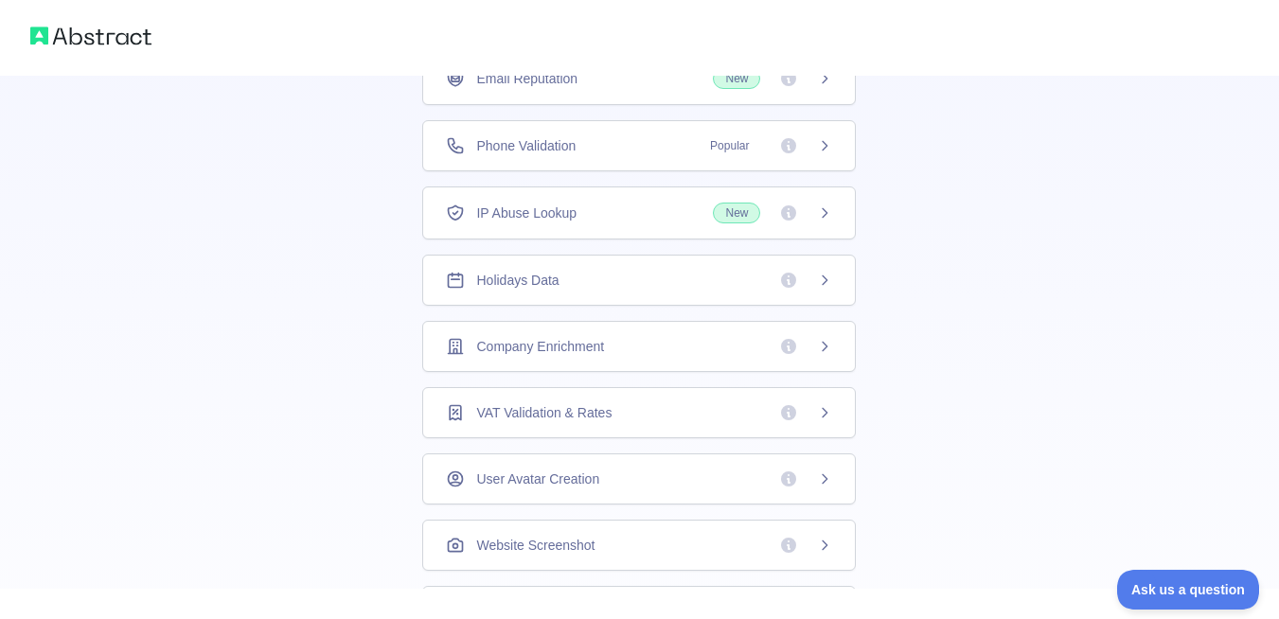
scroll to position [304, 0]
click at [587, 270] on div "Holidays Data" at bounding box center [639, 276] width 386 height 19
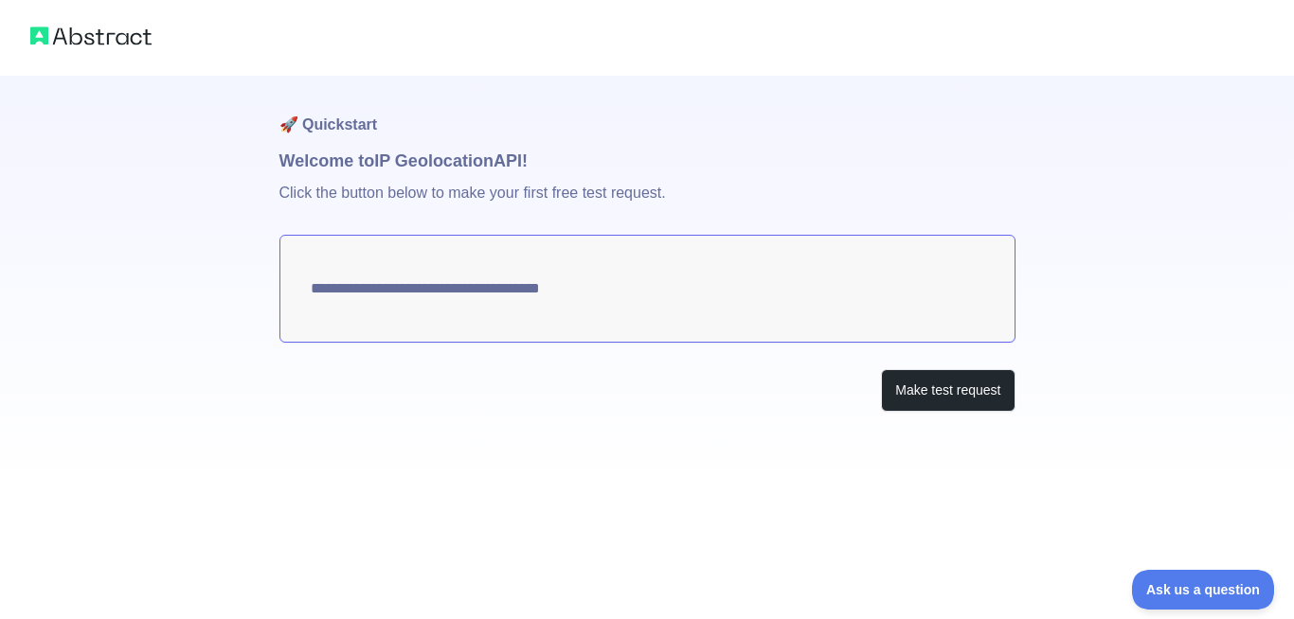
type textarea "**********"
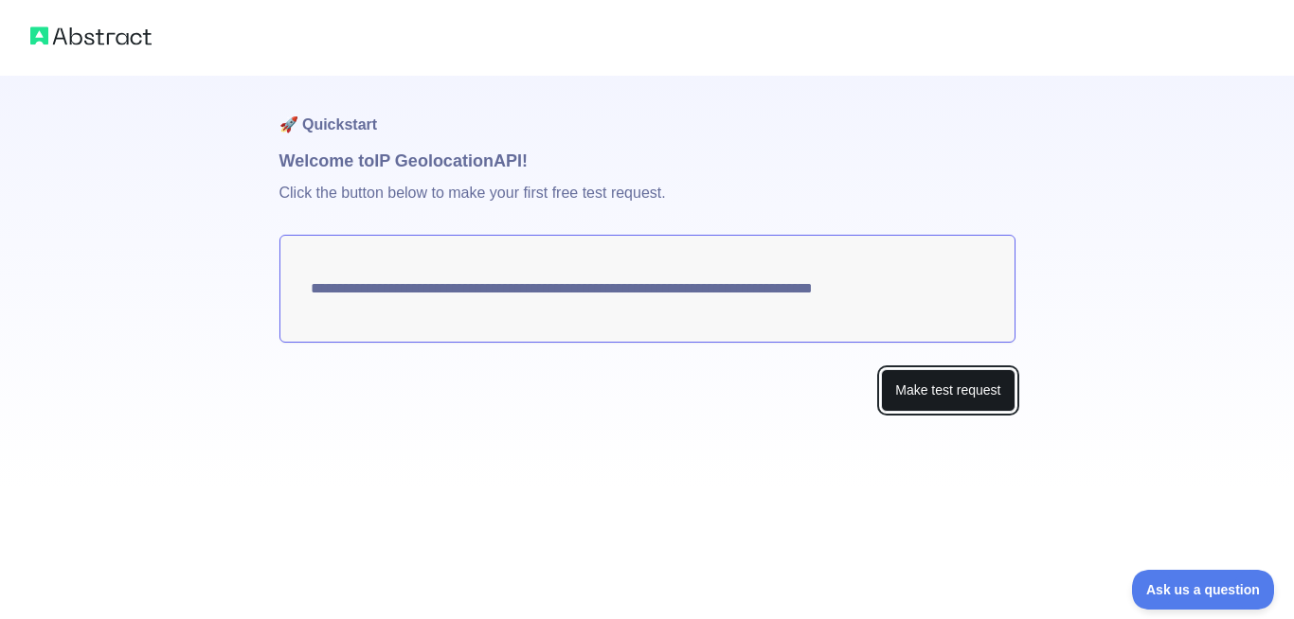
click at [974, 387] on button "Make test request" at bounding box center [948, 390] width 134 height 43
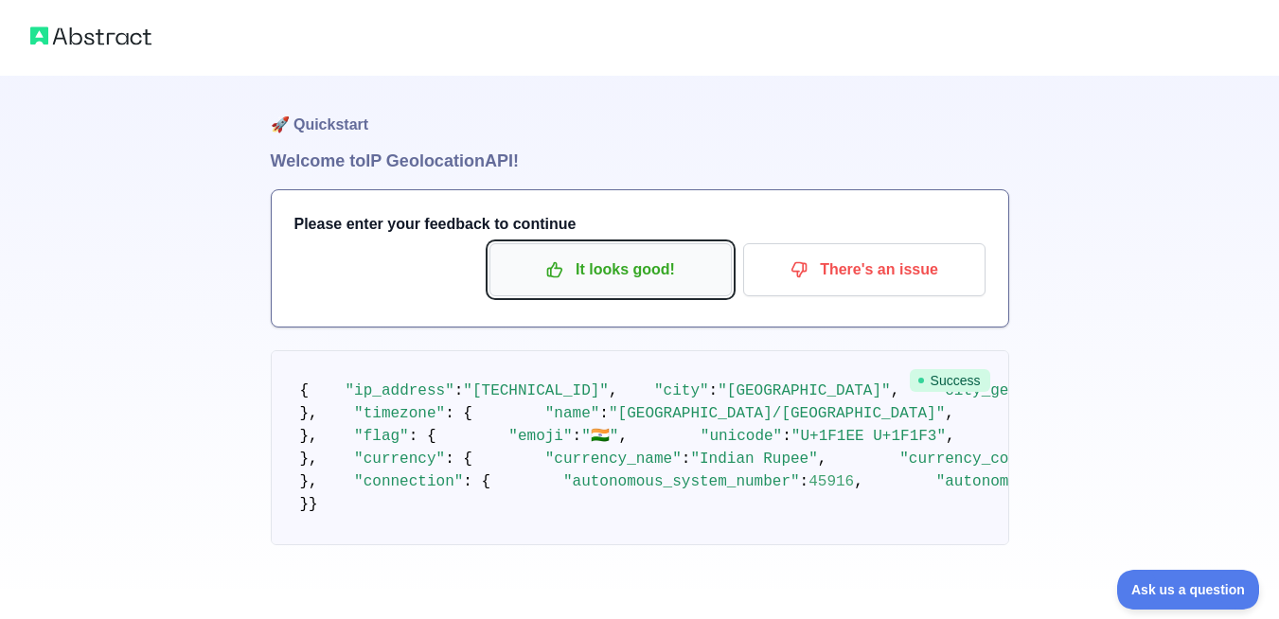
click at [668, 277] on p "It looks good!" at bounding box center [611, 270] width 214 height 32
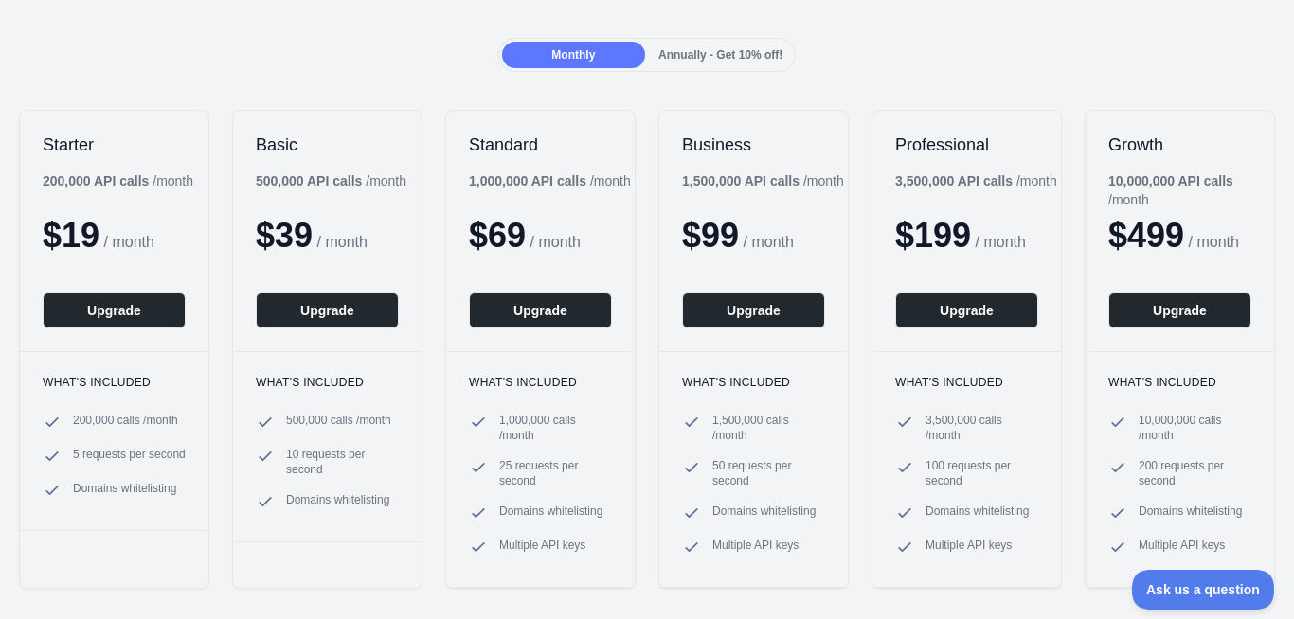
scroll to position [114, 0]
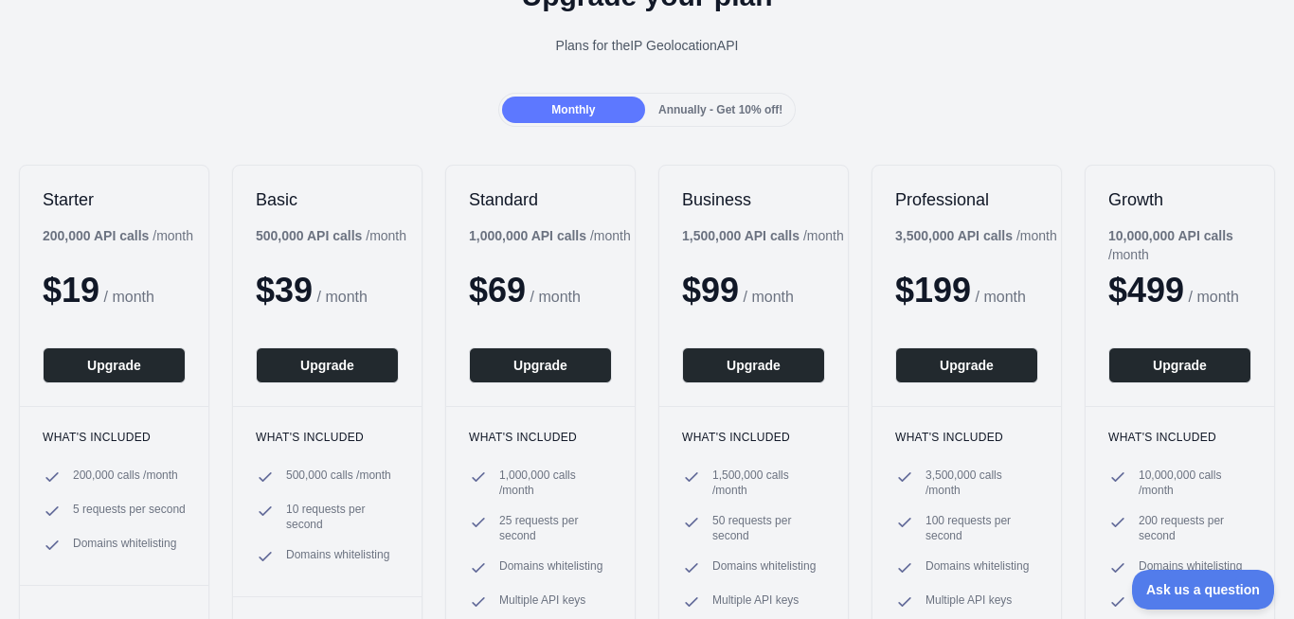
click at [658, 115] on span "Annually - Get 10% off!" at bounding box center [720, 109] width 124 height 13
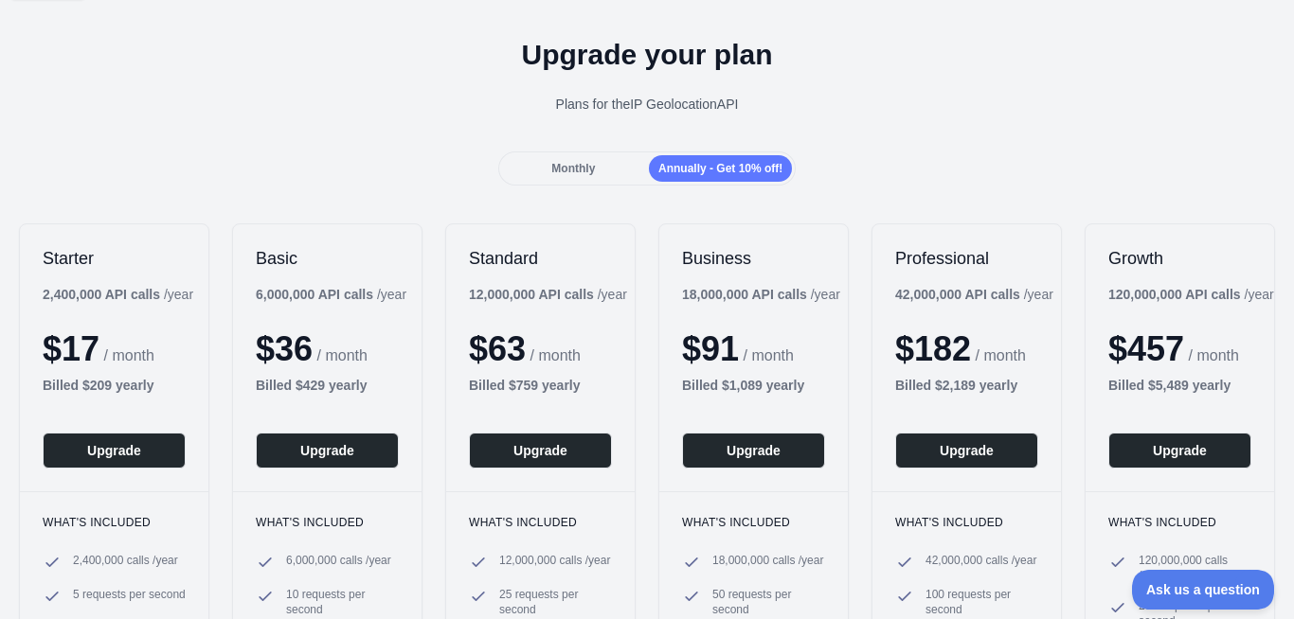
scroll to position [0, 0]
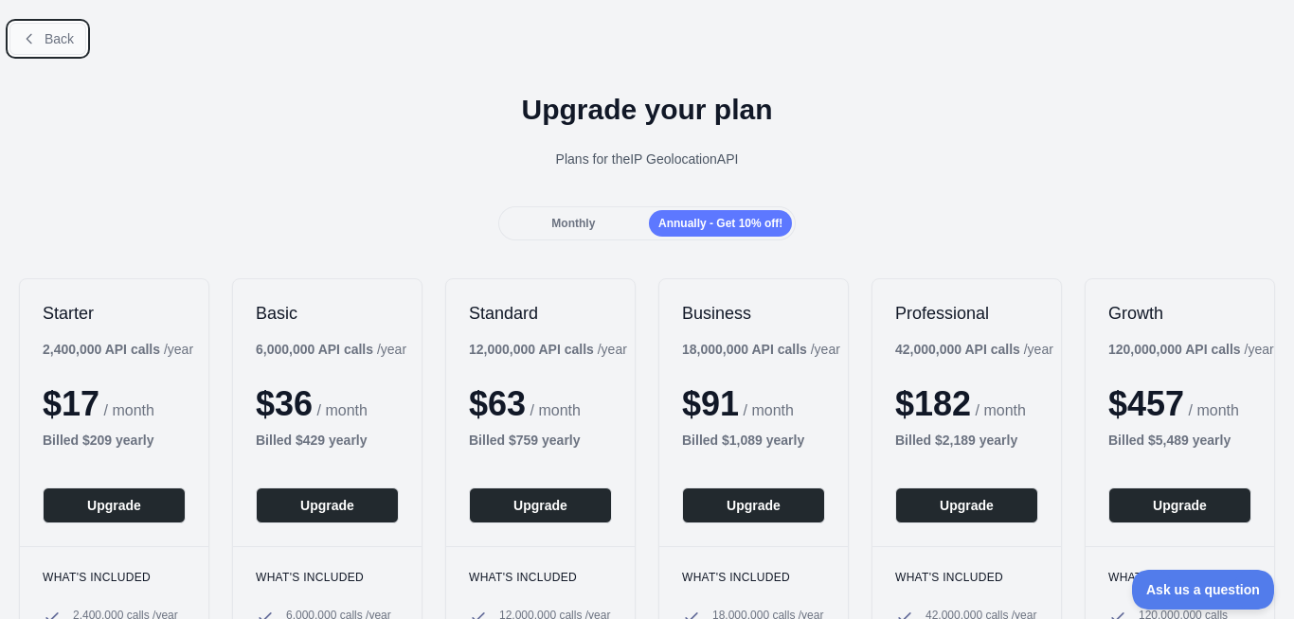
click at [33, 44] on icon at bounding box center [29, 38] width 15 height 15
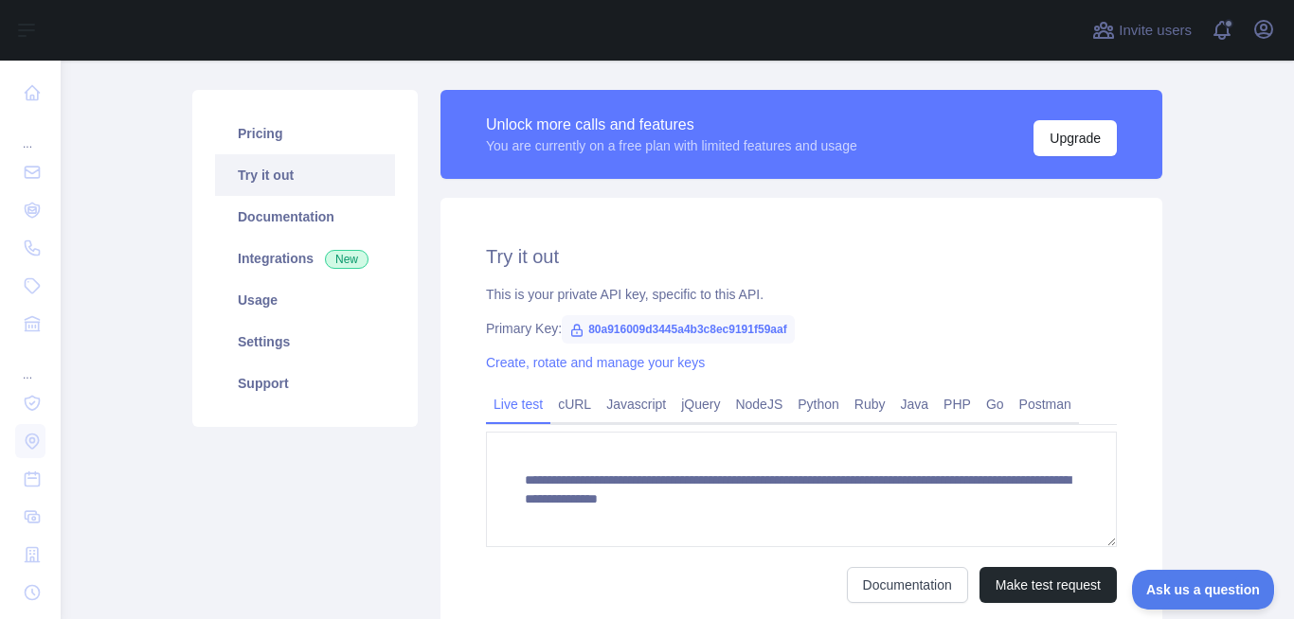
scroll to position [53, 0]
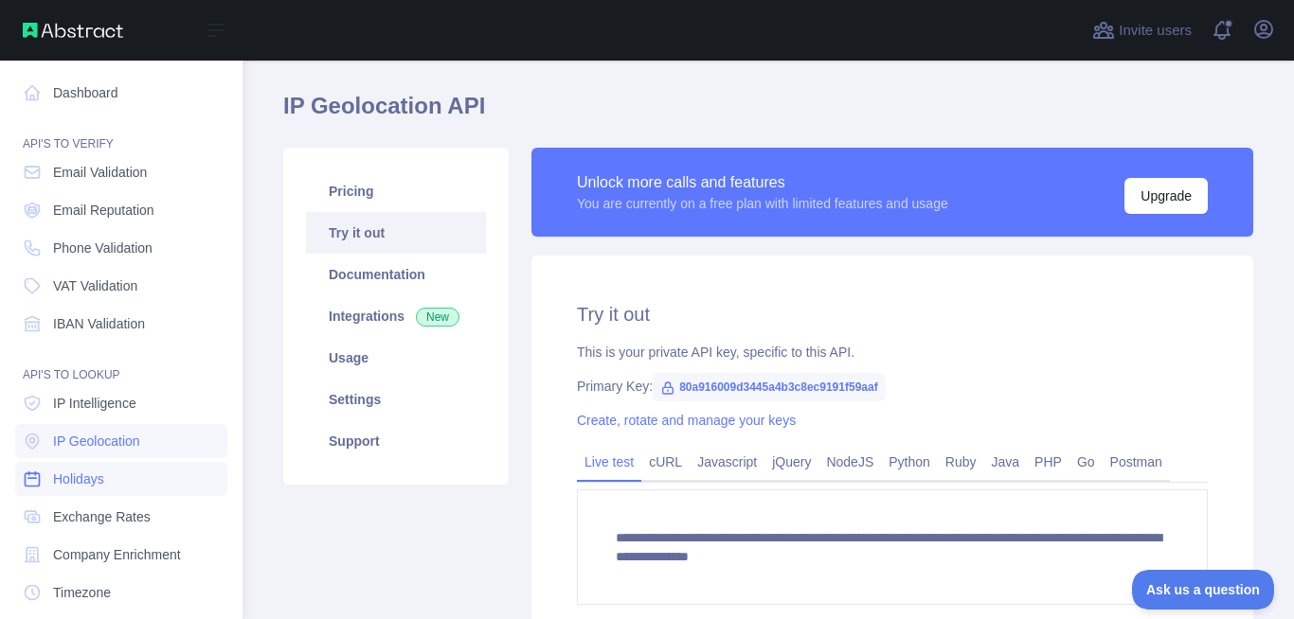
click at [106, 474] on link "Holidays" at bounding box center [121, 479] width 212 height 34
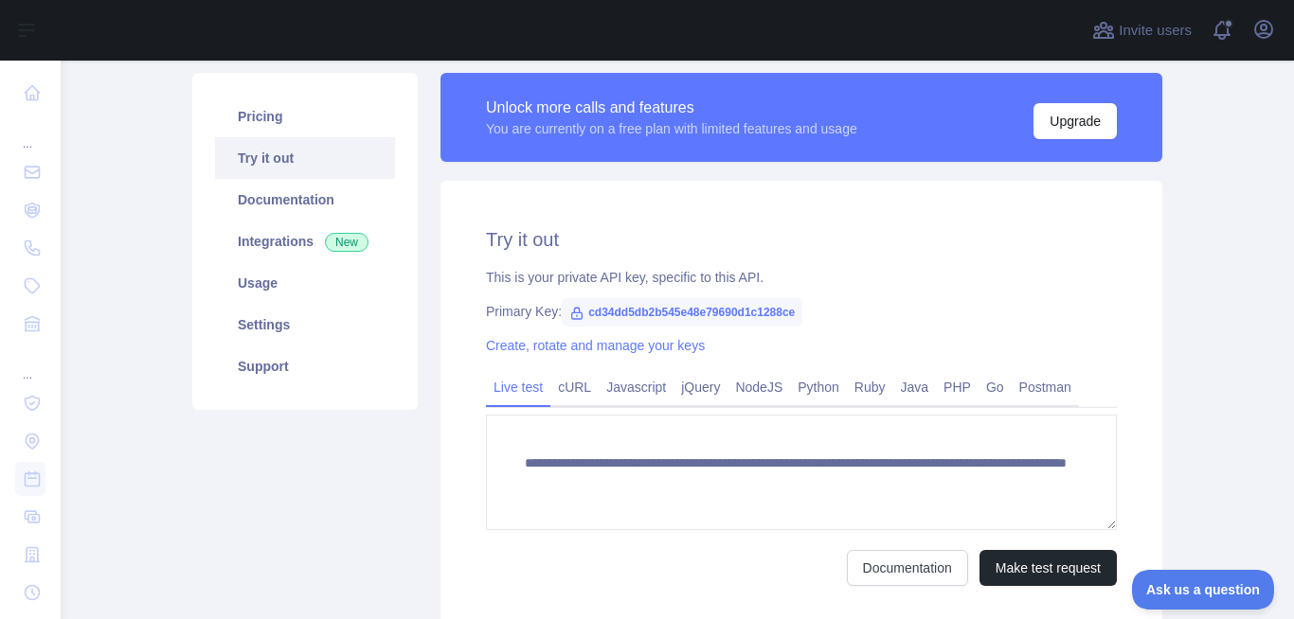
scroll to position [167, 0]
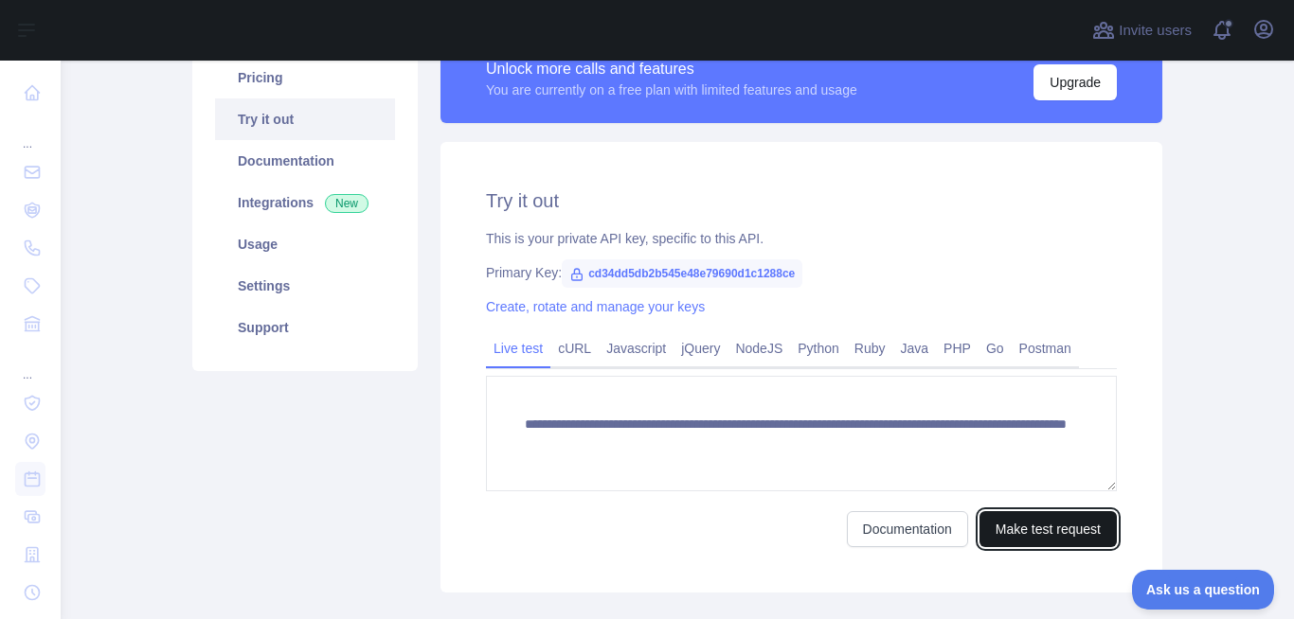
click at [1026, 536] on button "Make test request" at bounding box center [1047, 529] width 137 height 36
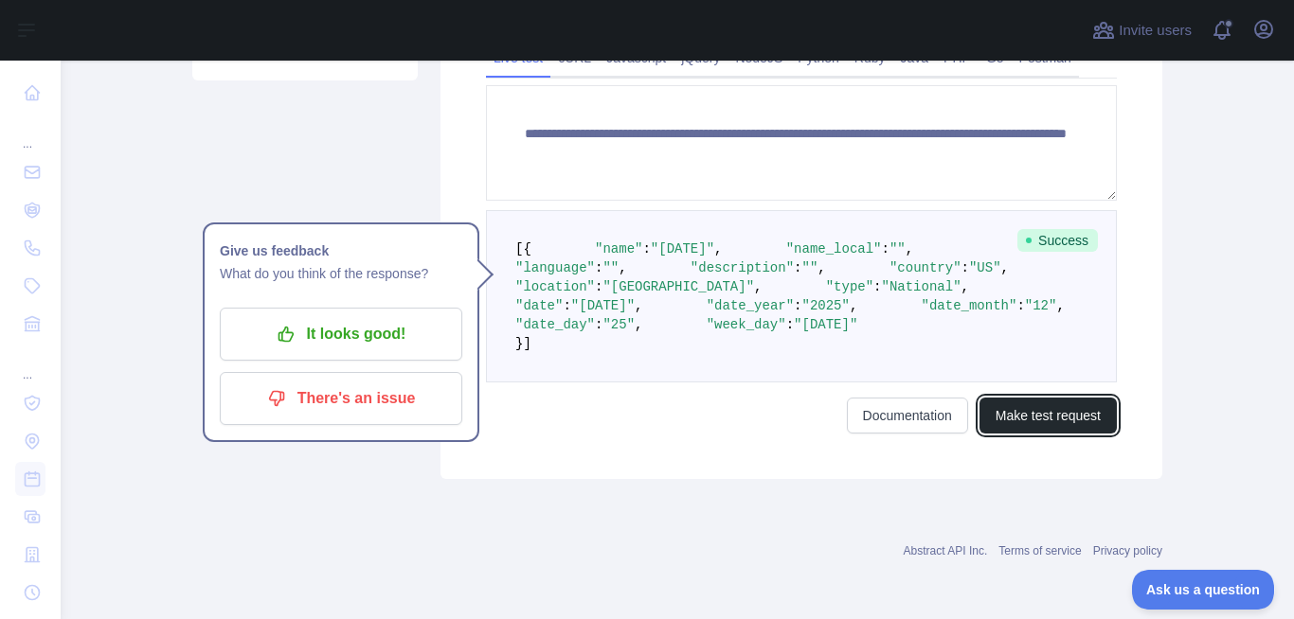
scroll to position [363, 0]
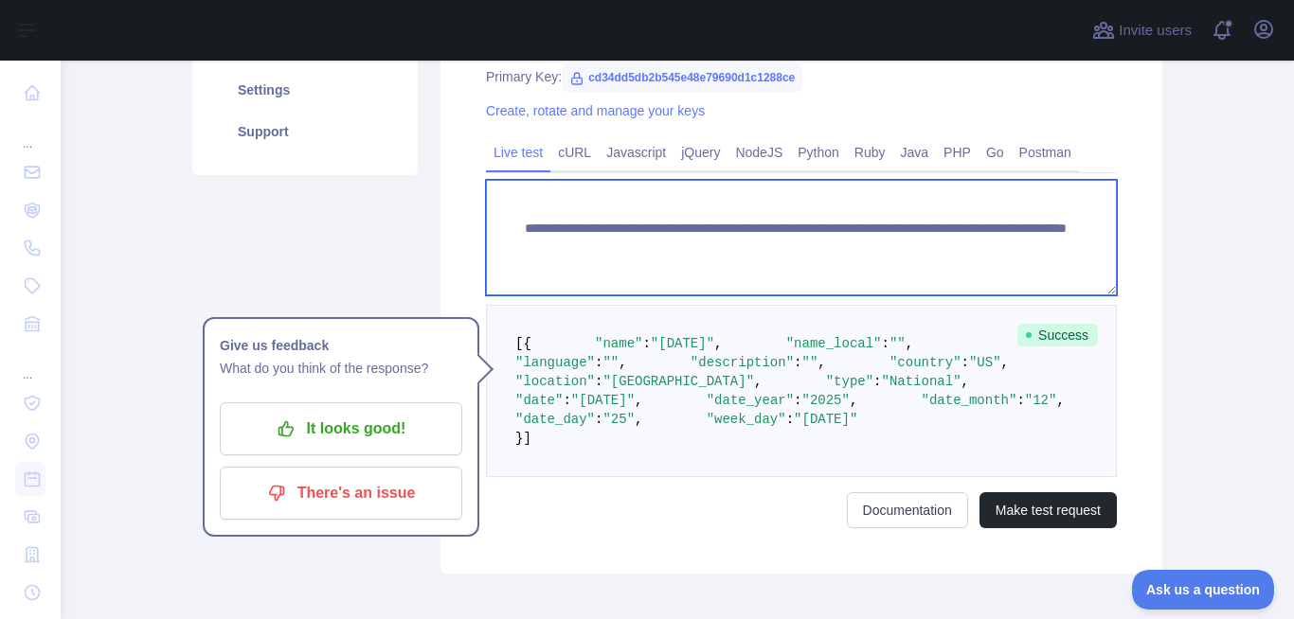
drag, startPoint x: 960, startPoint y: 247, endPoint x: 962, endPoint y: 259, distance: 11.5
click at [962, 259] on textarea "**********" at bounding box center [801, 238] width 631 height 116
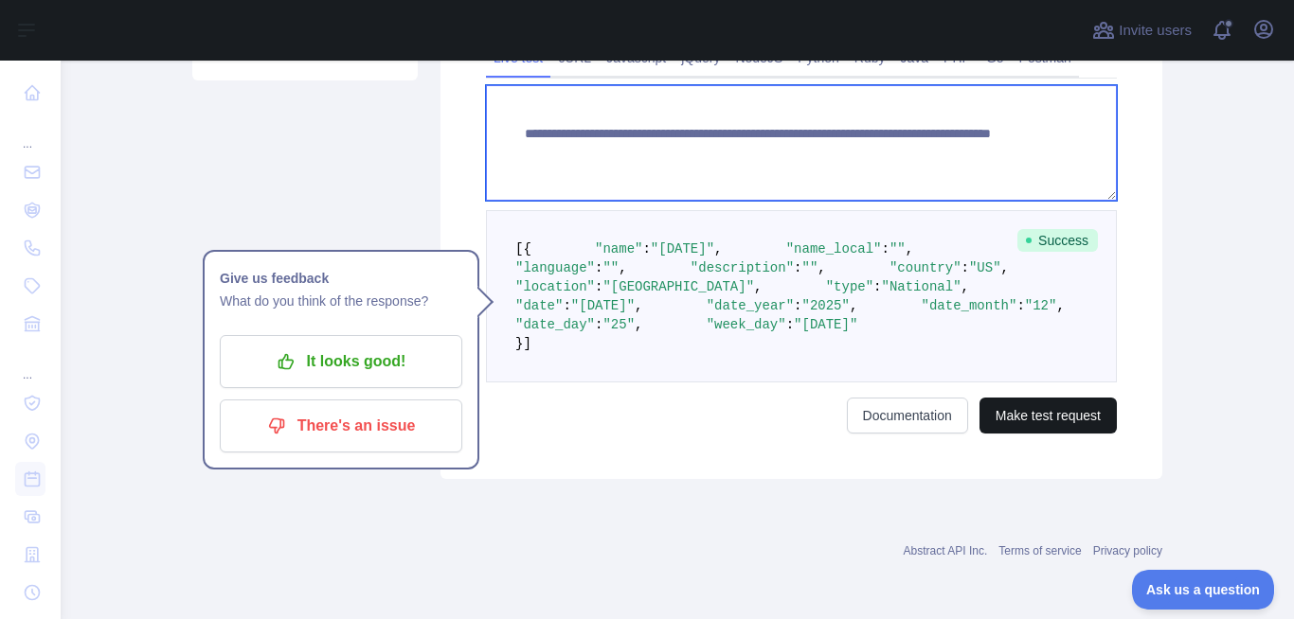
type textarea "**********"
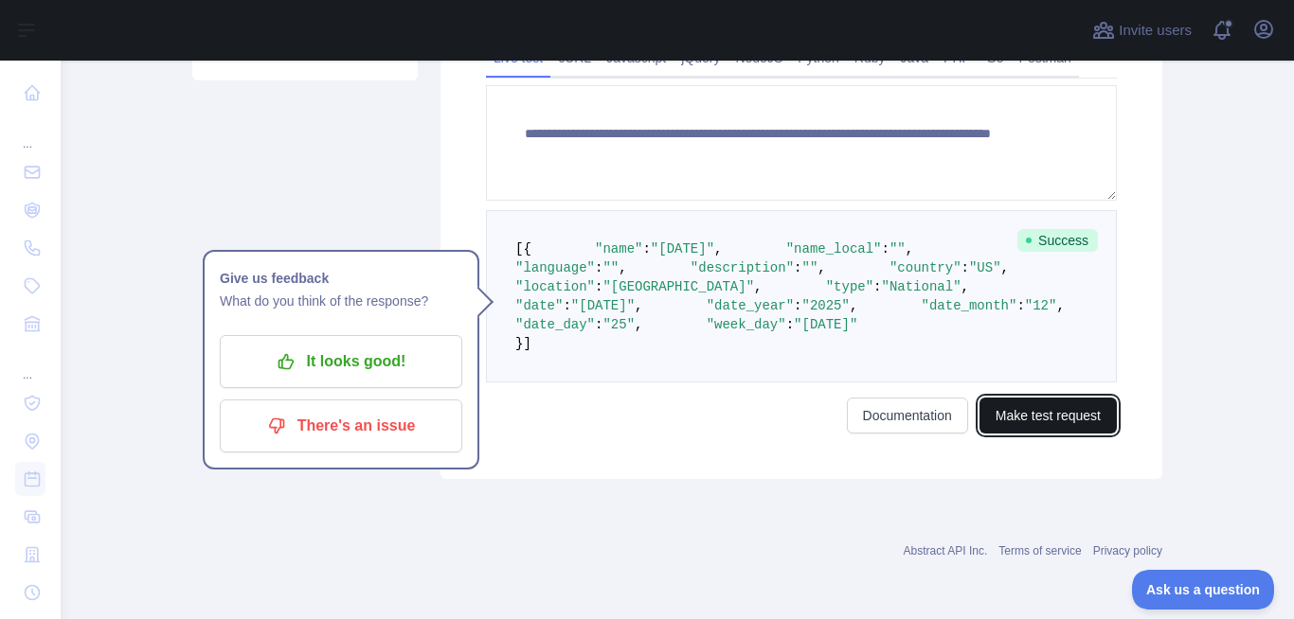
click at [1007, 430] on button "Make test request" at bounding box center [1047, 416] width 137 height 36
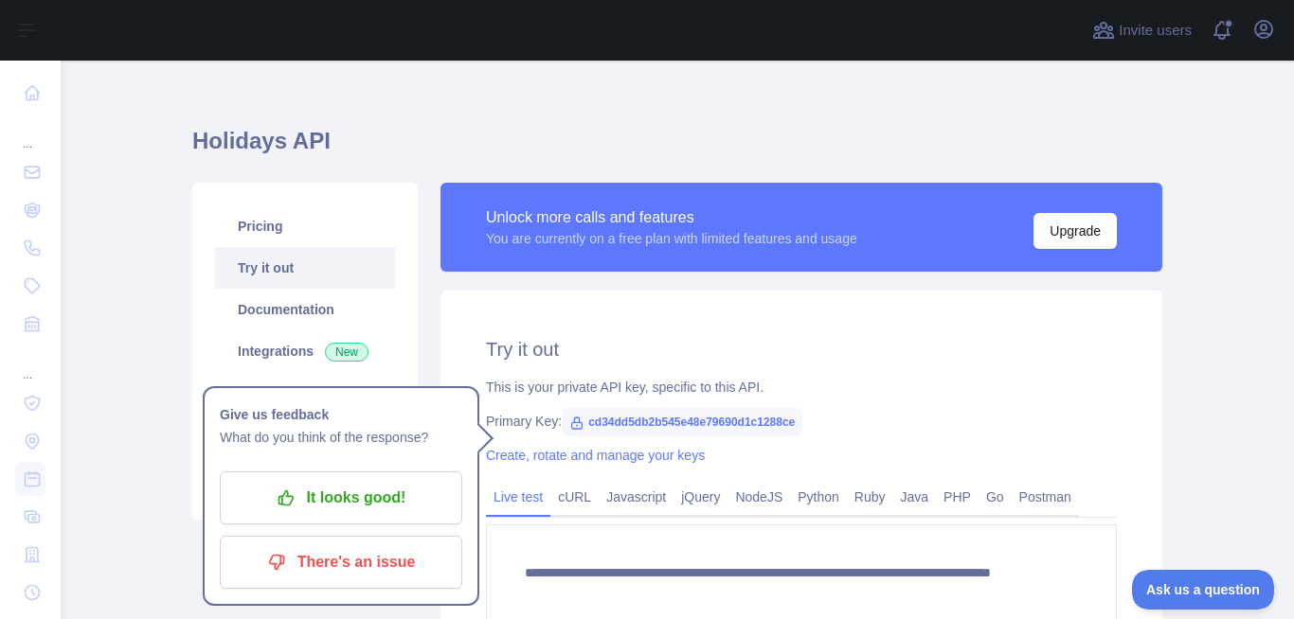
scroll to position [0, 0]
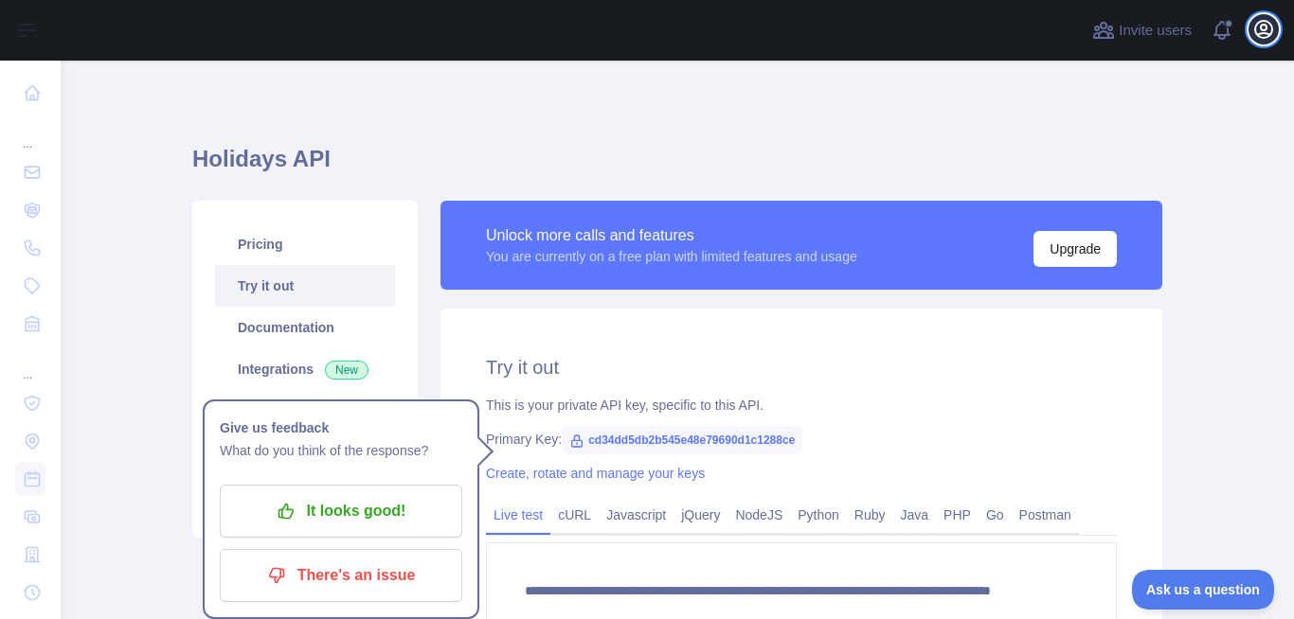
click at [1255, 27] on icon "button" at bounding box center [1263, 29] width 17 height 17
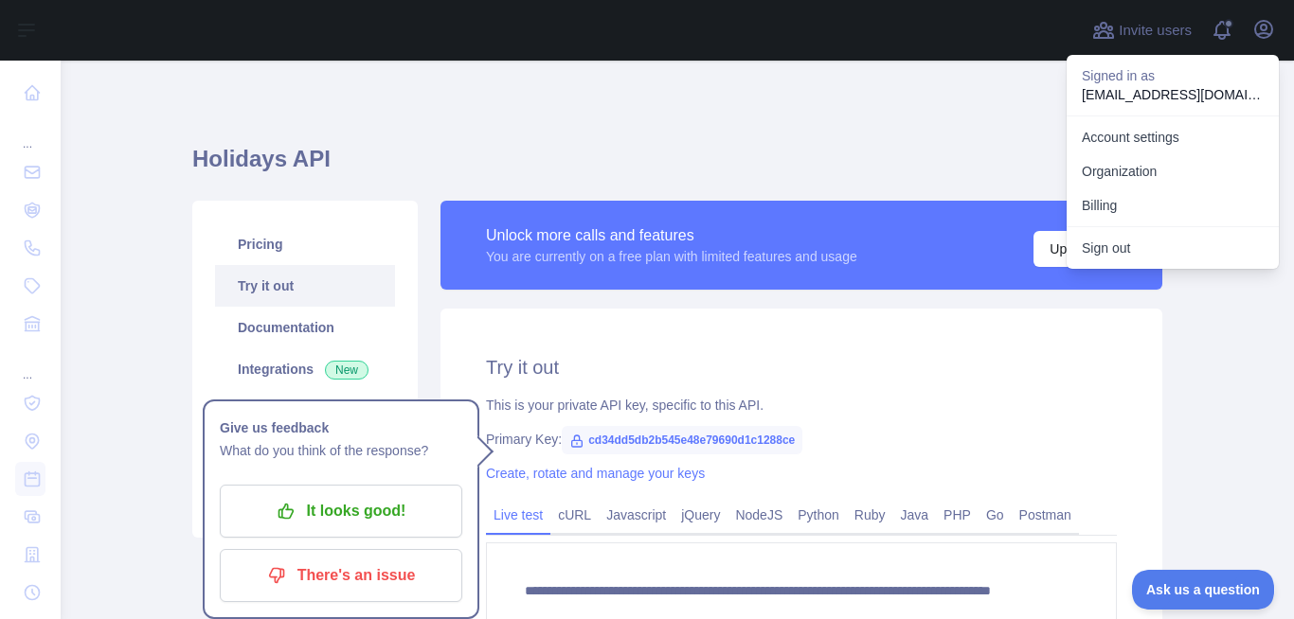
click at [997, 50] on div at bounding box center [571, 30] width 990 height 61
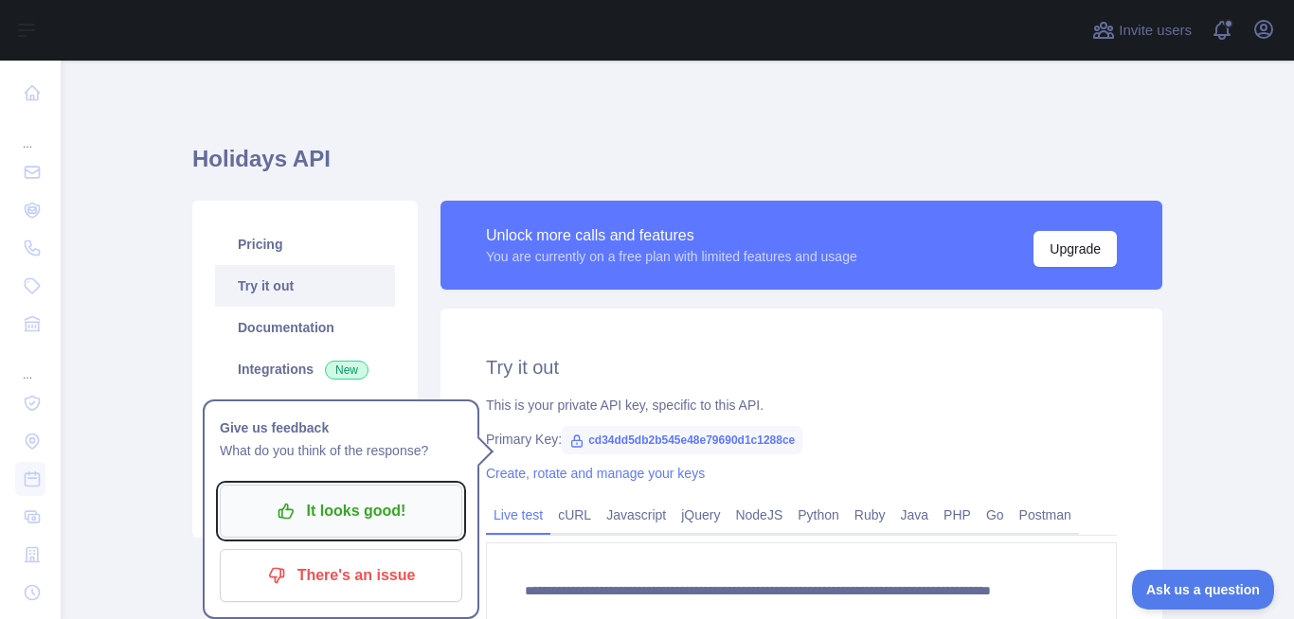
click at [318, 507] on p "It looks good!" at bounding box center [341, 511] width 214 height 32
